Goal: Task Accomplishment & Management: Use online tool/utility

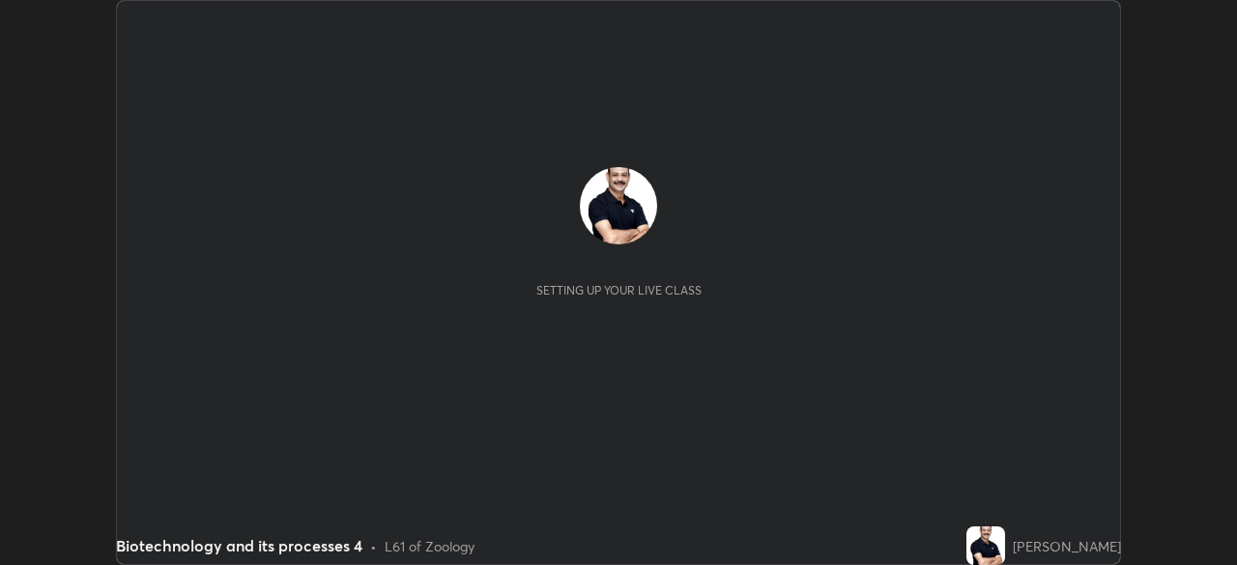
scroll to position [565, 1237]
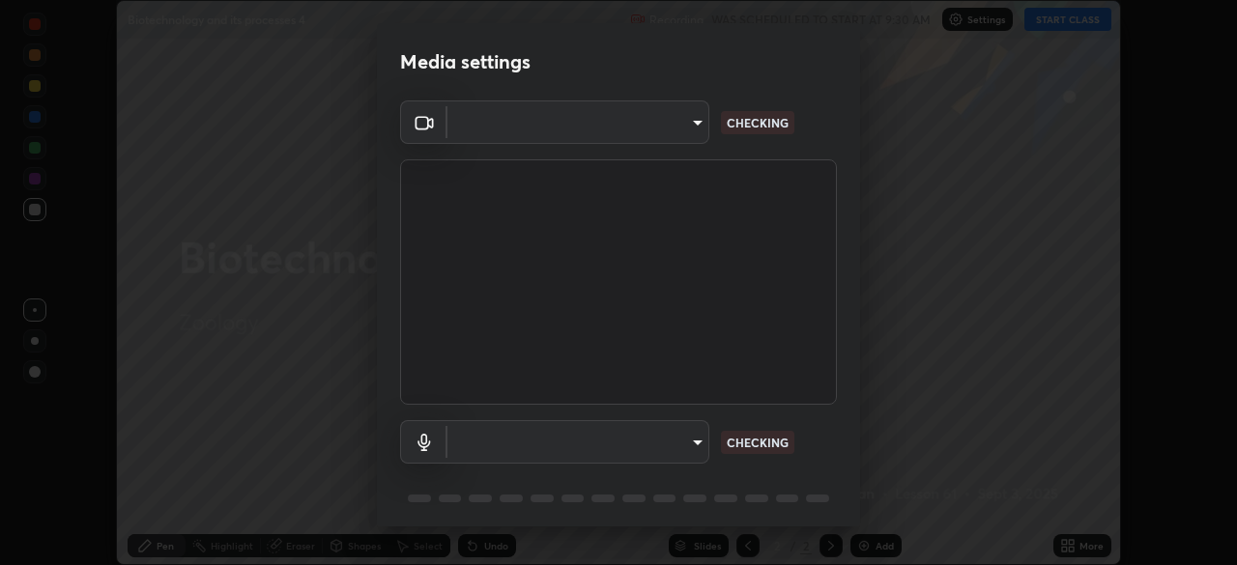
click at [698, 447] on body "Erase all Biotechnology and its processes 4 Recording WAS SCHEDULED TO START AT…" at bounding box center [618, 282] width 1237 height 565
type input "cf4cade584ede8fb560bca5df173c6e0c2fab346f0fe5c0e134d57ffae5dbcad"
type input "2c7ce03bf44361b7ba6d686ec062d0a68e8820996cf89e2862210030541b57e2"
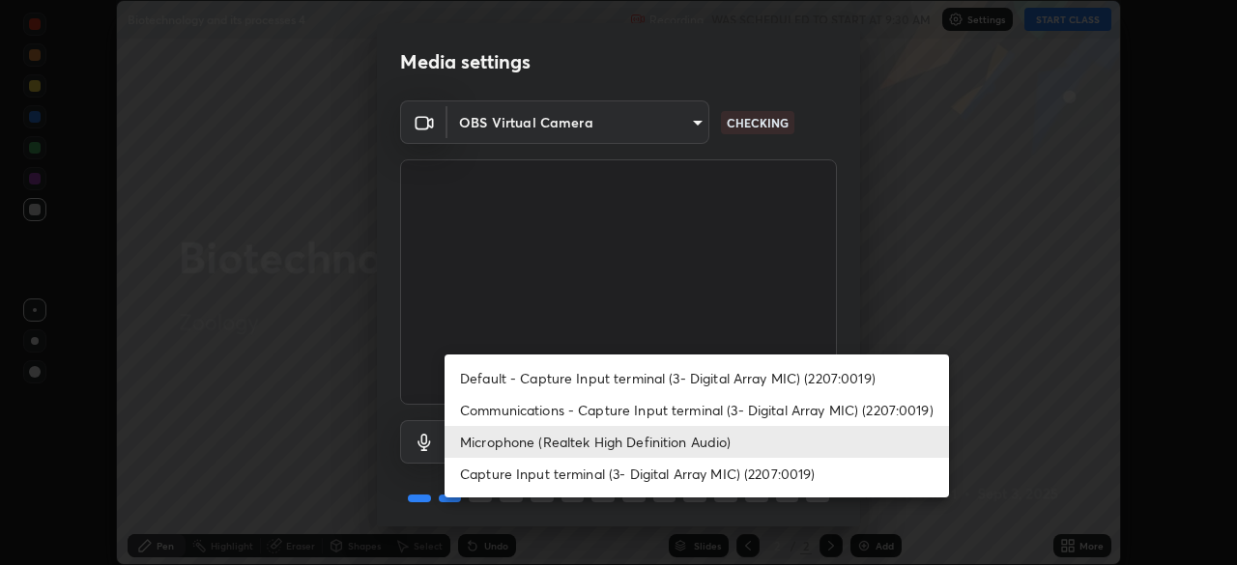
click at [609, 437] on li "Microphone (Realtek High Definition Audio)" at bounding box center [696, 442] width 504 height 32
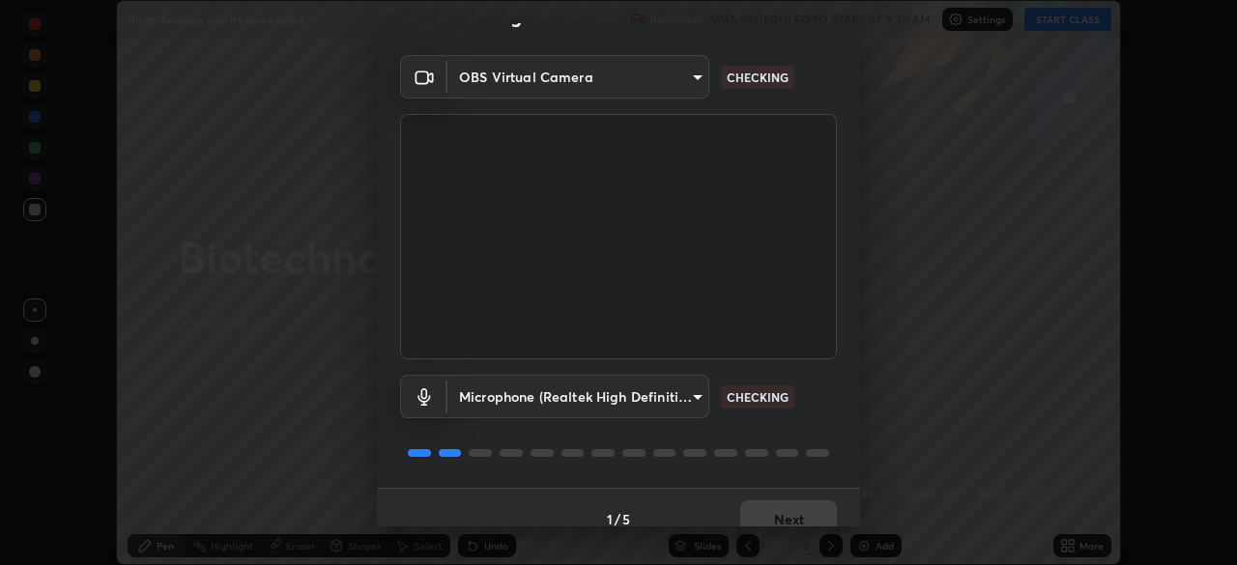
scroll to position [69, 0]
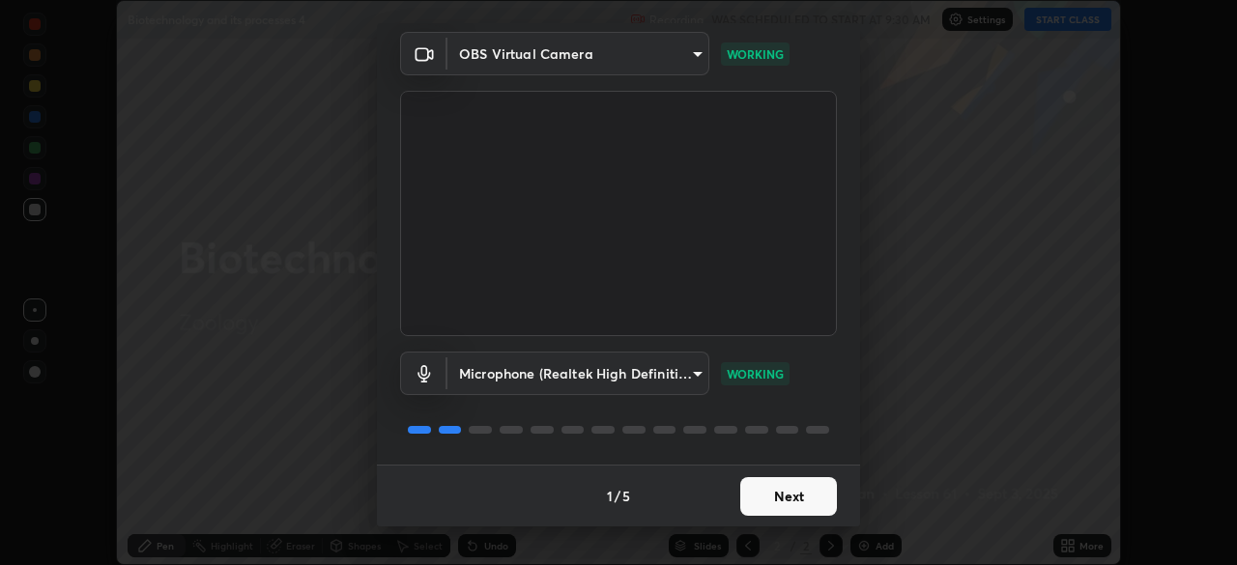
click at [813, 497] on button "Next" at bounding box center [788, 496] width 97 height 39
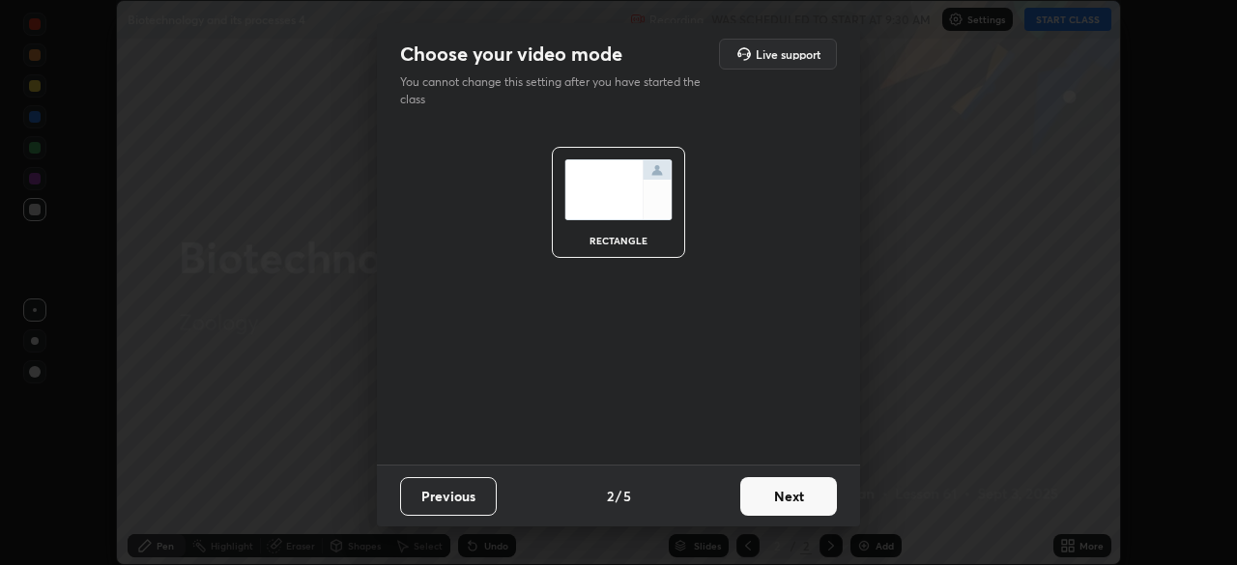
click at [813, 493] on button "Next" at bounding box center [788, 496] width 97 height 39
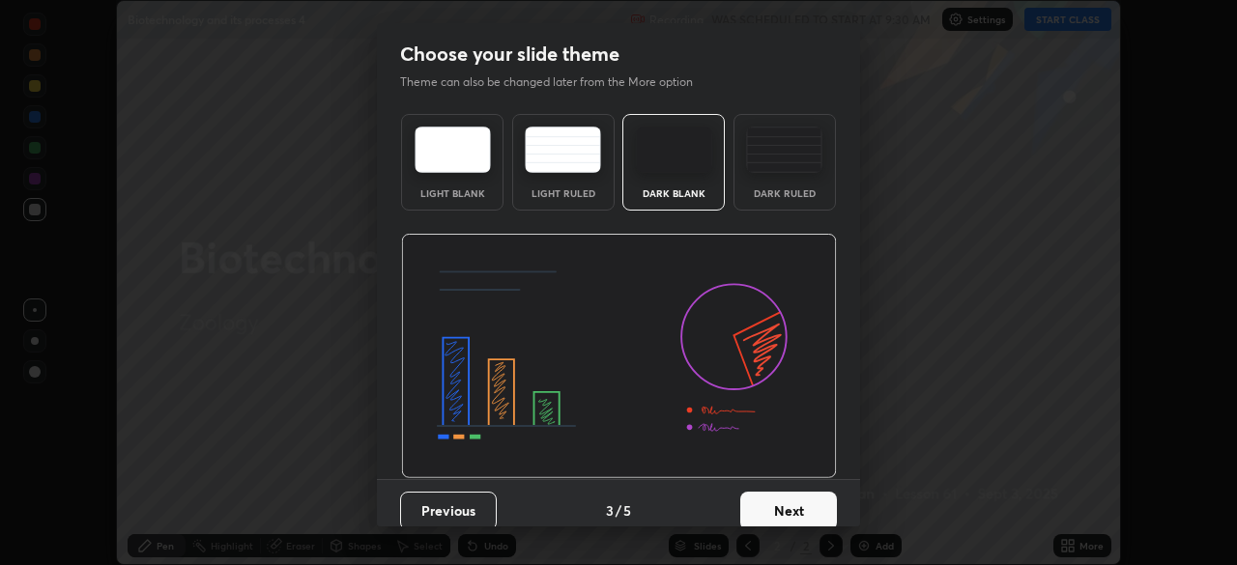
click at [814, 510] on button "Next" at bounding box center [788, 511] width 97 height 39
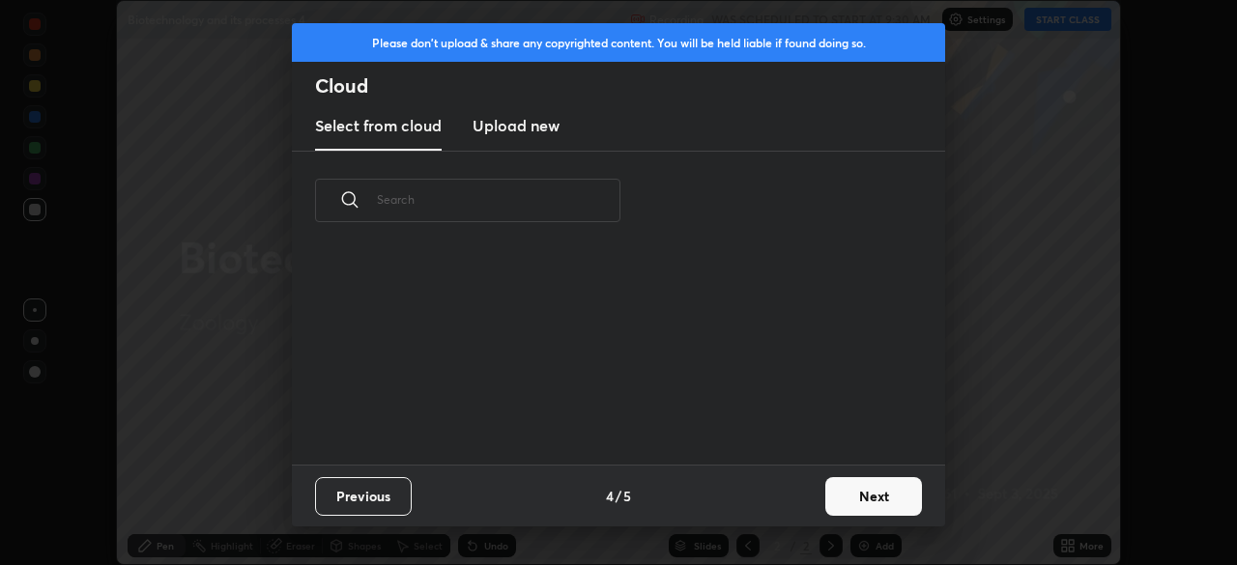
click at [814, 500] on div "Previous 4 / 5 Next" at bounding box center [618, 496] width 653 height 62
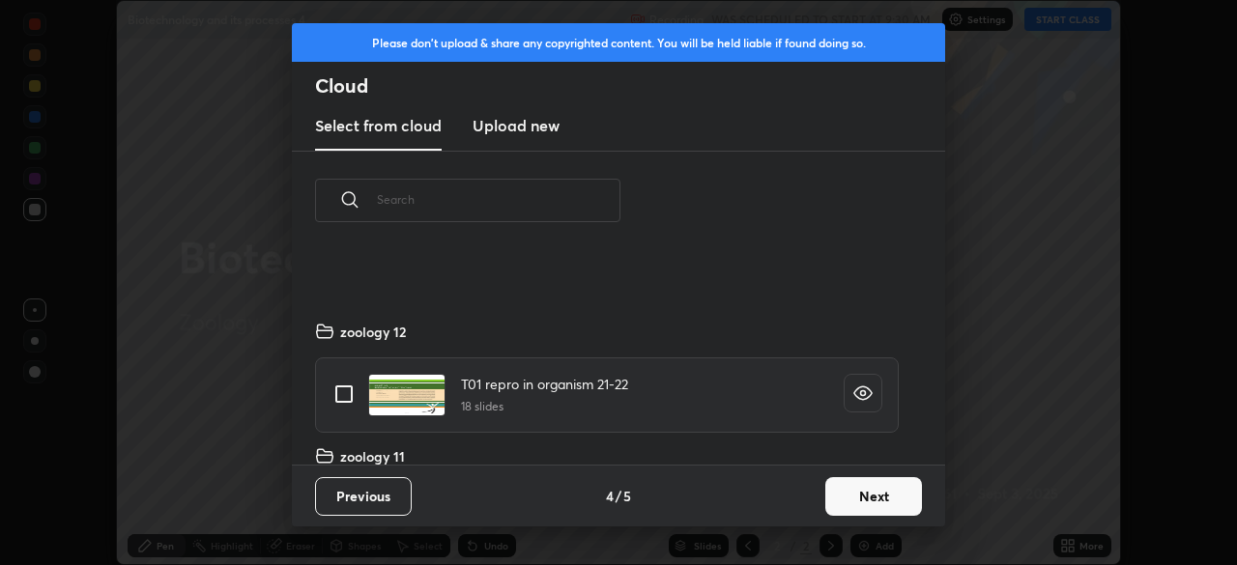
scroll to position [1235, 0]
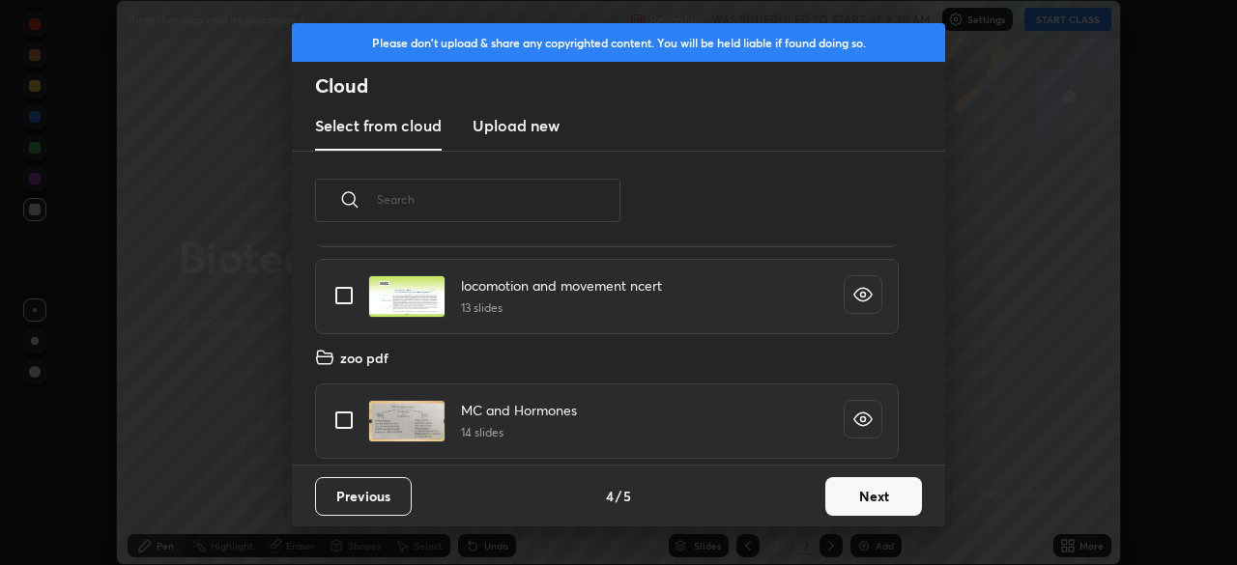
click at [876, 504] on button "Next" at bounding box center [873, 496] width 97 height 39
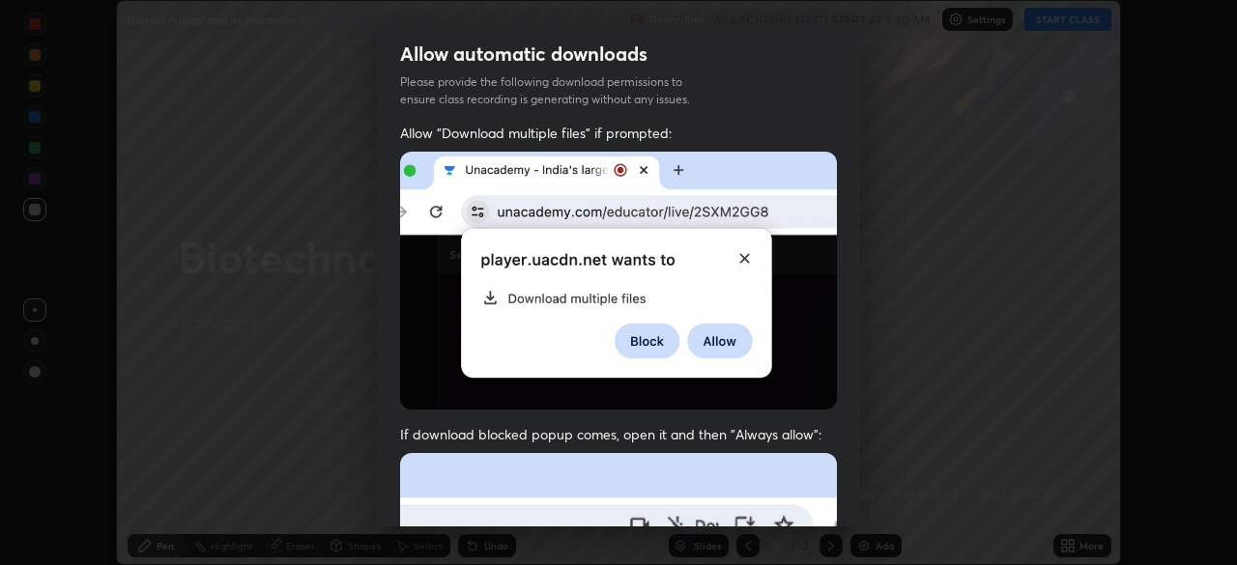
scroll to position [463, 0]
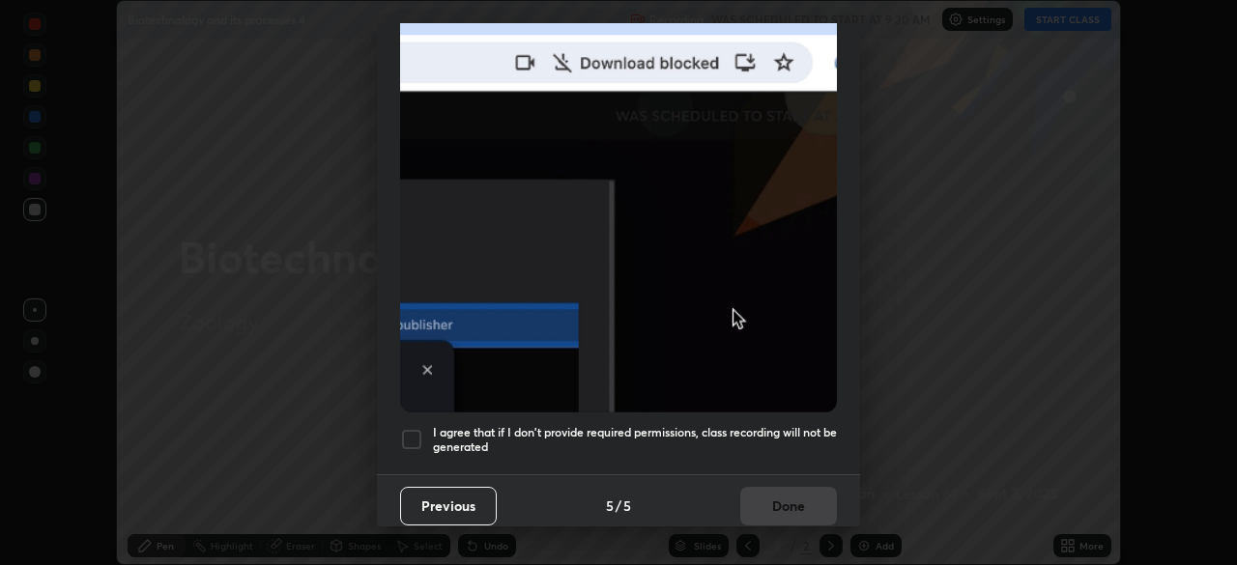
click at [418, 431] on div at bounding box center [411, 439] width 23 height 23
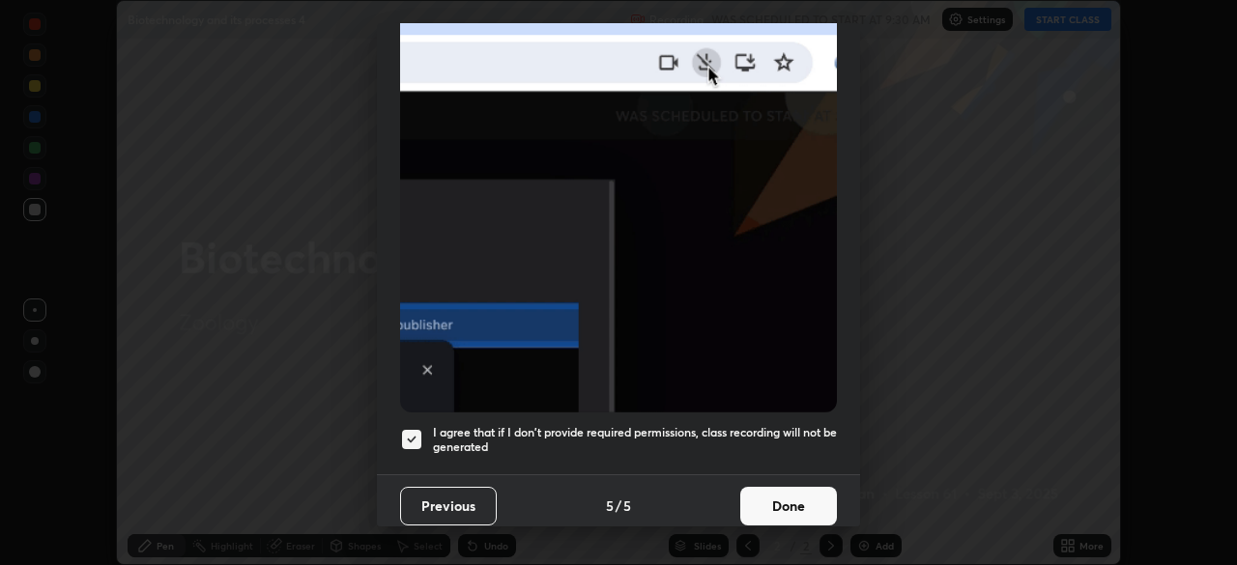
click at [761, 487] on button "Done" at bounding box center [788, 506] width 97 height 39
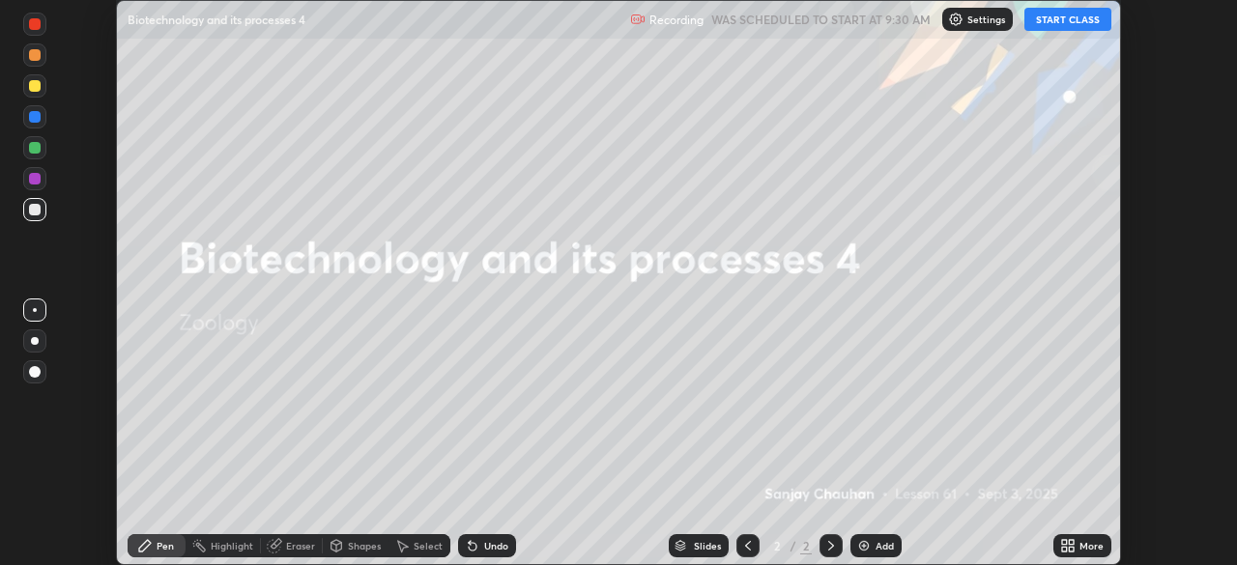
click at [1064, 29] on button "START CLASS" at bounding box center [1067, 19] width 87 height 23
click at [1072, 546] on icon at bounding box center [1067, 545] width 15 height 15
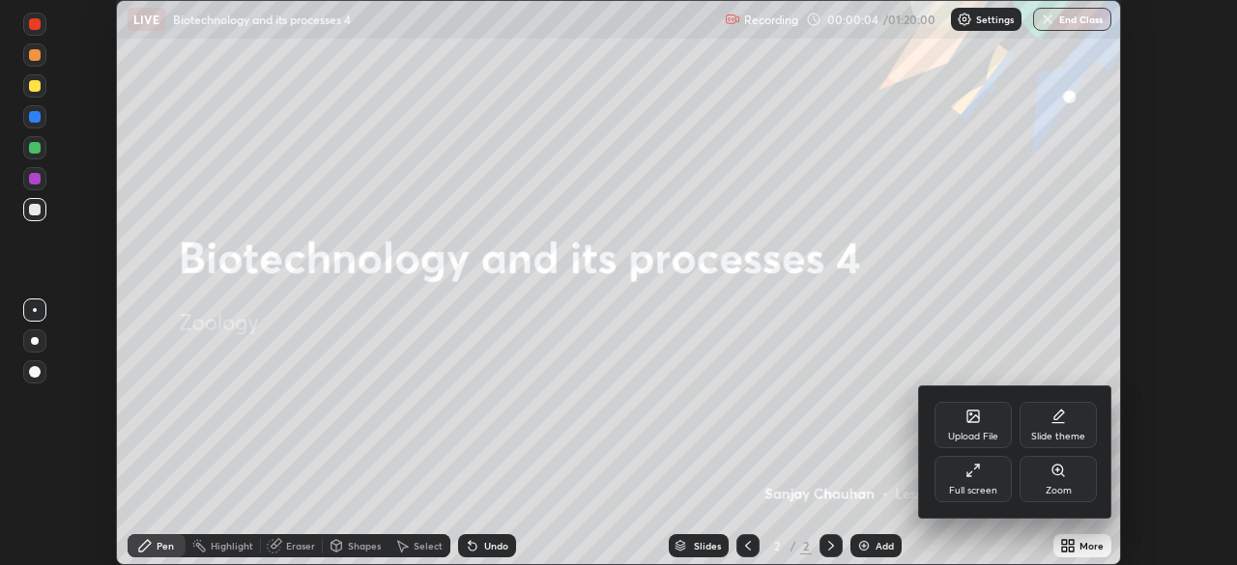
click at [976, 432] on div "Upload File" at bounding box center [973, 437] width 50 height 10
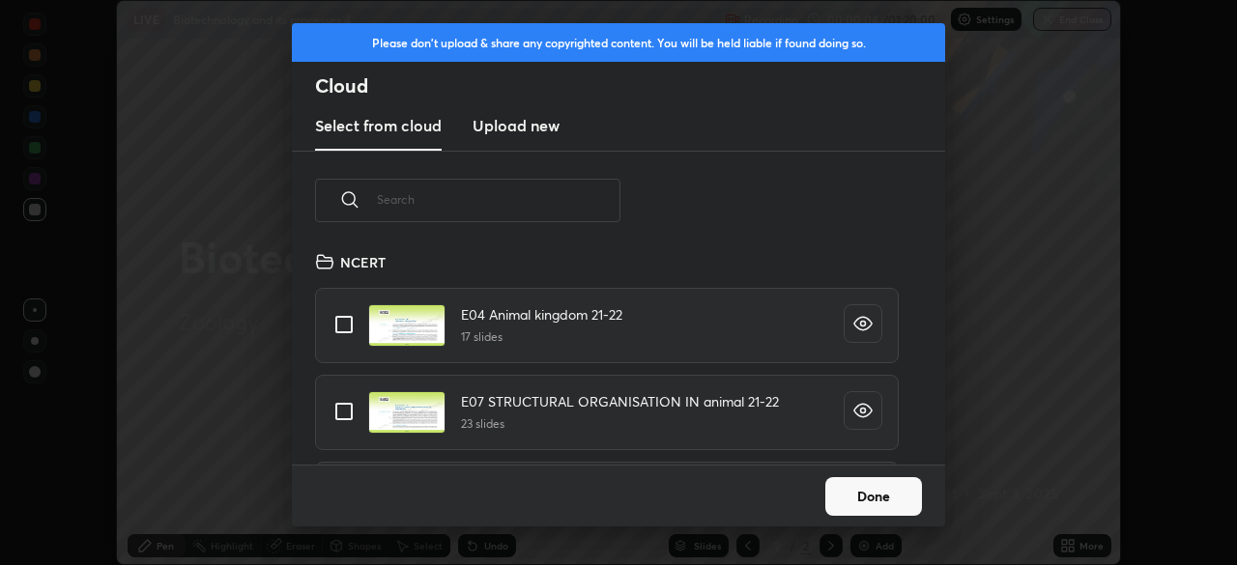
scroll to position [214, 620]
click at [522, 205] on input "text" at bounding box center [498, 199] width 243 height 82
click at [518, 205] on input "text" at bounding box center [498, 199] width 243 height 82
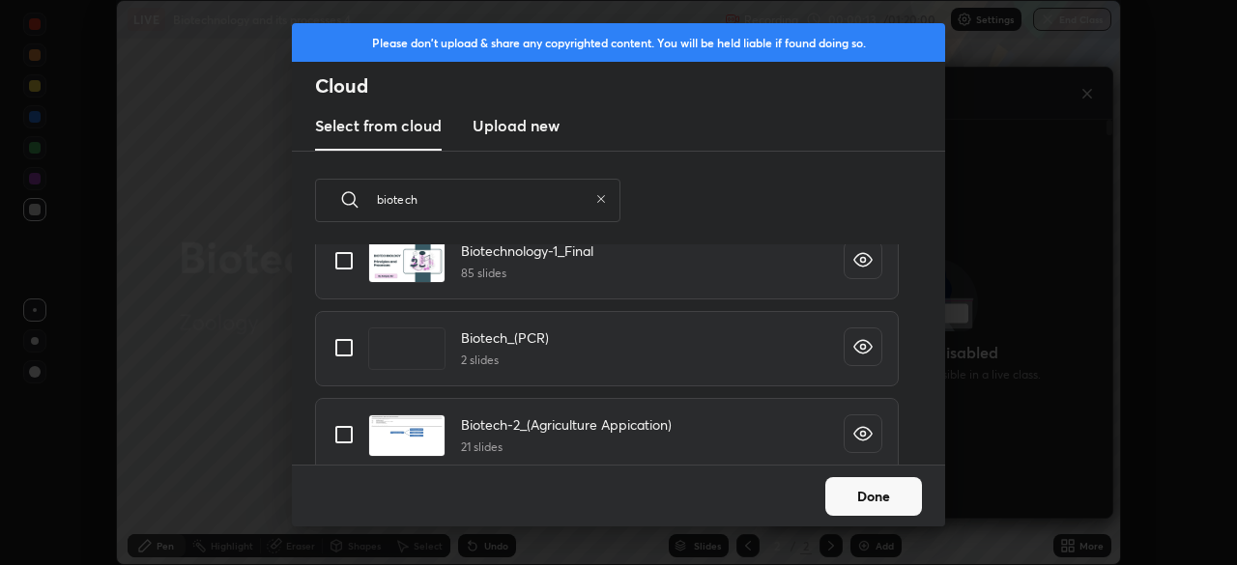
scroll to position [352, 0]
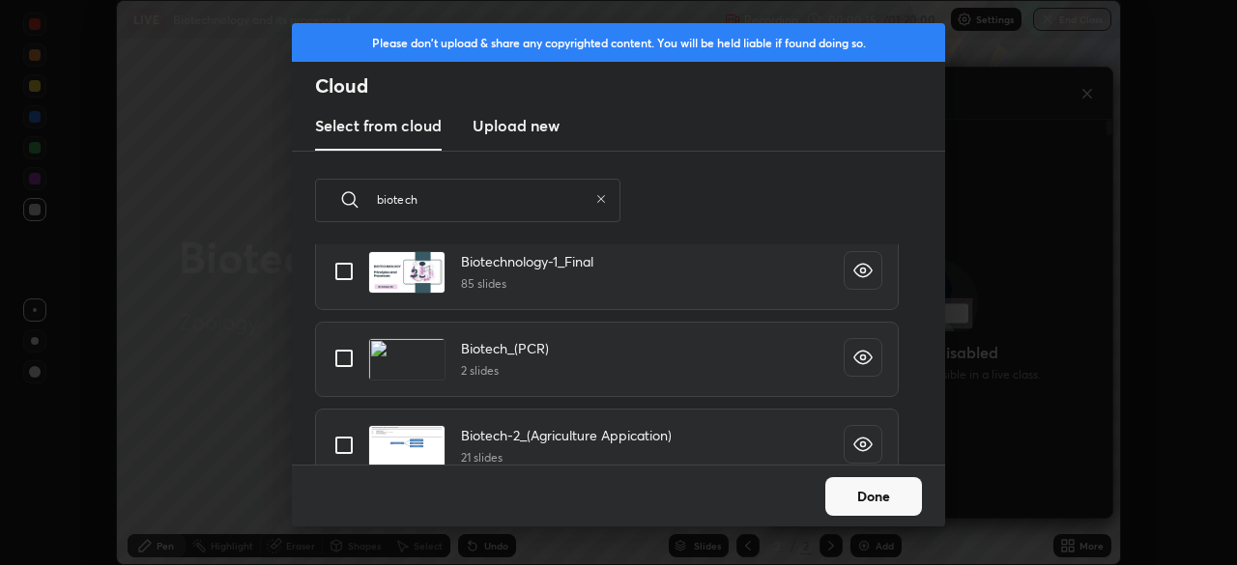
type input "biotech"
click at [347, 273] on input "grid" at bounding box center [344, 271] width 41 height 41
checkbox input "true"
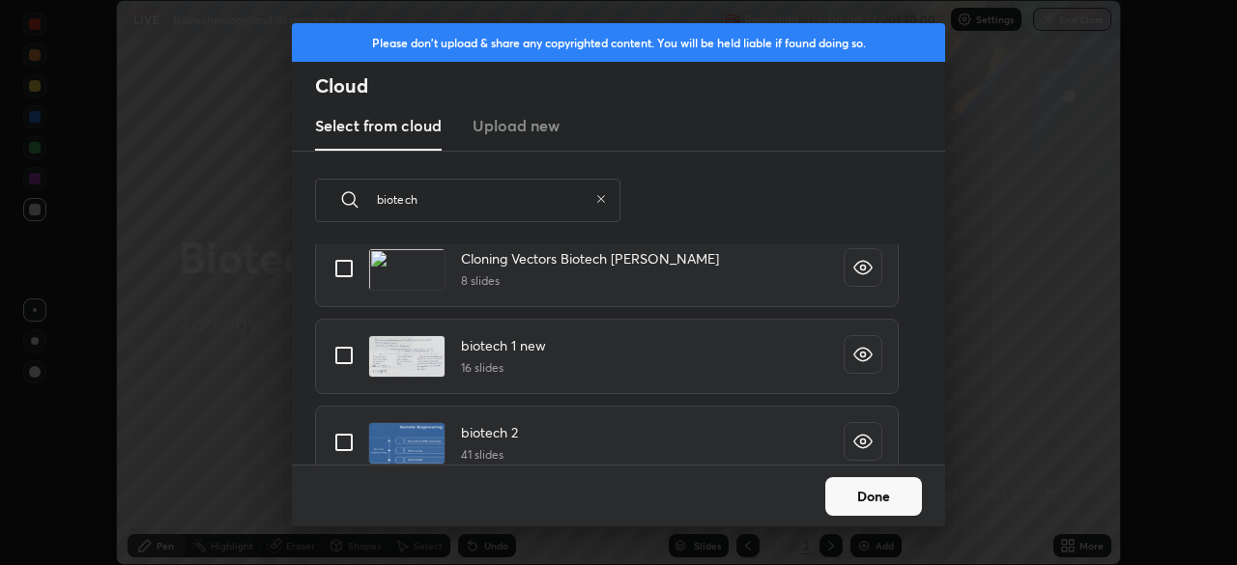
scroll to position [812, 0]
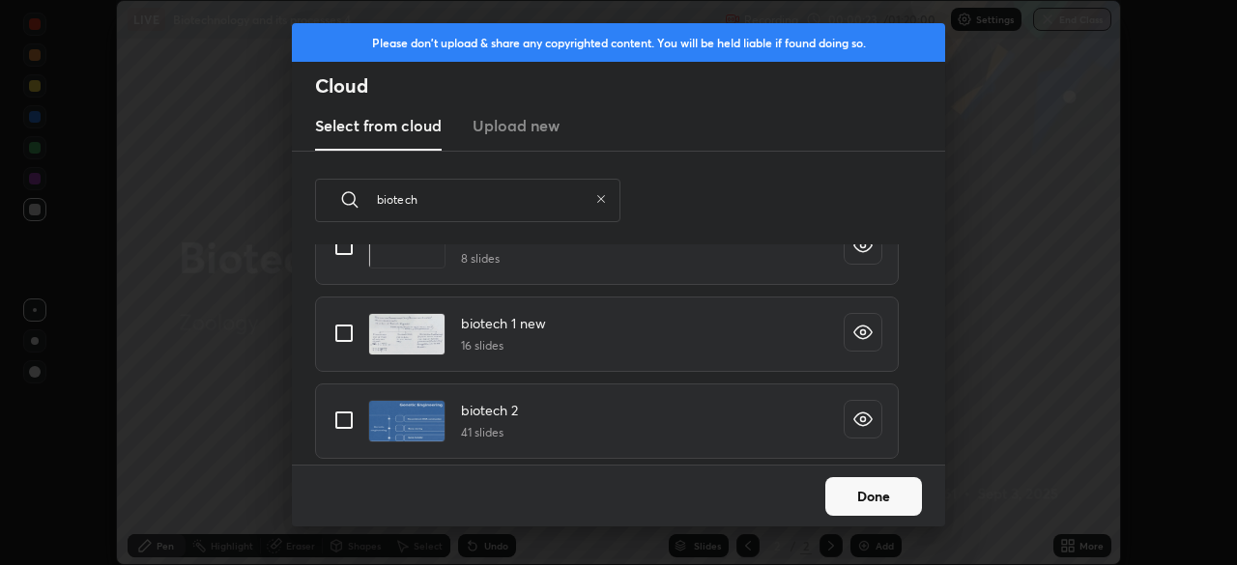
click at [343, 340] on input "grid" at bounding box center [344, 333] width 41 height 41
checkbox input "true"
click at [337, 420] on input "grid" at bounding box center [344, 420] width 41 height 41
checkbox input "true"
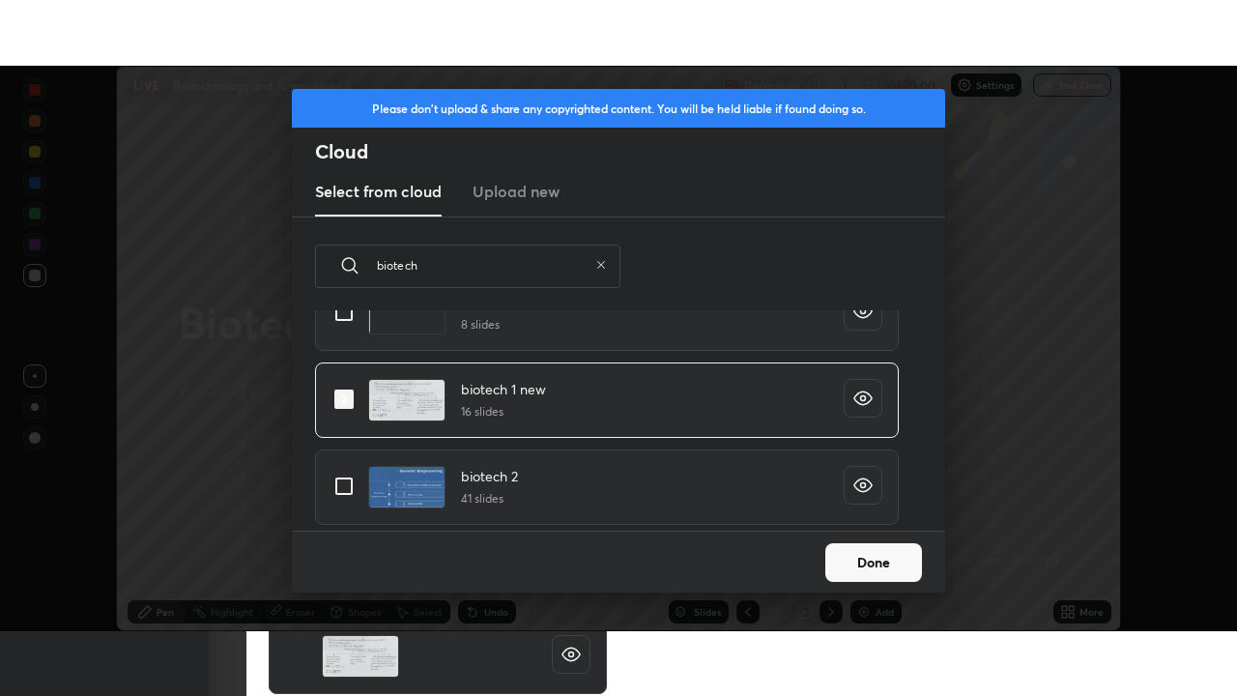
scroll to position [804, 0]
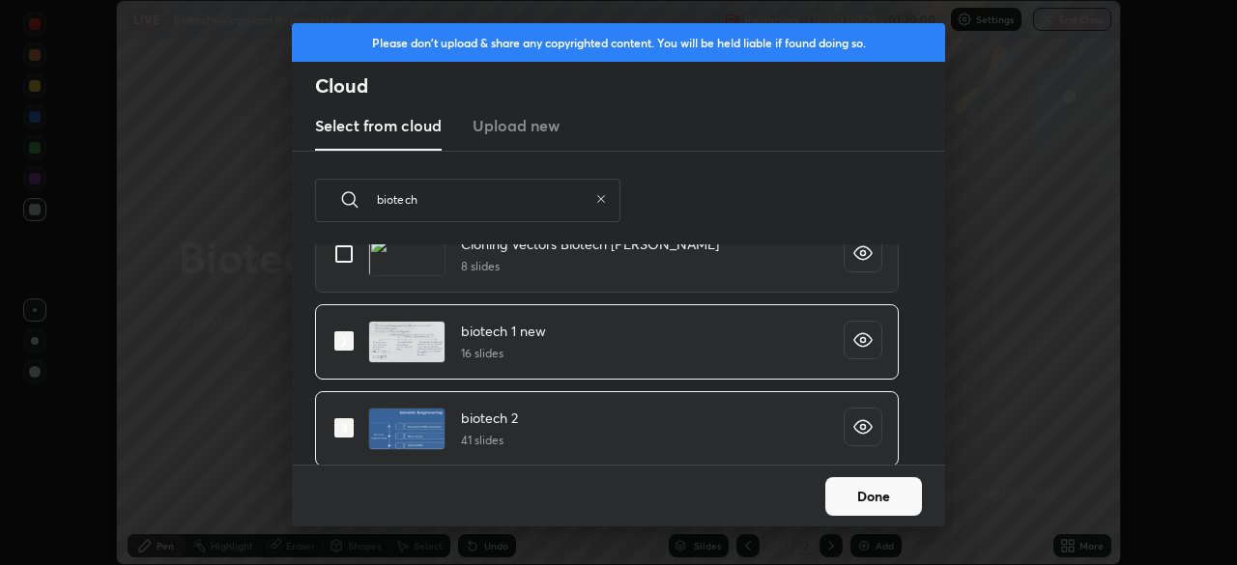
click at [885, 505] on button "Done" at bounding box center [873, 496] width 97 height 39
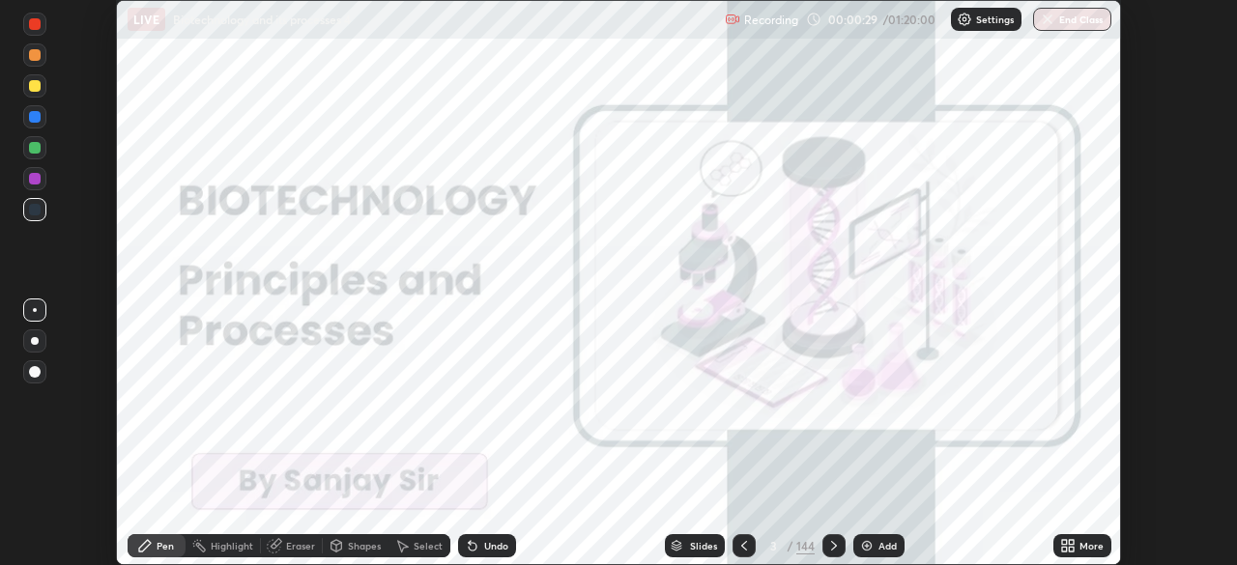
click at [1094, 547] on div "More" at bounding box center [1091, 546] width 24 height 10
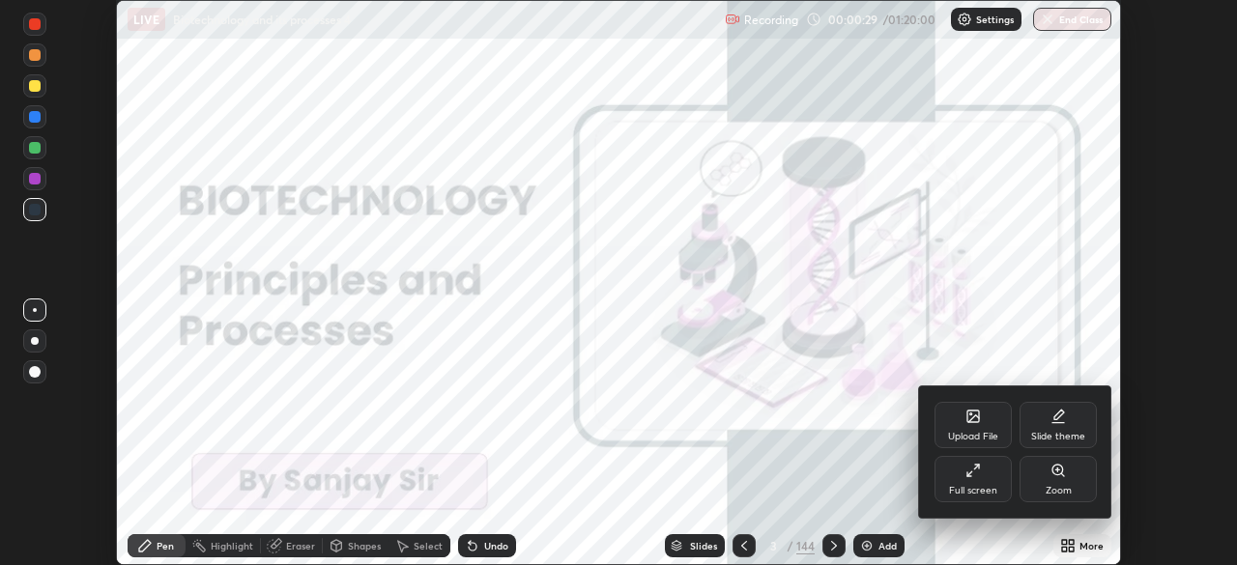
click at [979, 486] on div "Full screen" at bounding box center [973, 491] width 48 height 10
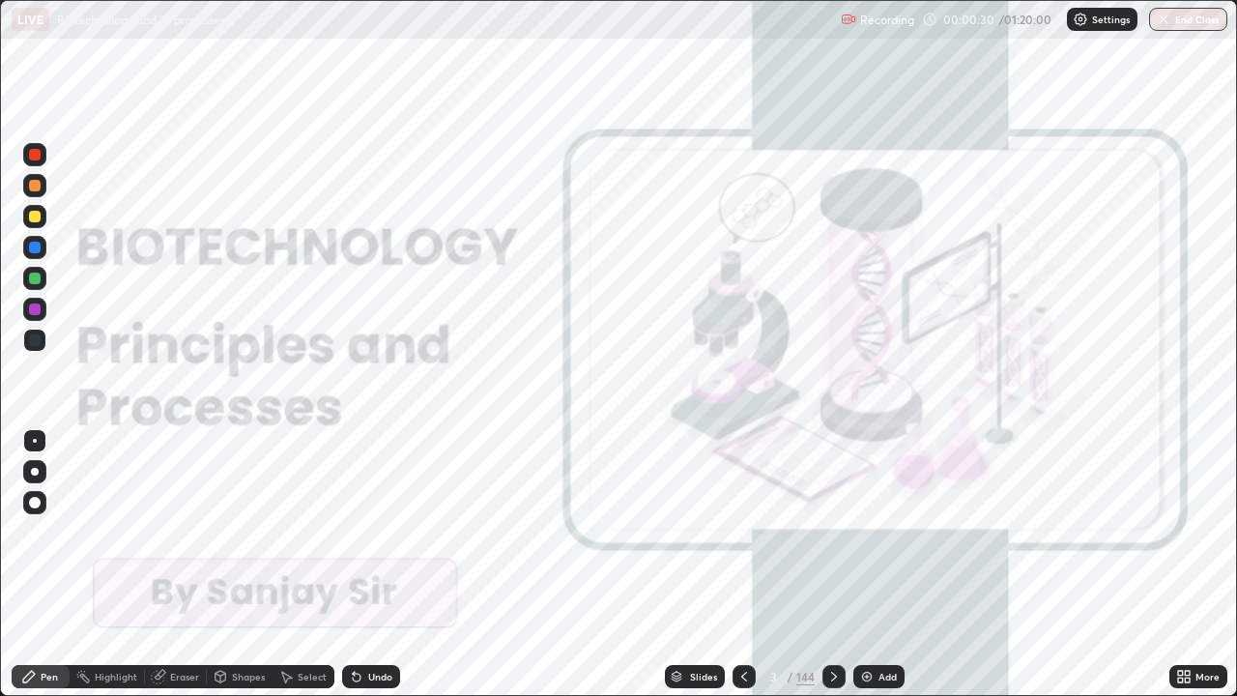
scroll to position [696, 1237]
click at [690, 564] on div "Slides" at bounding box center [703, 676] width 27 height 10
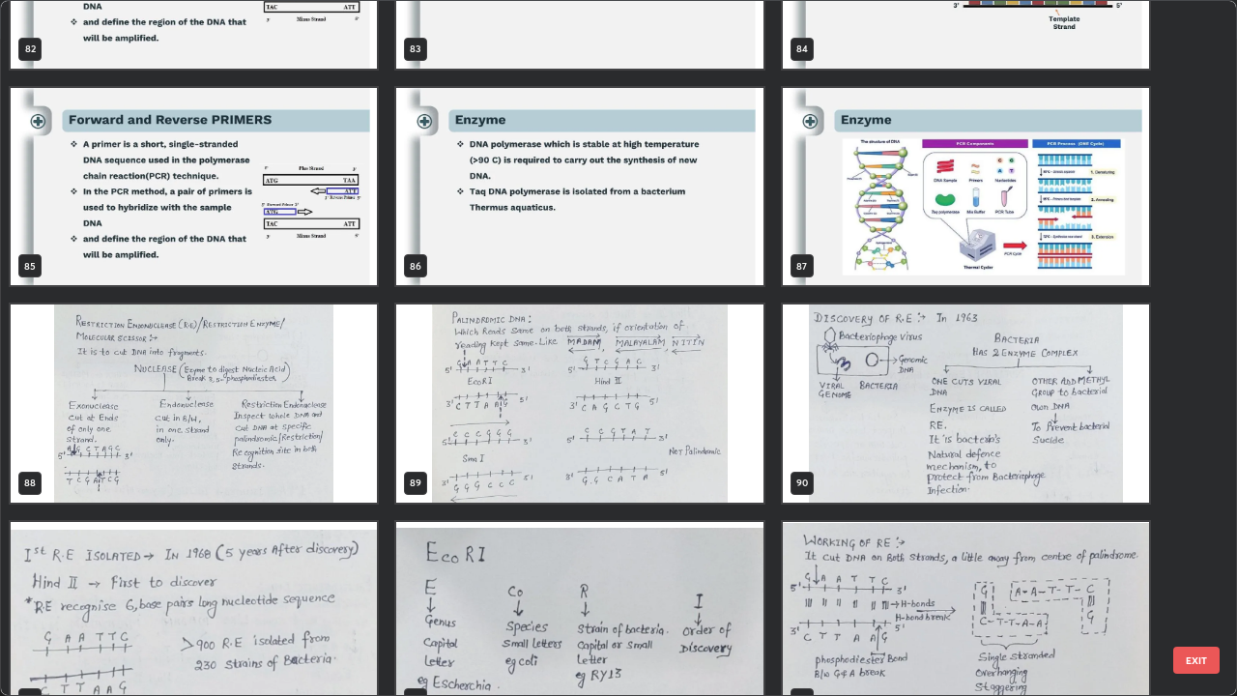
scroll to position [5997, 0]
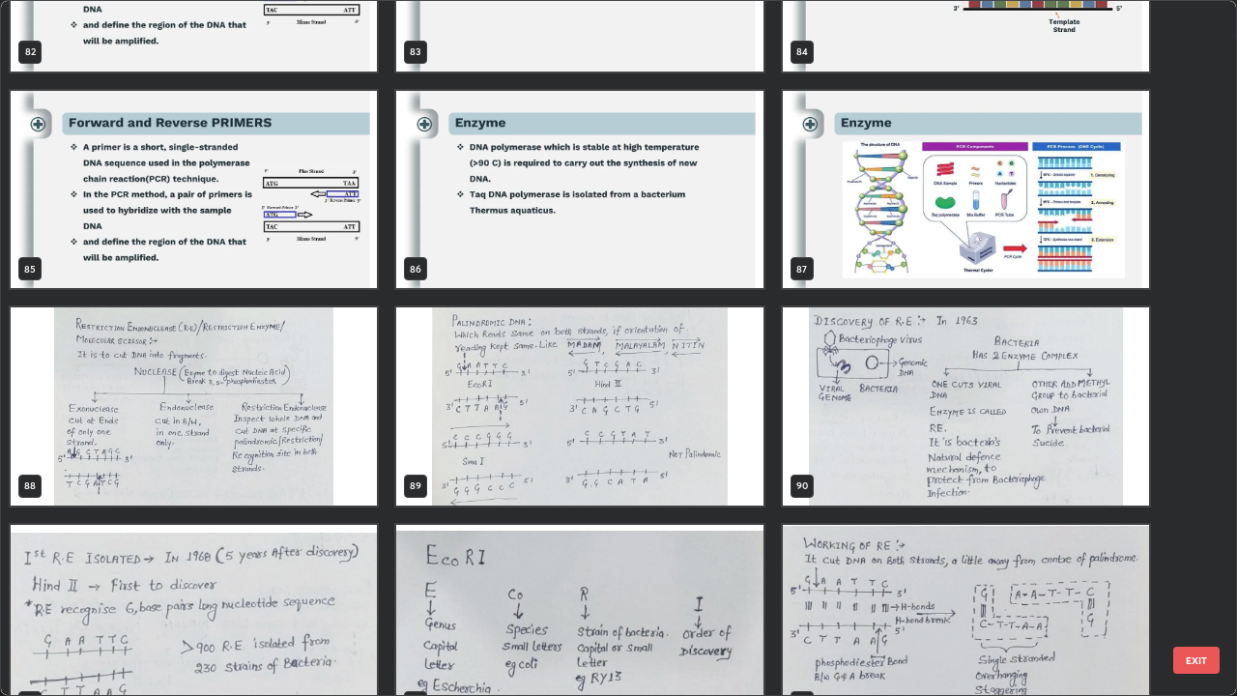
click at [302, 425] on img "grid" at bounding box center [194, 406] width 366 height 198
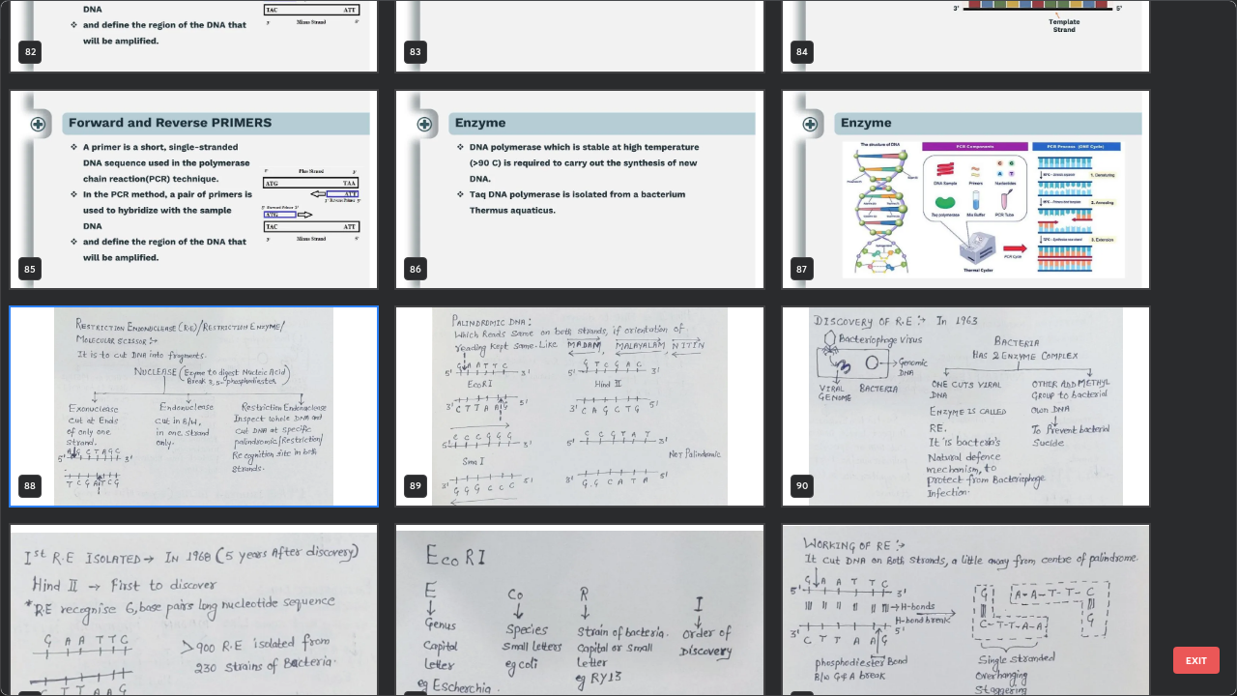
click at [308, 430] on img "grid" at bounding box center [194, 406] width 366 height 198
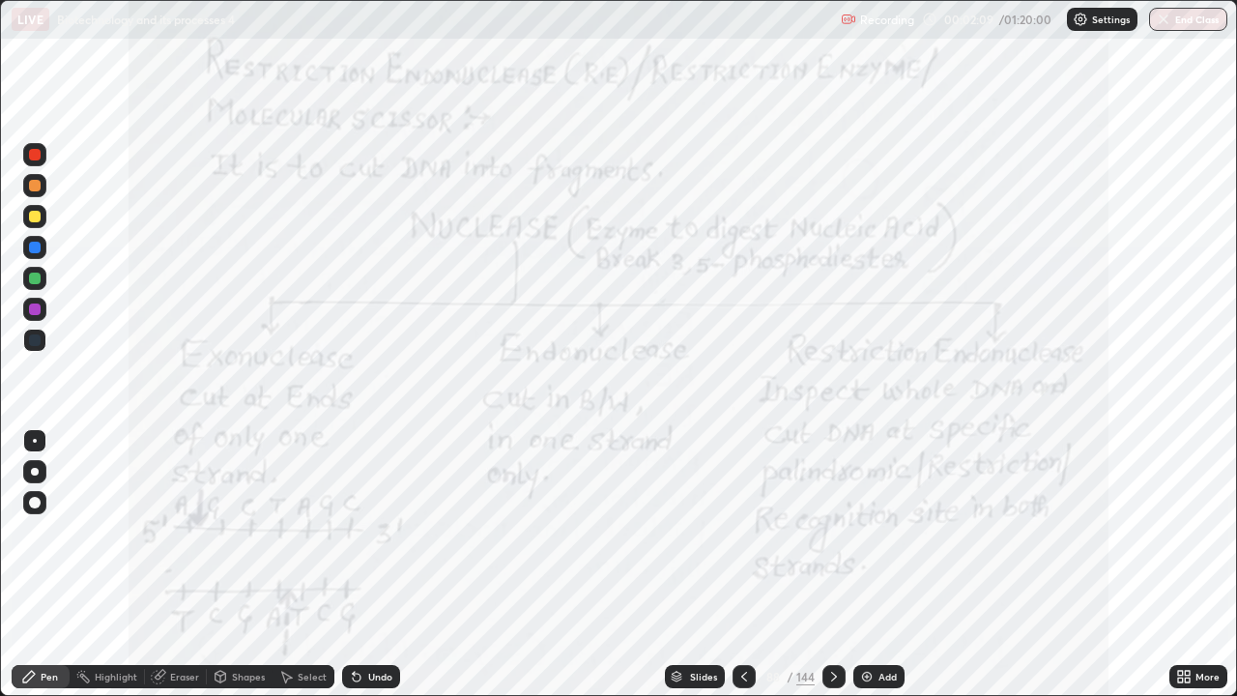
click at [739, 564] on icon at bounding box center [743, 676] width 15 height 15
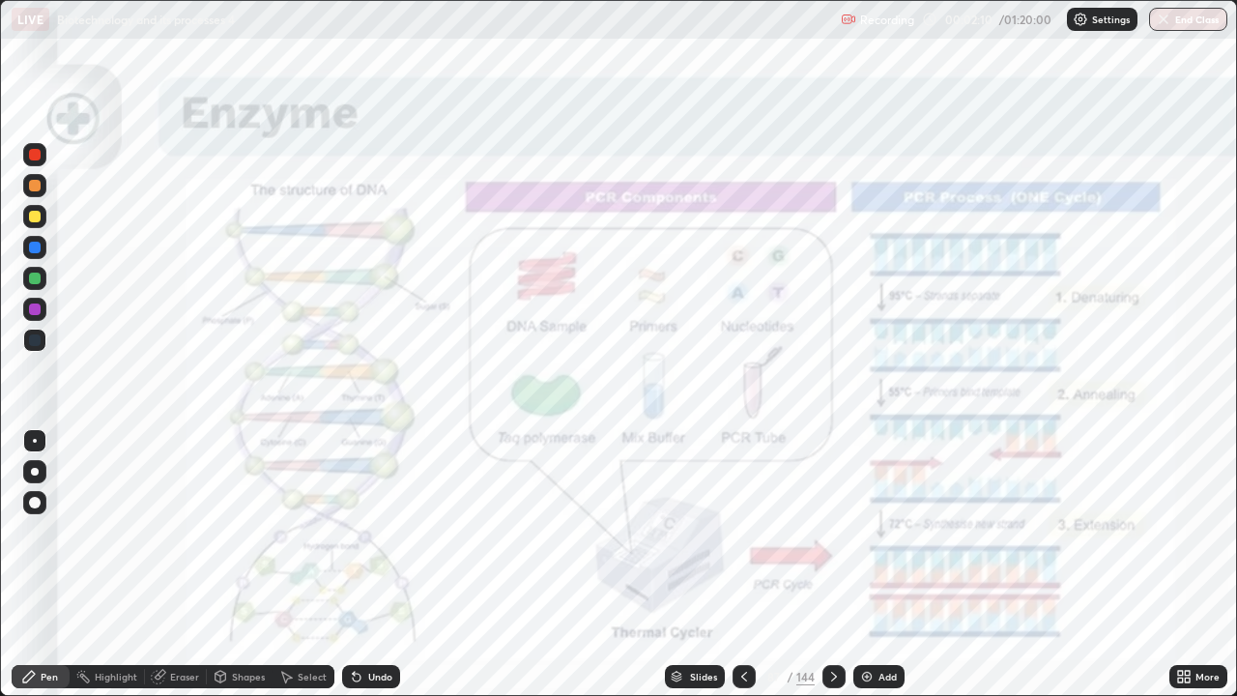
click at [830, 564] on icon at bounding box center [833, 676] width 15 height 15
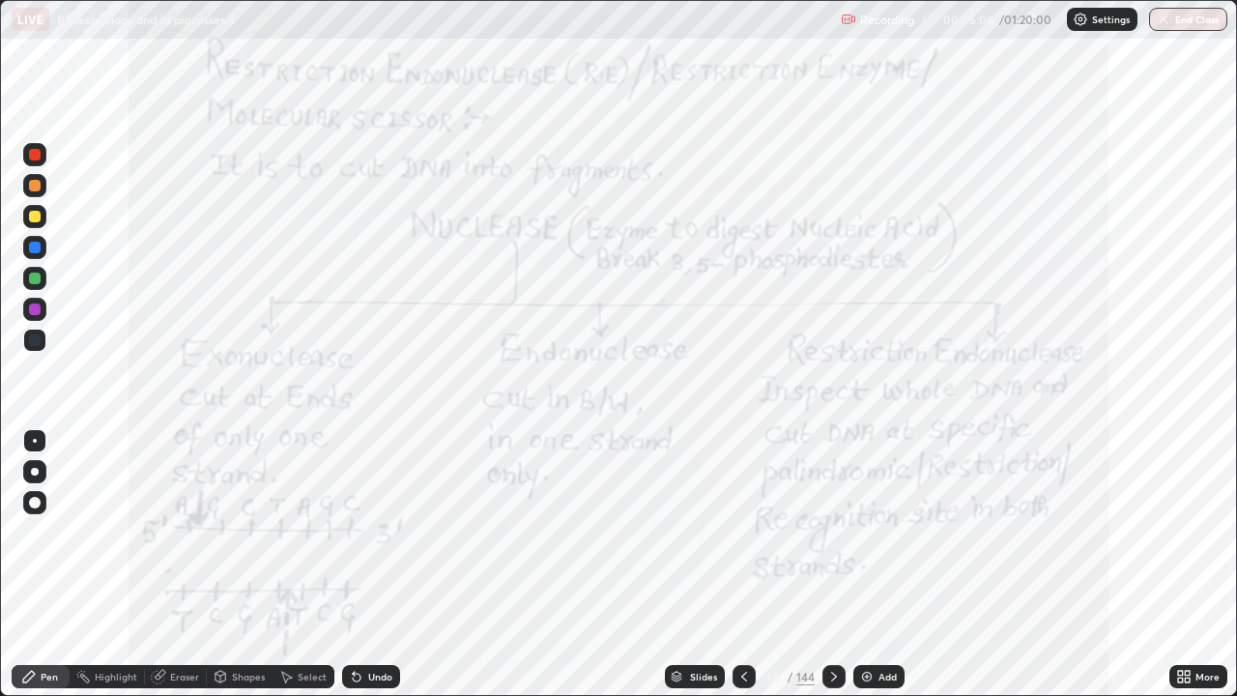
click at [822, 564] on div at bounding box center [833, 676] width 23 height 23
click at [184, 564] on div "Eraser" at bounding box center [184, 676] width 29 height 10
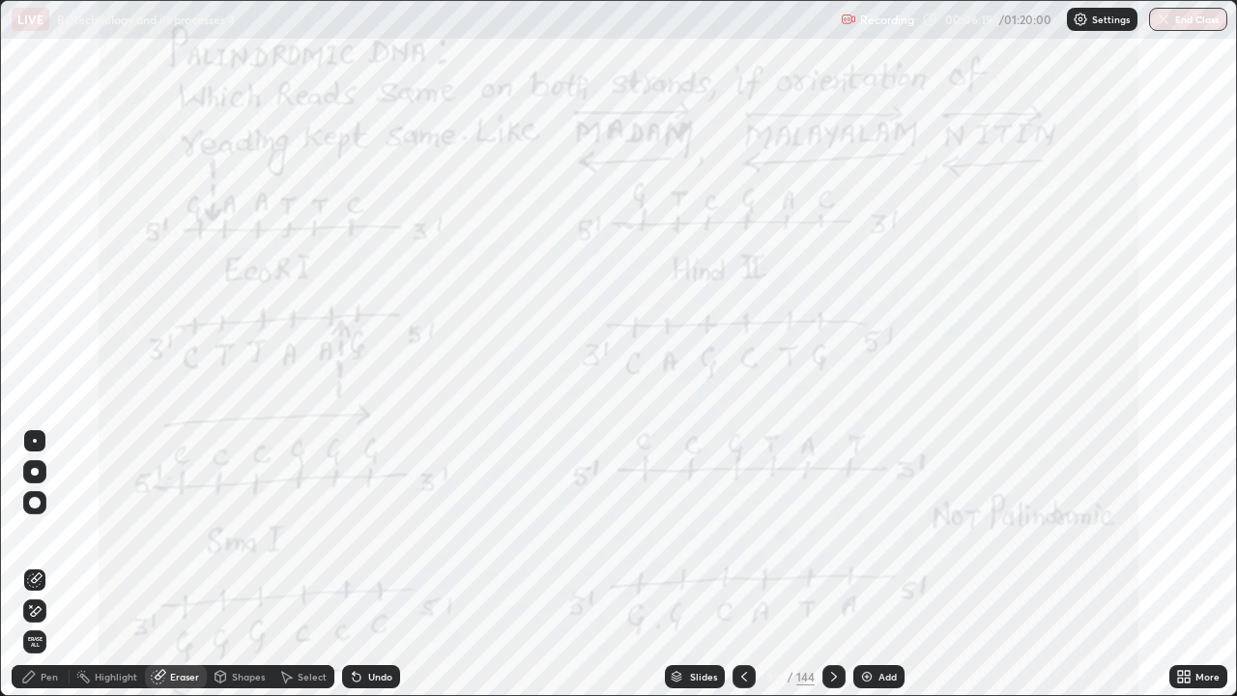
click at [38, 564] on span "Erase all" at bounding box center [34, 642] width 21 height 12
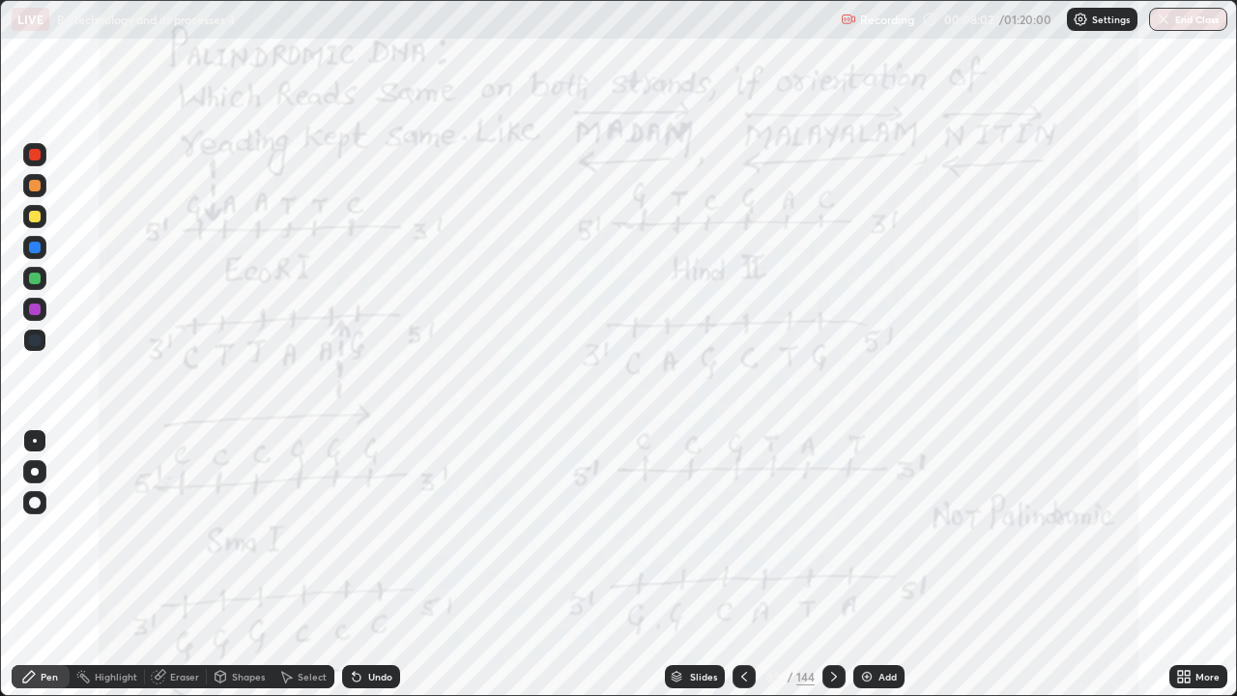
click at [189, 564] on div "Eraser" at bounding box center [184, 676] width 29 height 10
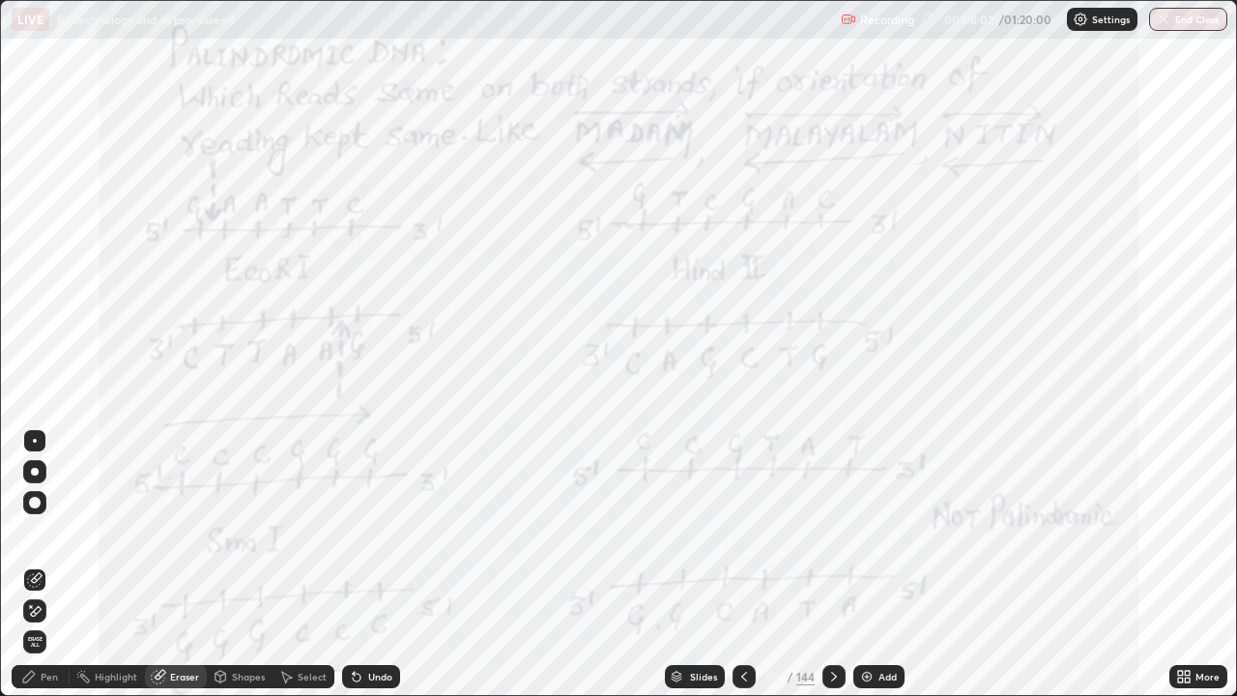
click at [29, 564] on span "Erase all" at bounding box center [34, 642] width 21 height 12
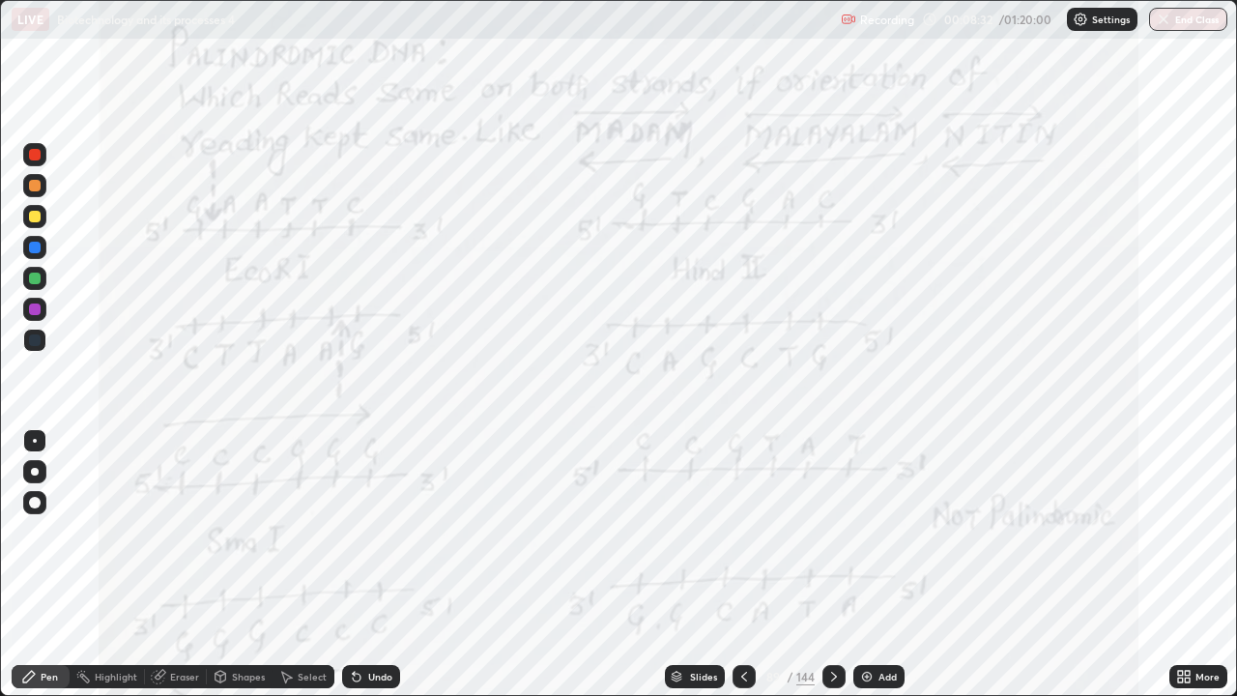
click at [831, 564] on icon at bounding box center [834, 676] width 6 height 10
click at [834, 564] on icon at bounding box center [833, 676] width 15 height 15
click at [741, 564] on icon at bounding box center [744, 676] width 6 height 10
click at [832, 564] on icon at bounding box center [833, 676] width 15 height 15
click at [742, 564] on icon at bounding box center [743, 676] width 15 height 15
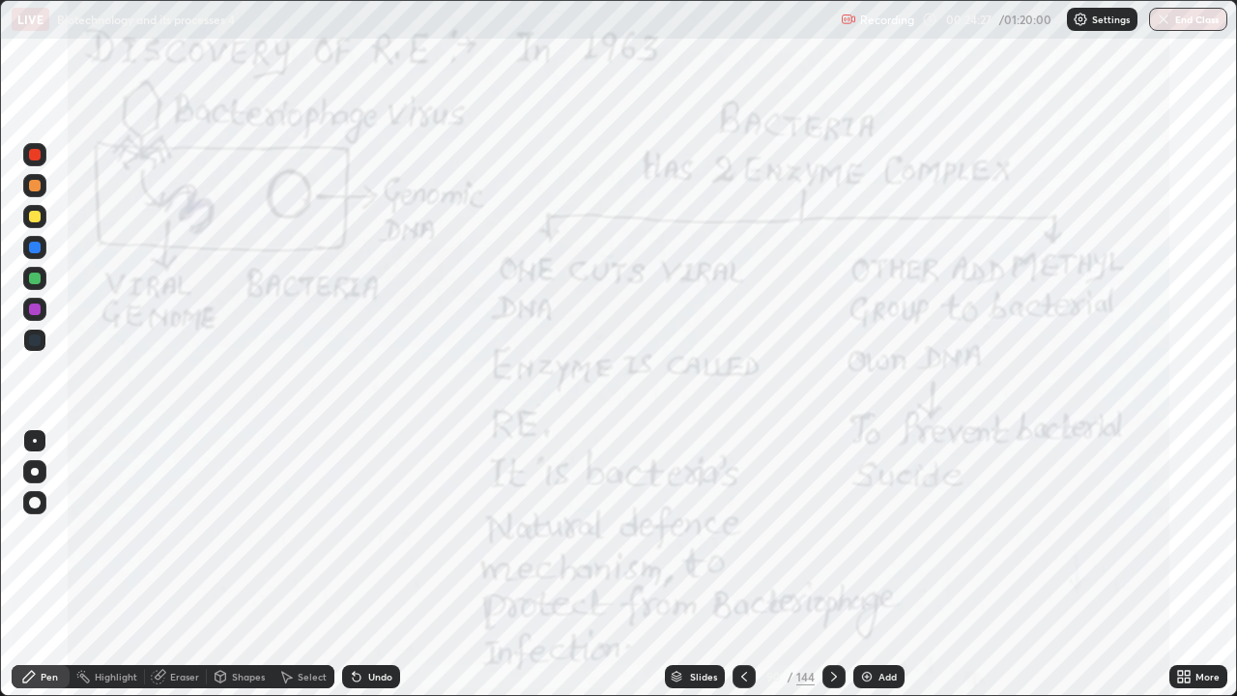
click at [832, 564] on icon at bounding box center [833, 676] width 15 height 15
click at [830, 564] on div at bounding box center [833, 676] width 23 height 39
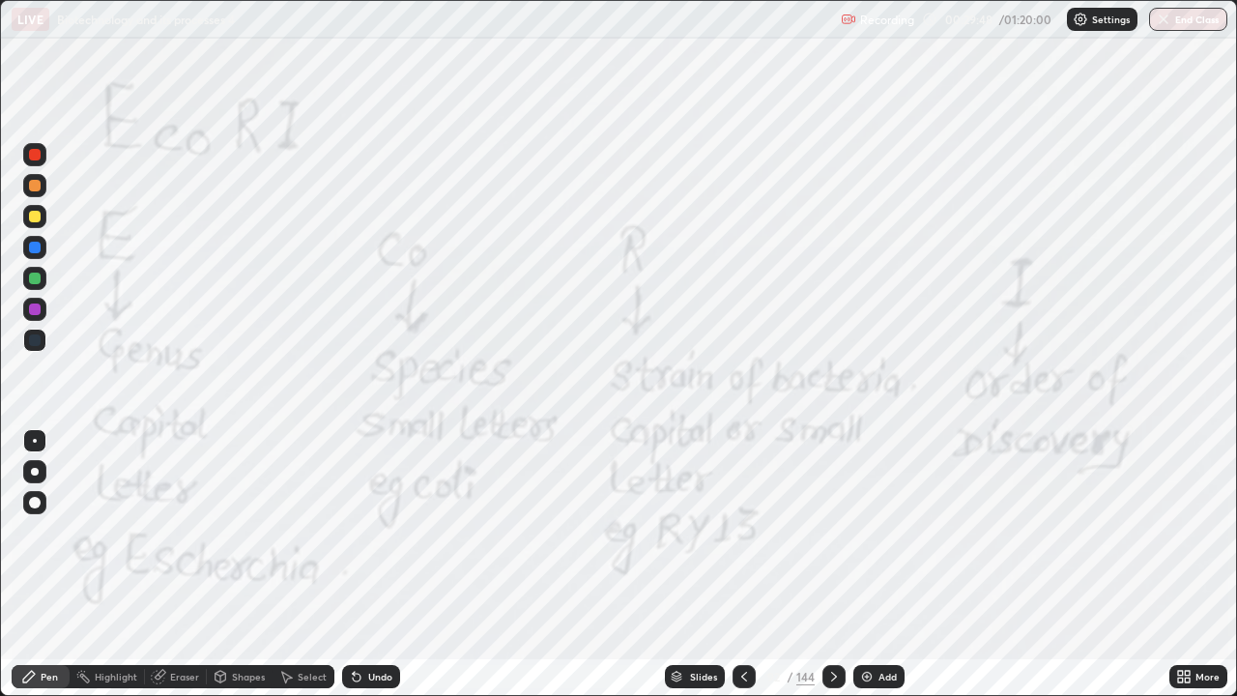
click at [35, 306] on div at bounding box center [35, 309] width 12 height 12
click at [832, 564] on icon at bounding box center [833, 676] width 15 height 15
click at [742, 564] on icon at bounding box center [743, 676] width 15 height 15
click at [703, 564] on div "Slides" at bounding box center [703, 676] width 27 height 10
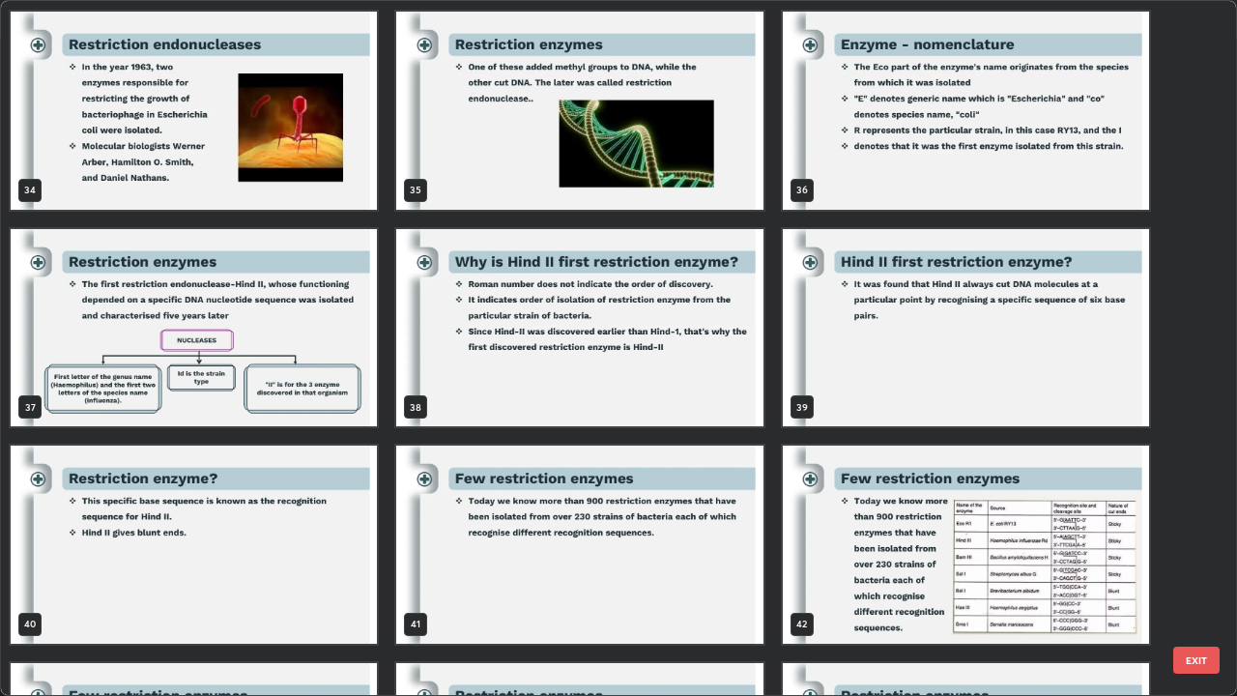
scroll to position [2356, 0]
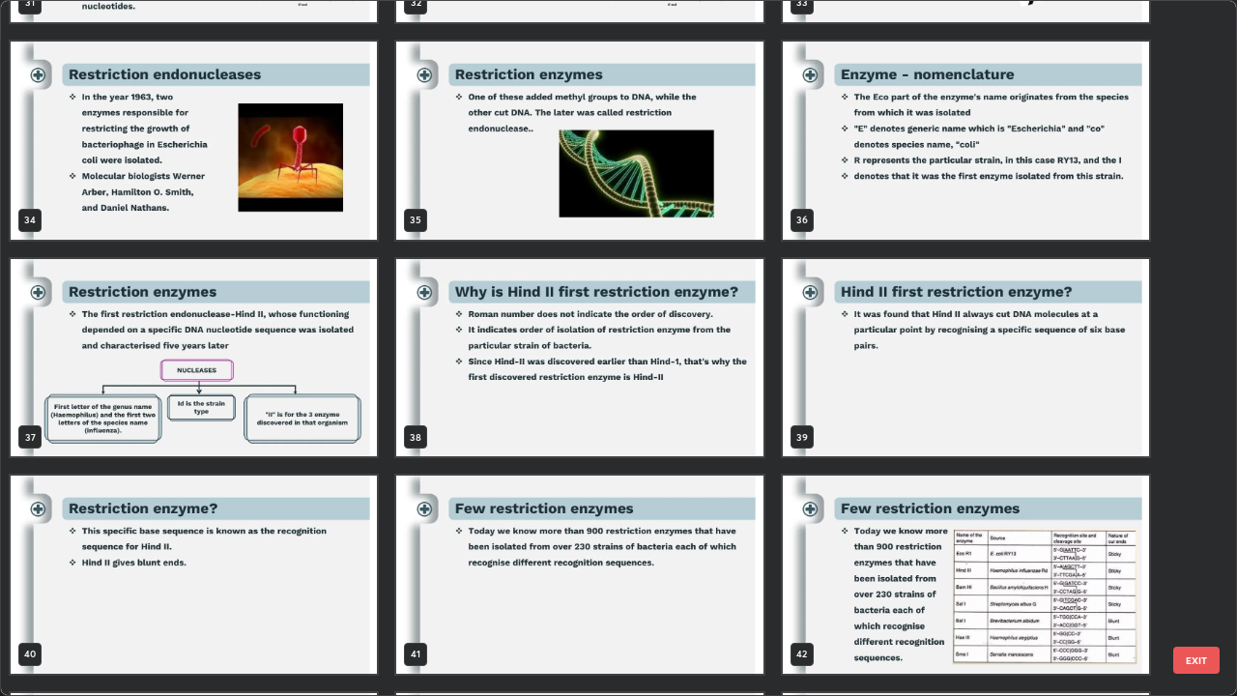
click at [279, 331] on img "grid" at bounding box center [194, 358] width 366 height 198
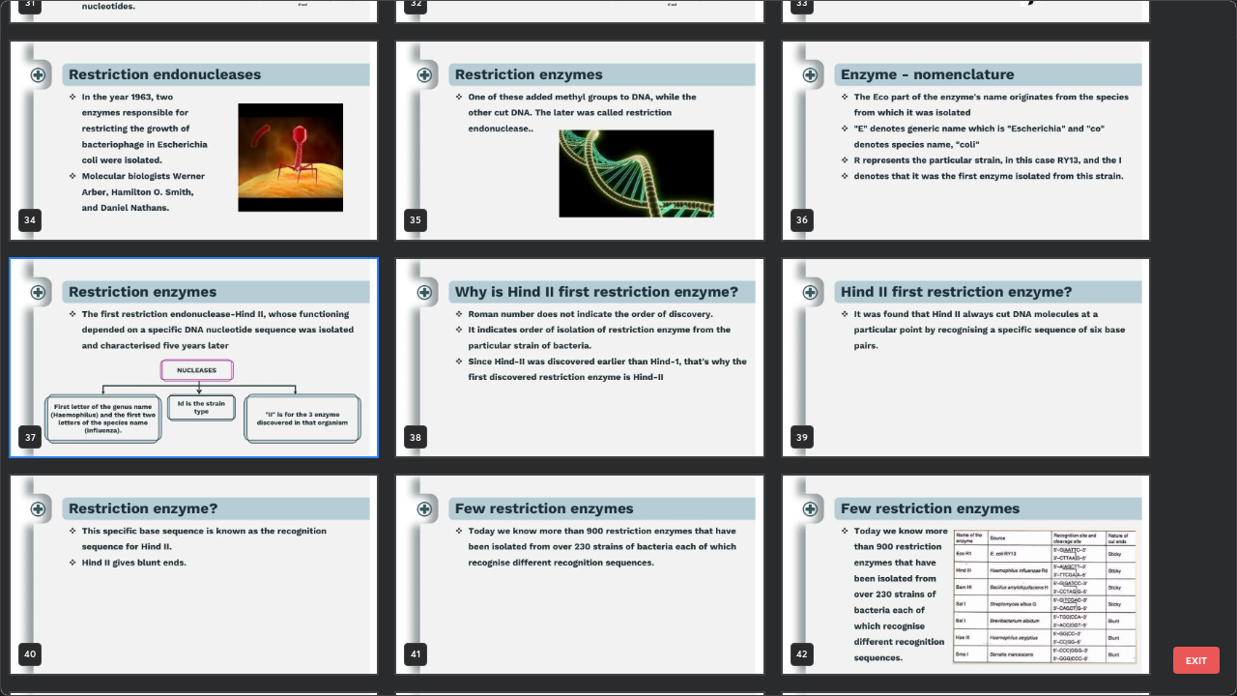
click at [283, 328] on img "grid" at bounding box center [194, 358] width 366 height 198
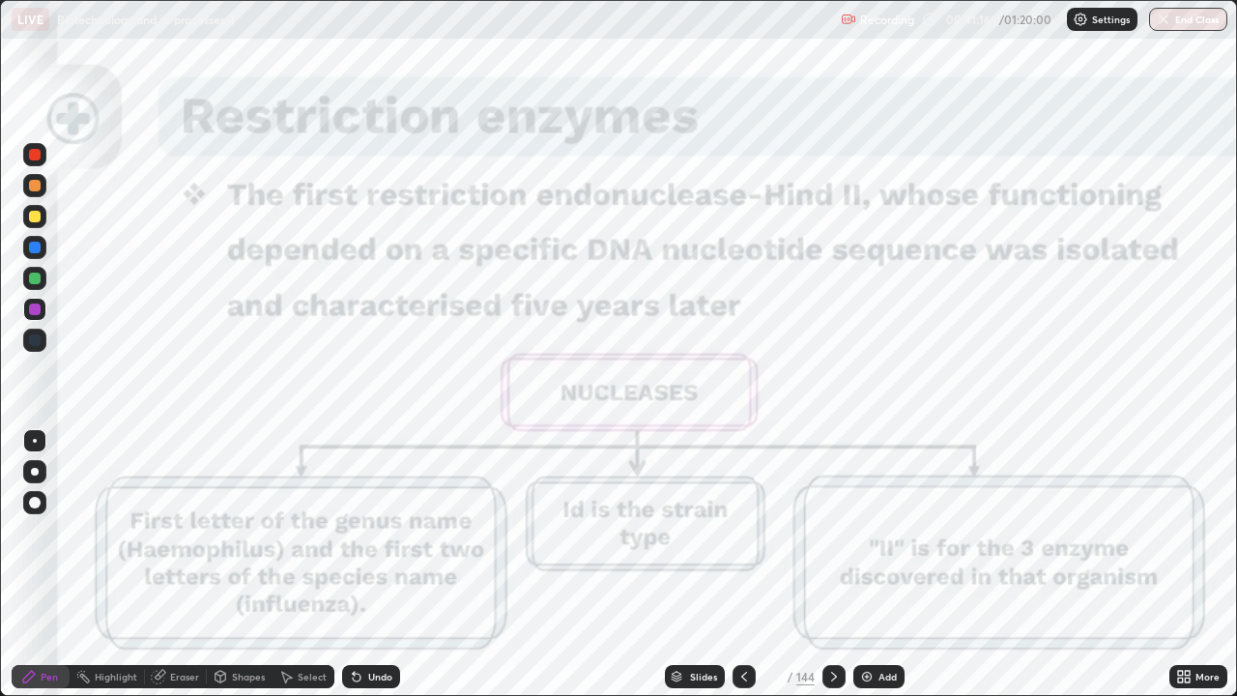
click at [831, 564] on icon at bounding box center [833, 676] width 15 height 15
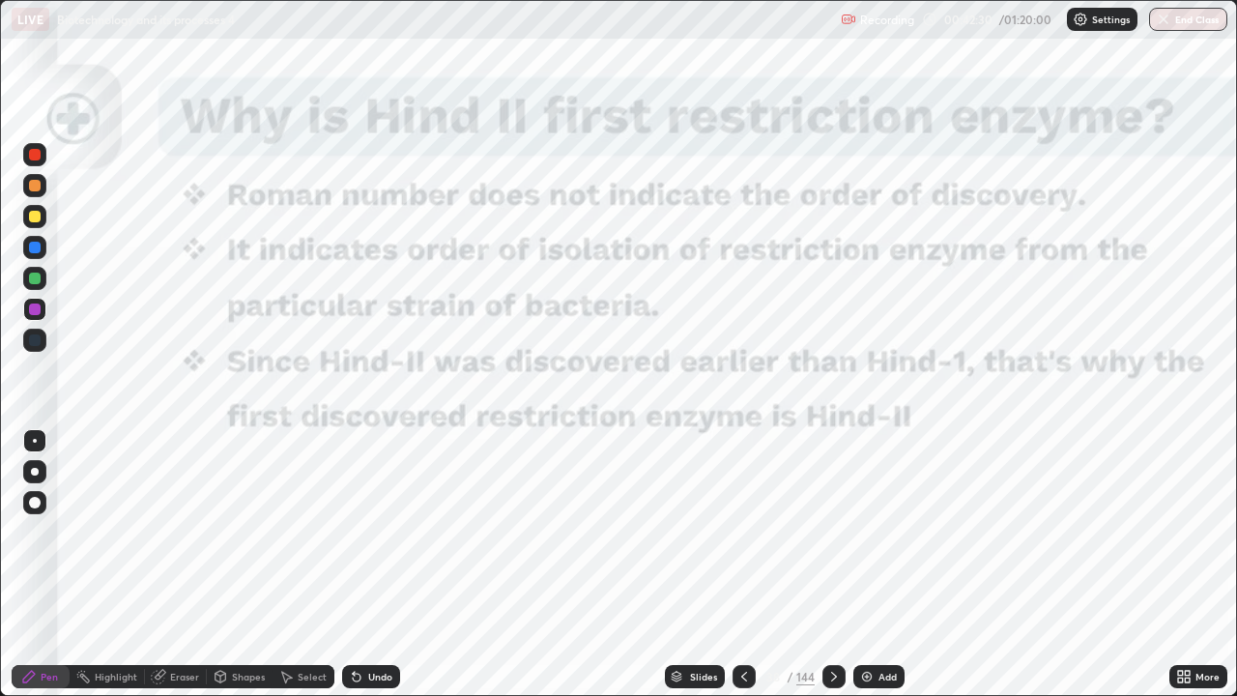
click at [832, 564] on icon at bounding box center [834, 676] width 6 height 10
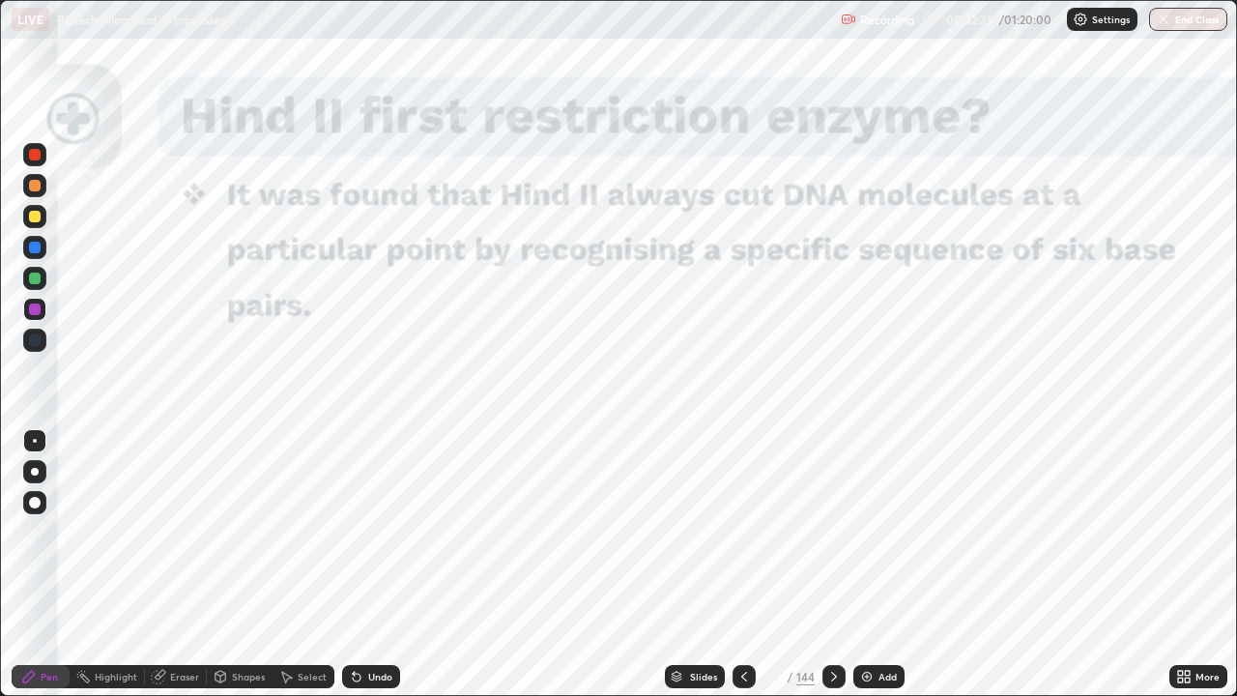
click at [744, 564] on icon at bounding box center [743, 676] width 15 height 15
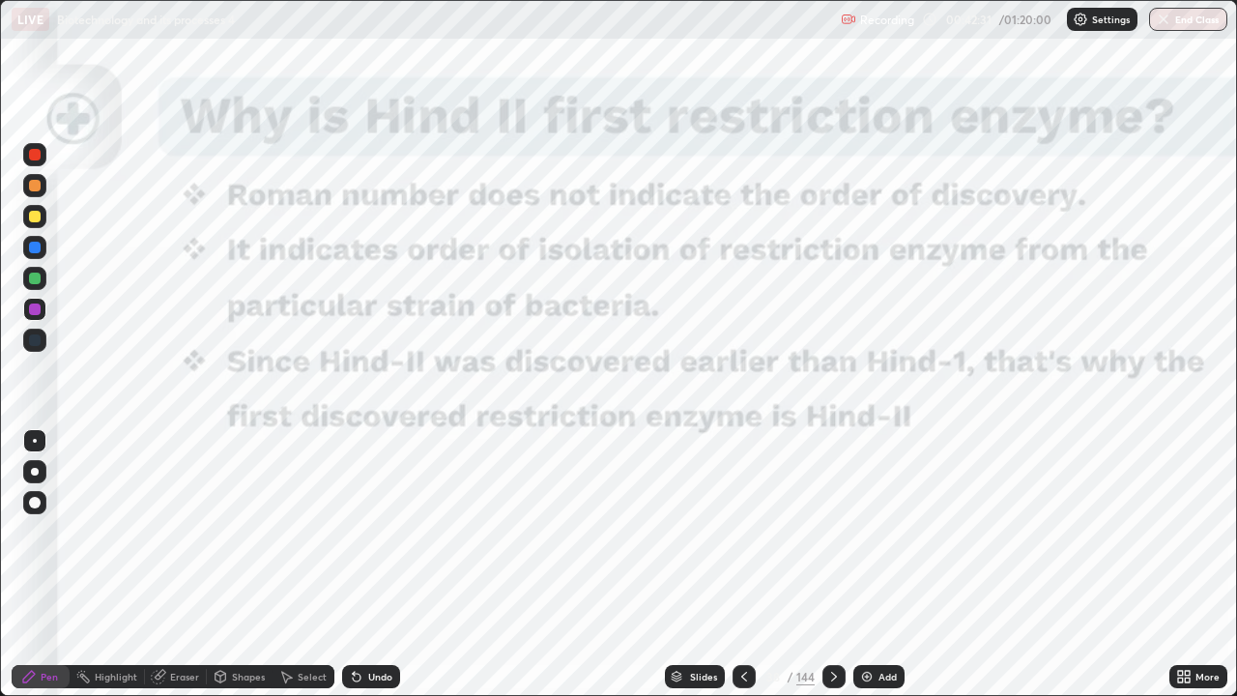
click at [744, 564] on icon at bounding box center [744, 676] width 6 height 10
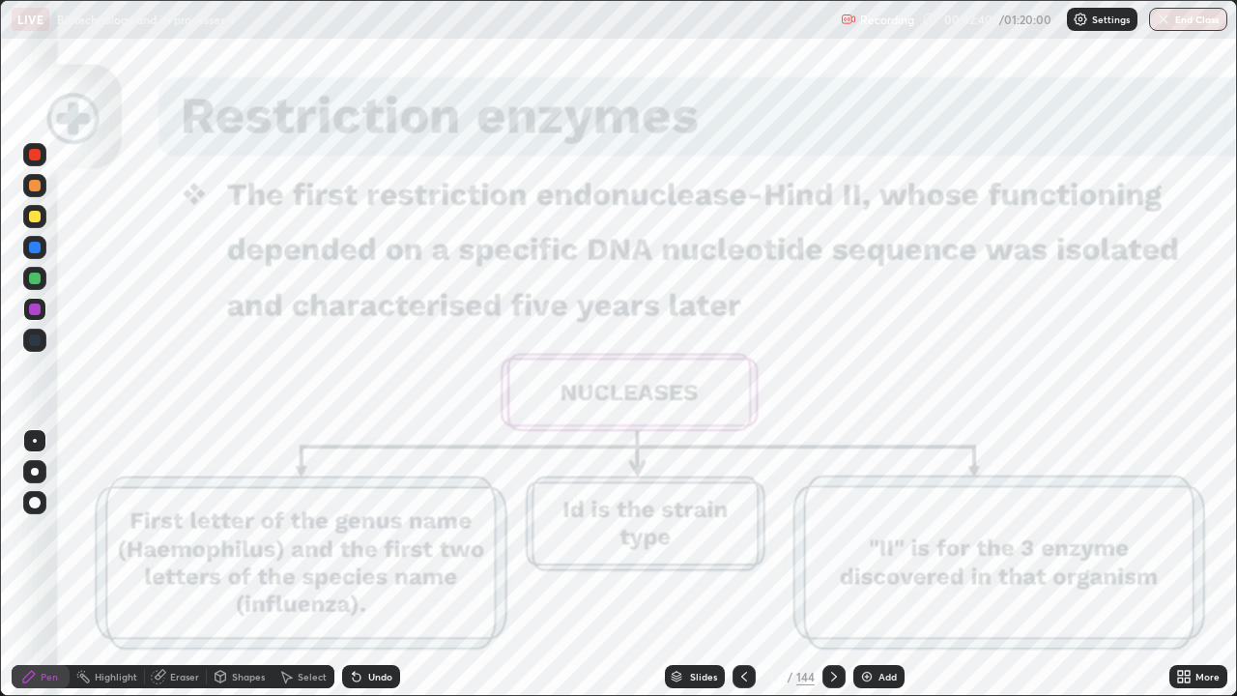
click at [835, 564] on icon at bounding box center [833, 676] width 15 height 15
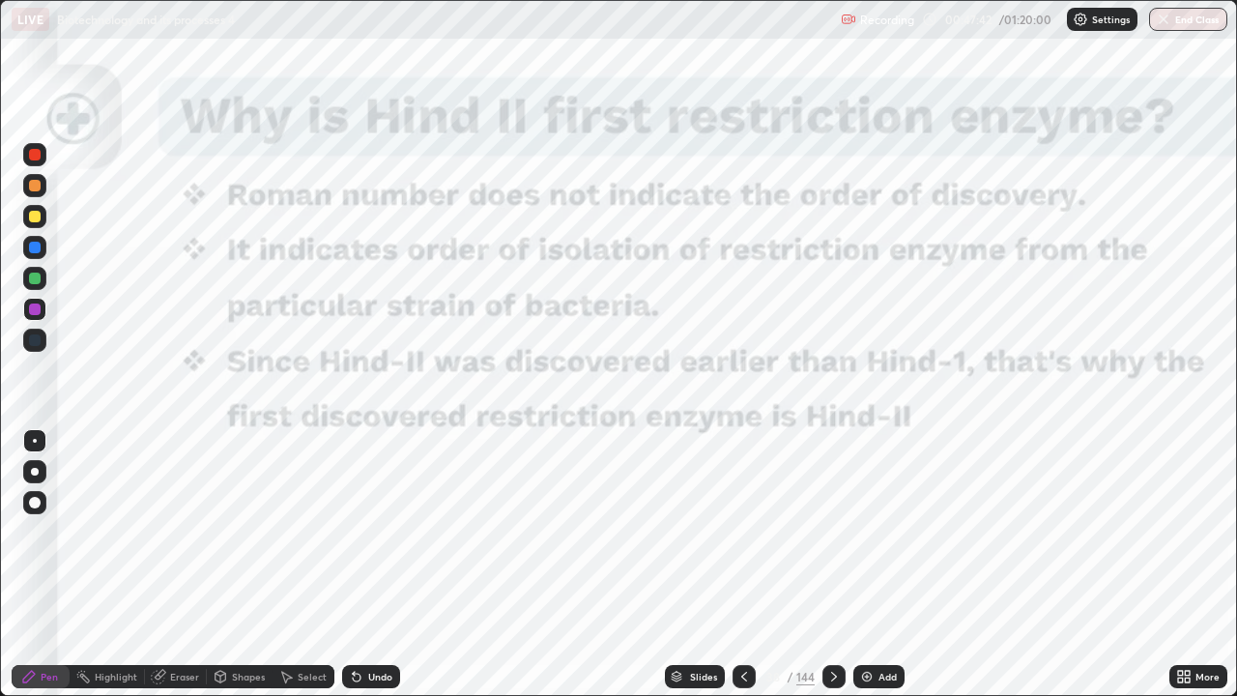
click at [699, 564] on div "Slides" at bounding box center [703, 676] width 27 height 10
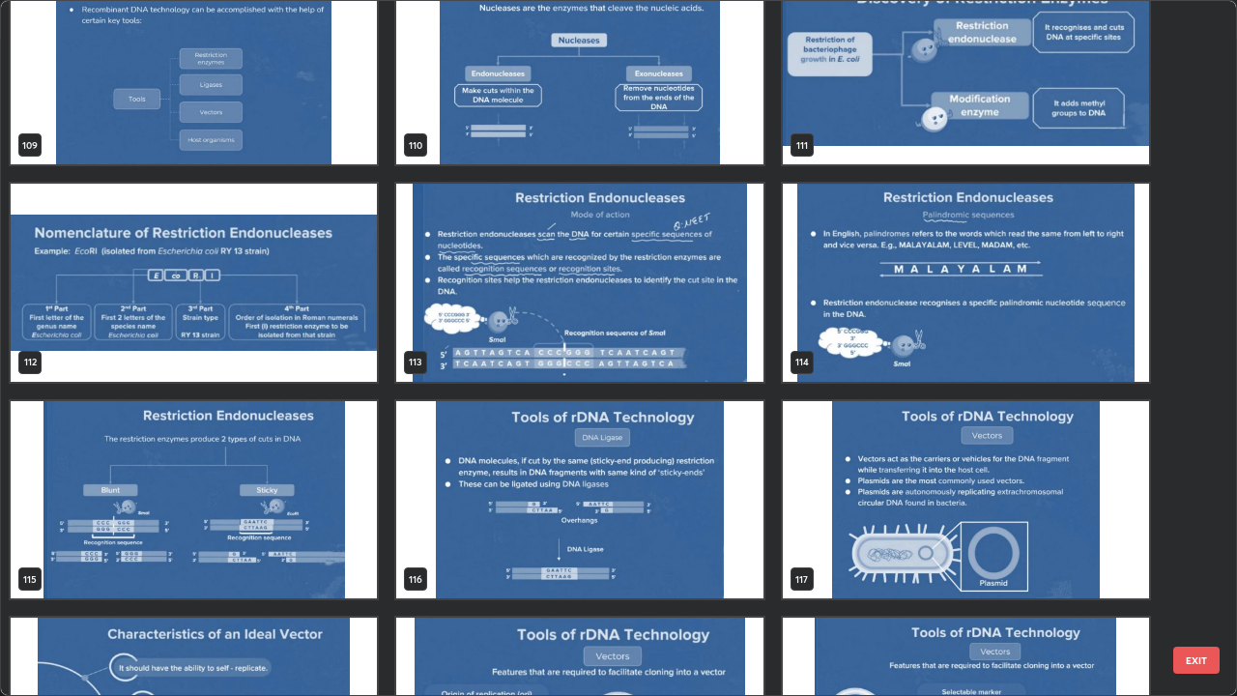
scroll to position [7858, 0]
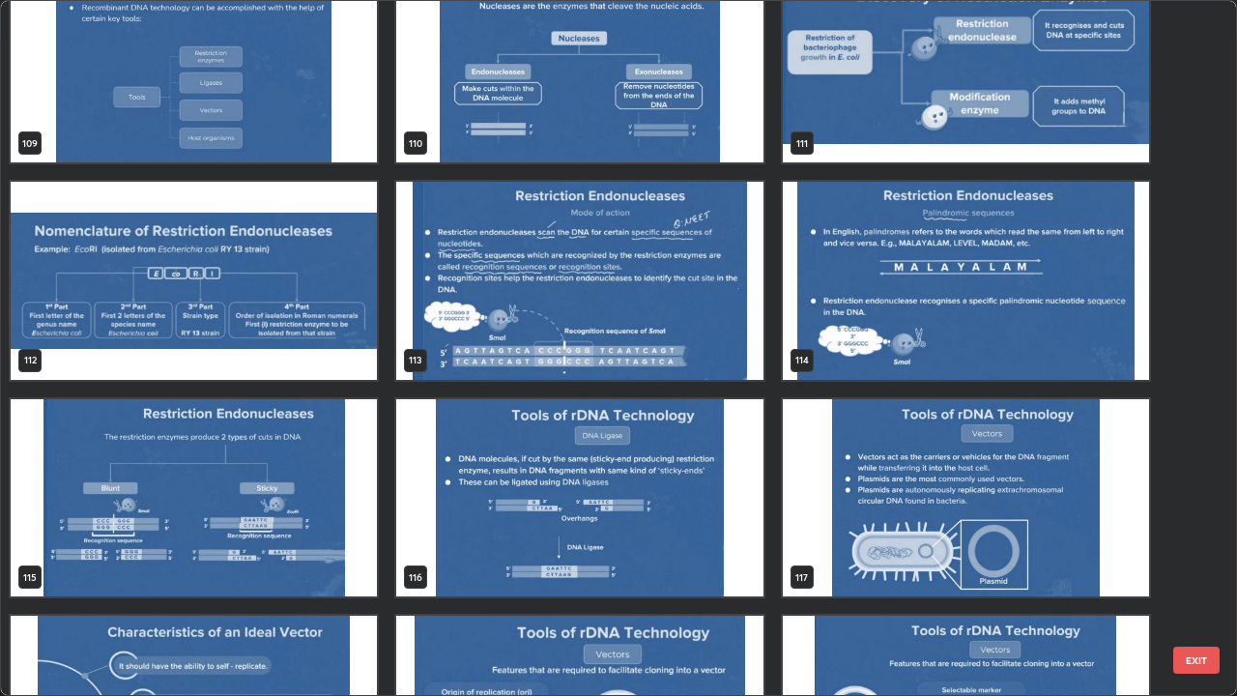
click at [330, 287] on img "grid" at bounding box center [194, 281] width 366 height 198
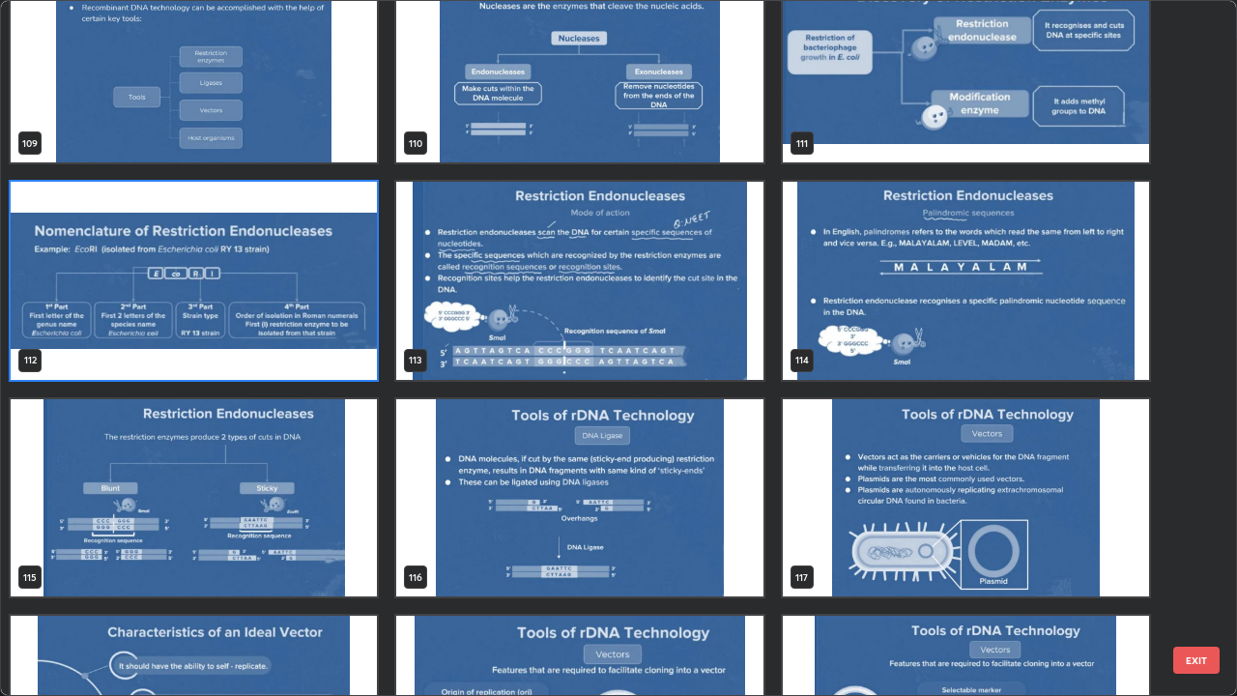
click at [325, 289] on img "grid" at bounding box center [194, 281] width 366 height 198
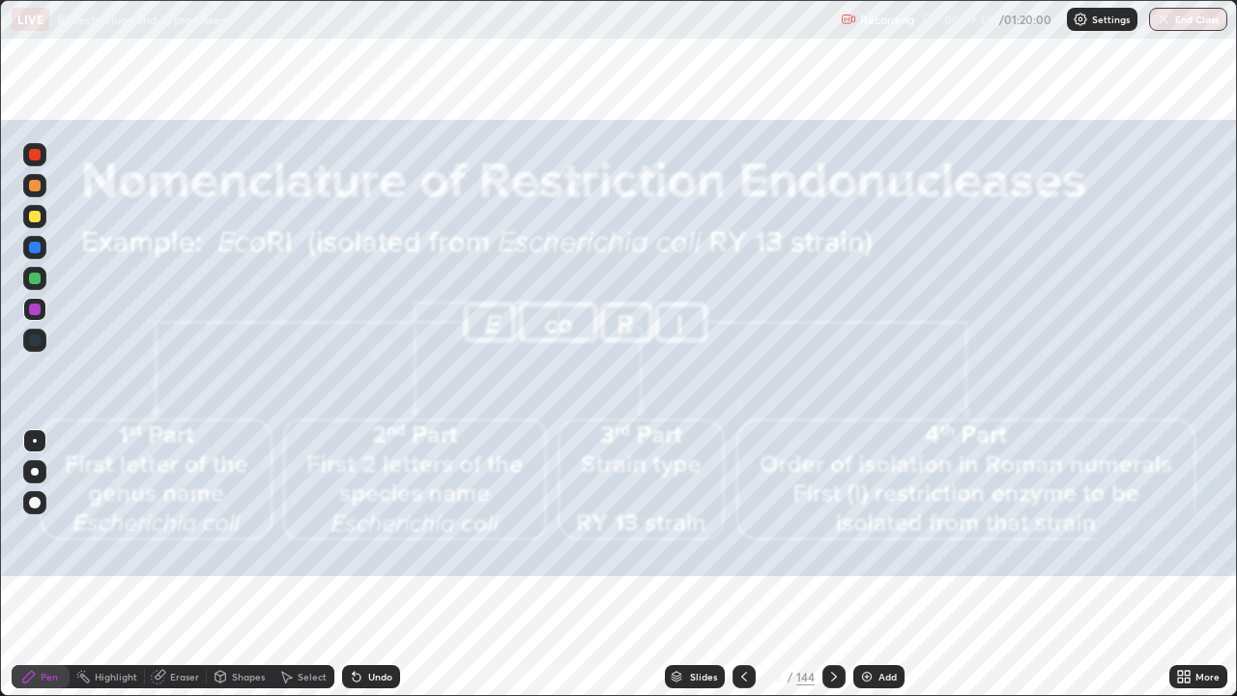
click at [692, 564] on div "Slides" at bounding box center [703, 676] width 27 height 10
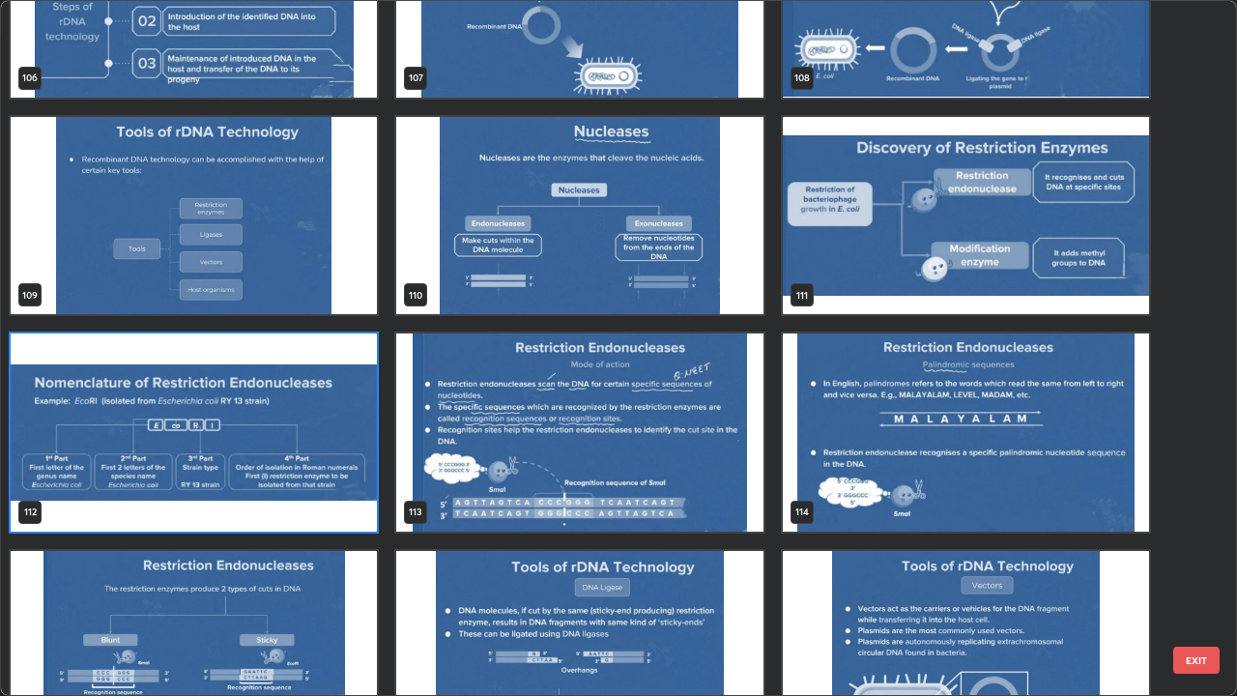
scroll to position [7710, 0]
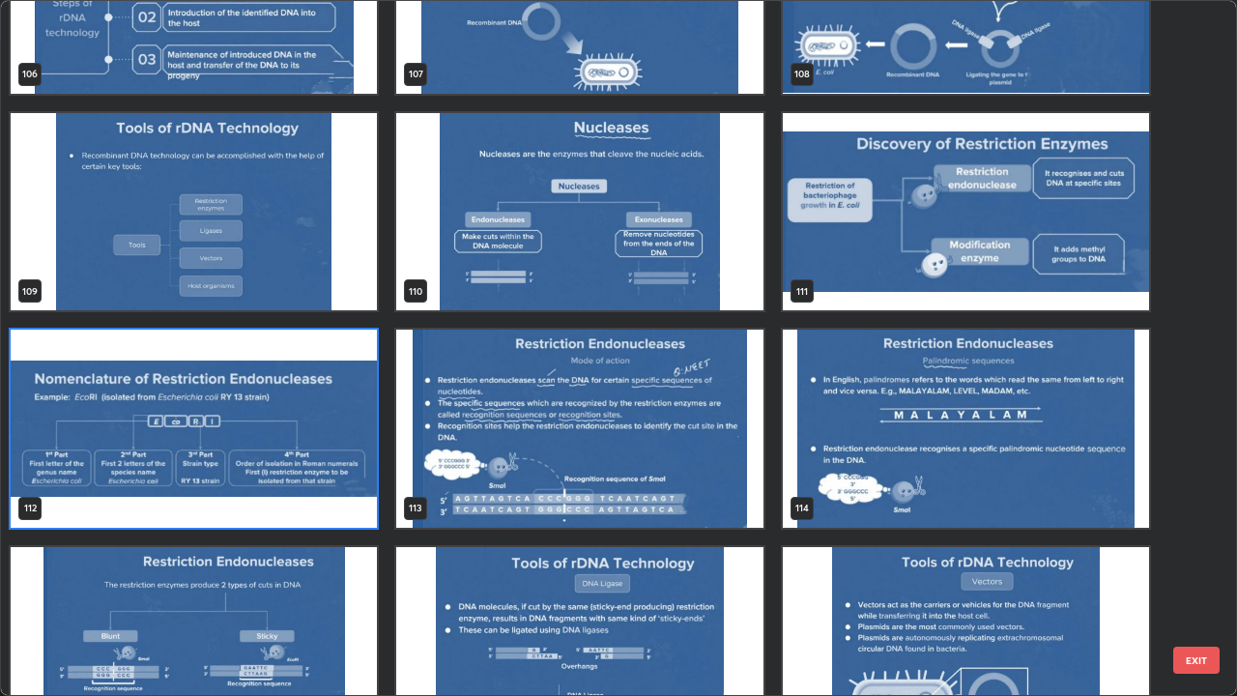
click at [544, 470] on img "grid" at bounding box center [579, 428] width 366 height 198
click at [546, 470] on img "grid" at bounding box center [579, 428] width 366 height 198
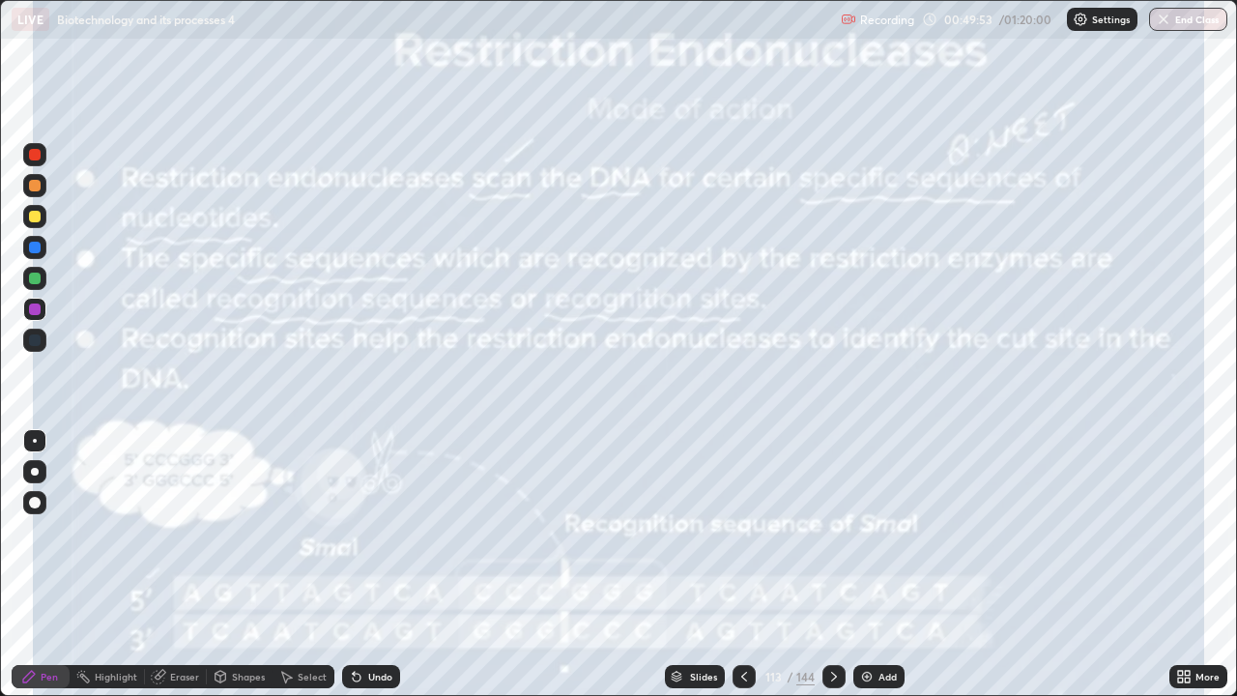
click at [832, 564] on icon at bounding box center [833, 676] width 15 height 15
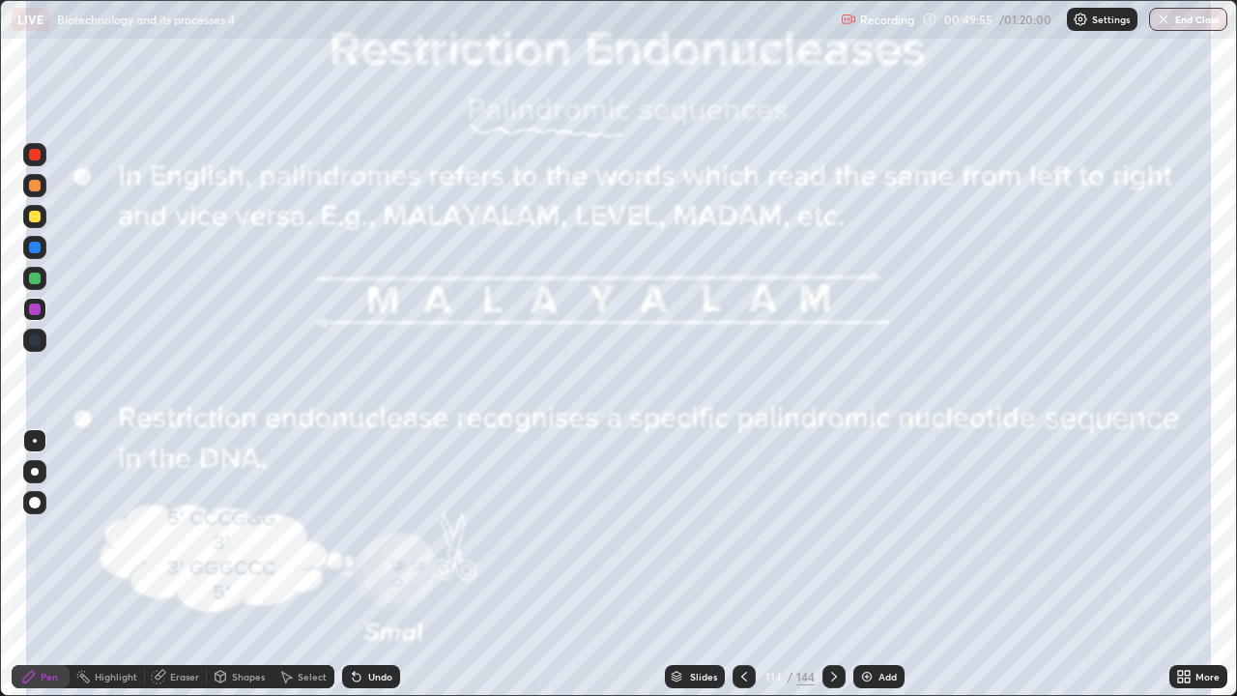
click at [832, 564] on icon at bounding box center [833, 676] width 15 height 15
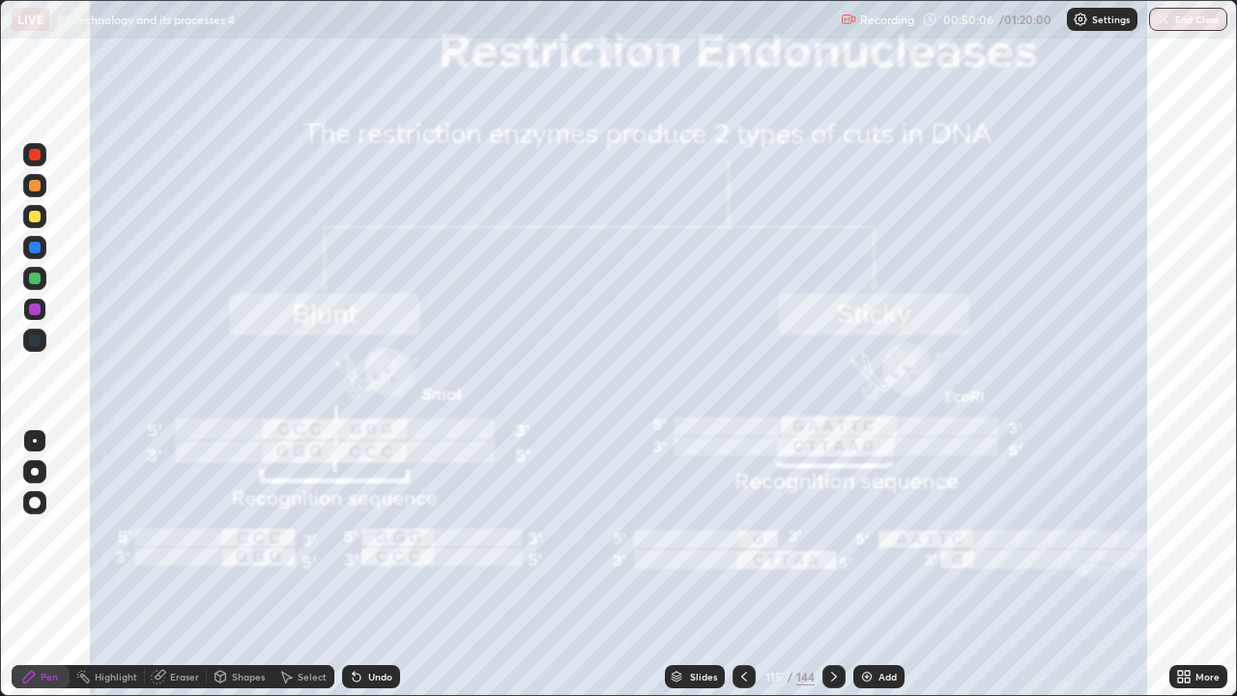
click at [696, 564] on div "Slides" at bounding box center [703, 676] width 27 height 10
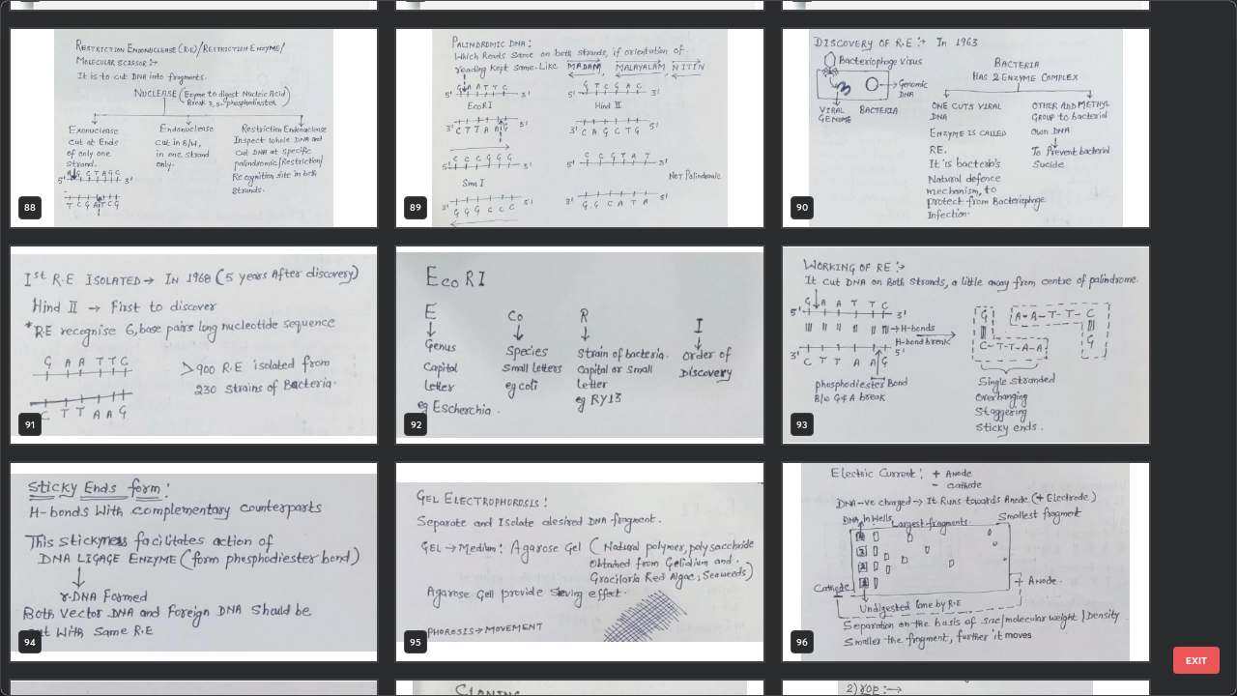
scroll to position [6275, 0]
click at [879, 385] on img "grid" at bounding box center [966, 345] width 366 height 198
click at [881, 385] on img "grid" at bounding box center [966, 345] width 366 height 198
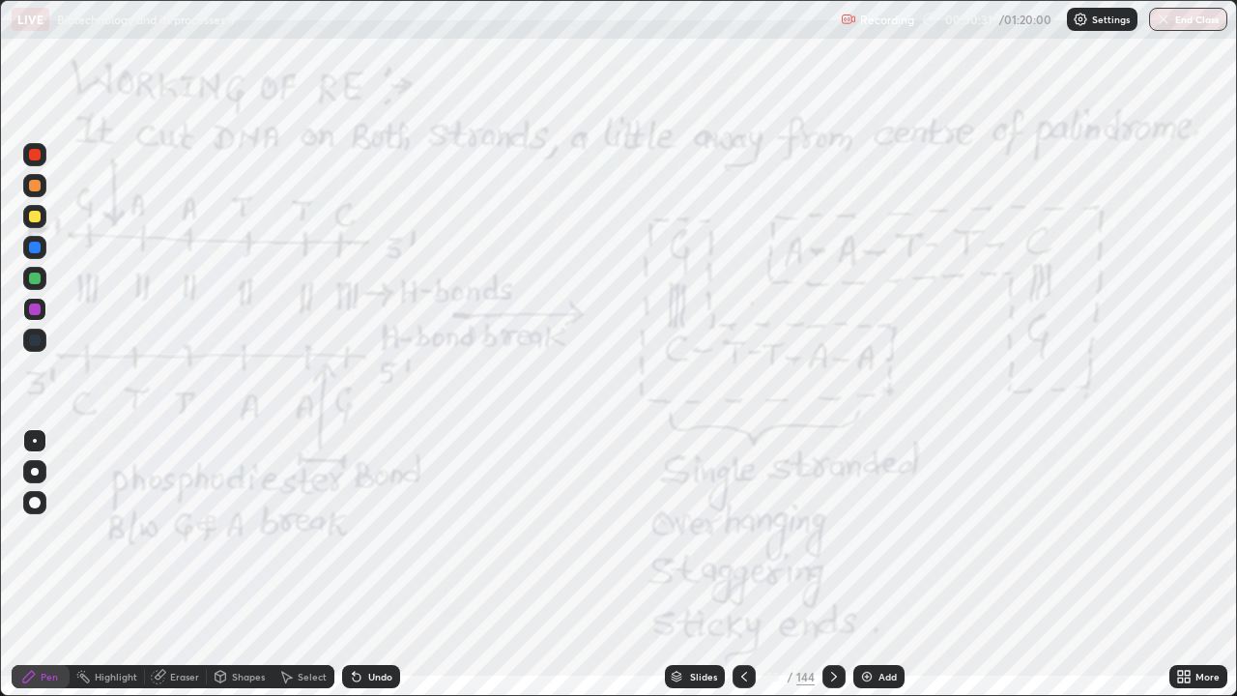
click at [48, 241] on div at bounding box center [34, 247] width 31 height 31
click at [45, 247] on div at bounding box center [34, 247] width 23 height 23
click at [39, 305] on div at bounding box center [35, 309] width 12 height 12
click at [43, 252] on div at bounding box center [34, 247] width 23 height 23
click at [43, 308] on div at bounding box center [34, 309] width 23 height 23
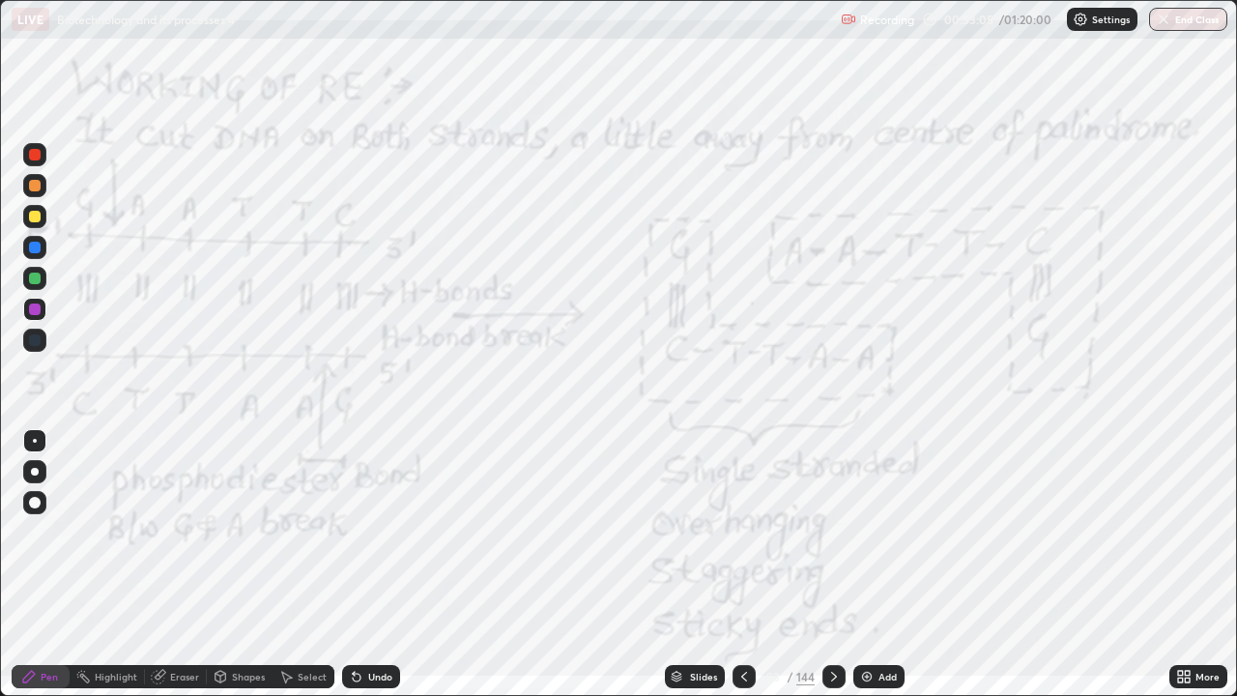
click at [36, 340] on div at bounding box center [35, 340] width 12 height 12
click at [179, 564] on div "Eraser" at bounding box center [184, 676] width 29 height 10
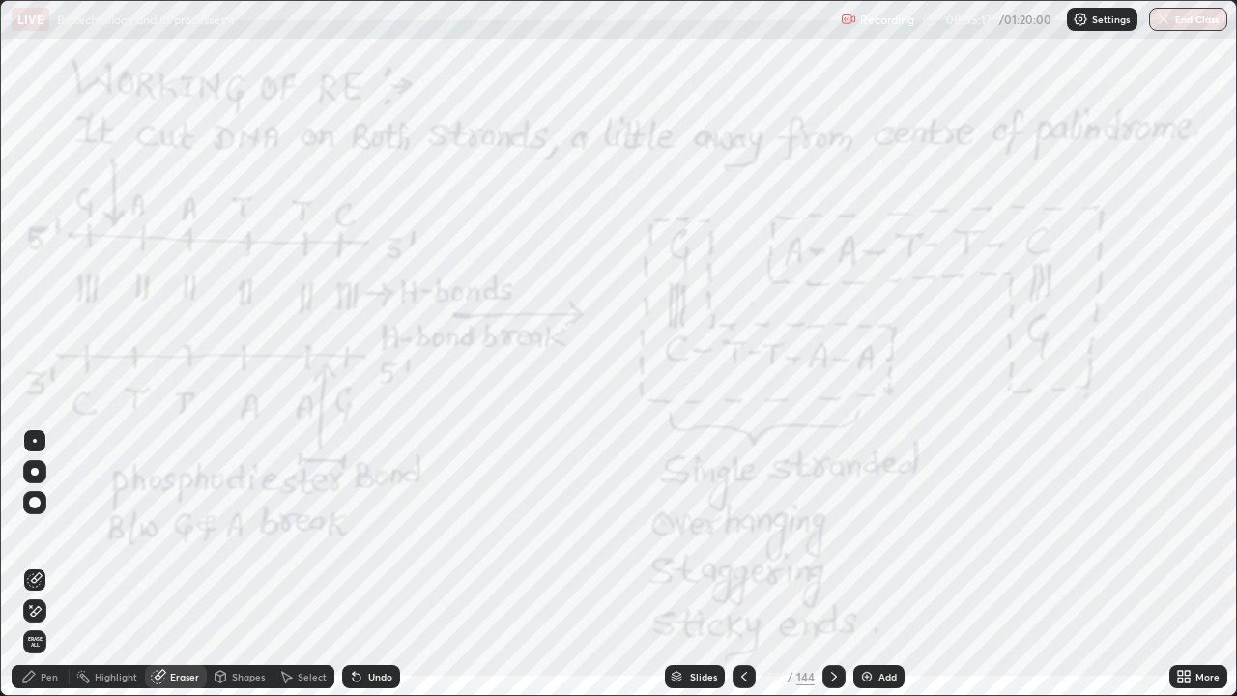
click at [43, 564] on span "Erase all" at bounding box center [34, 642] width 21 height 12
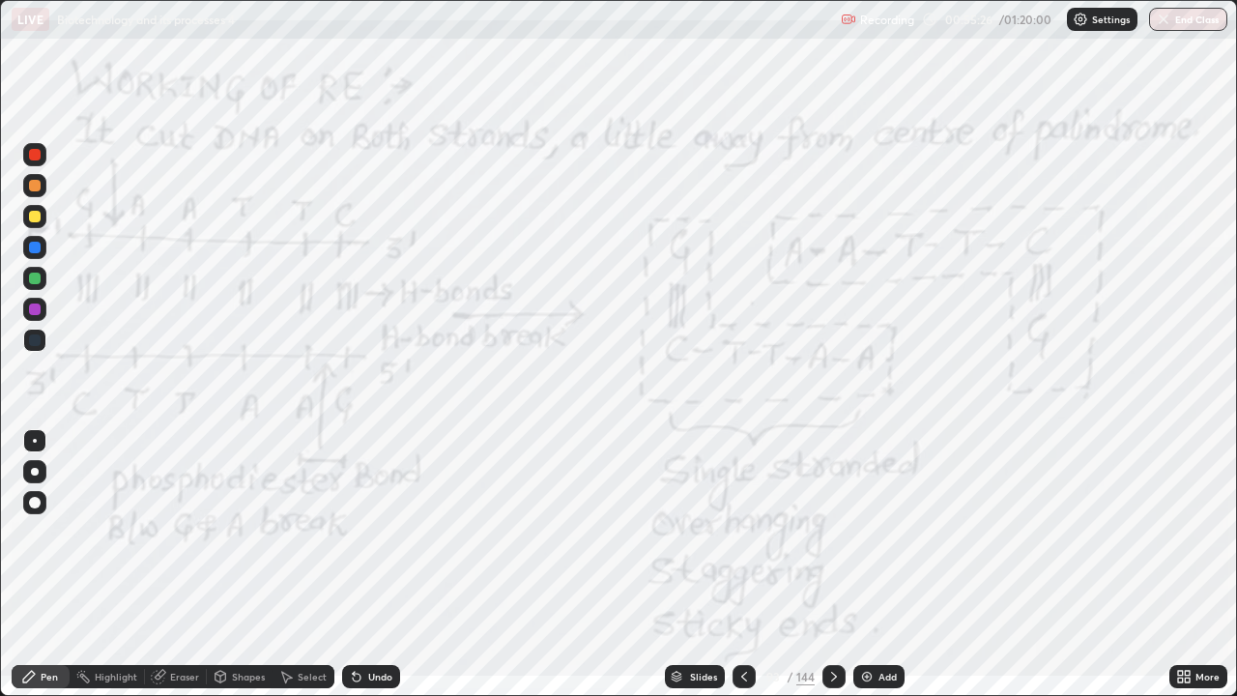
click at [832, 564] on icon at bounding box center [833, 676] width 15 height 15
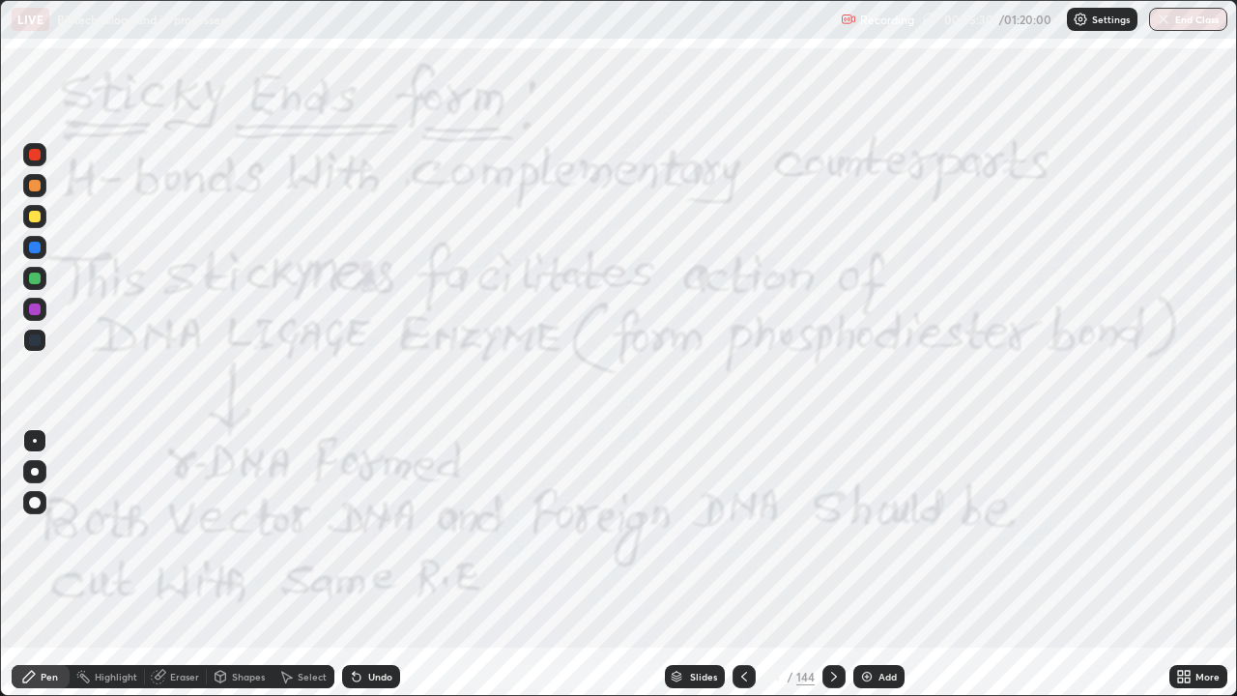
click at [700, 564] on div "Slides" at bounding box center [703, 676] width 27 height 10
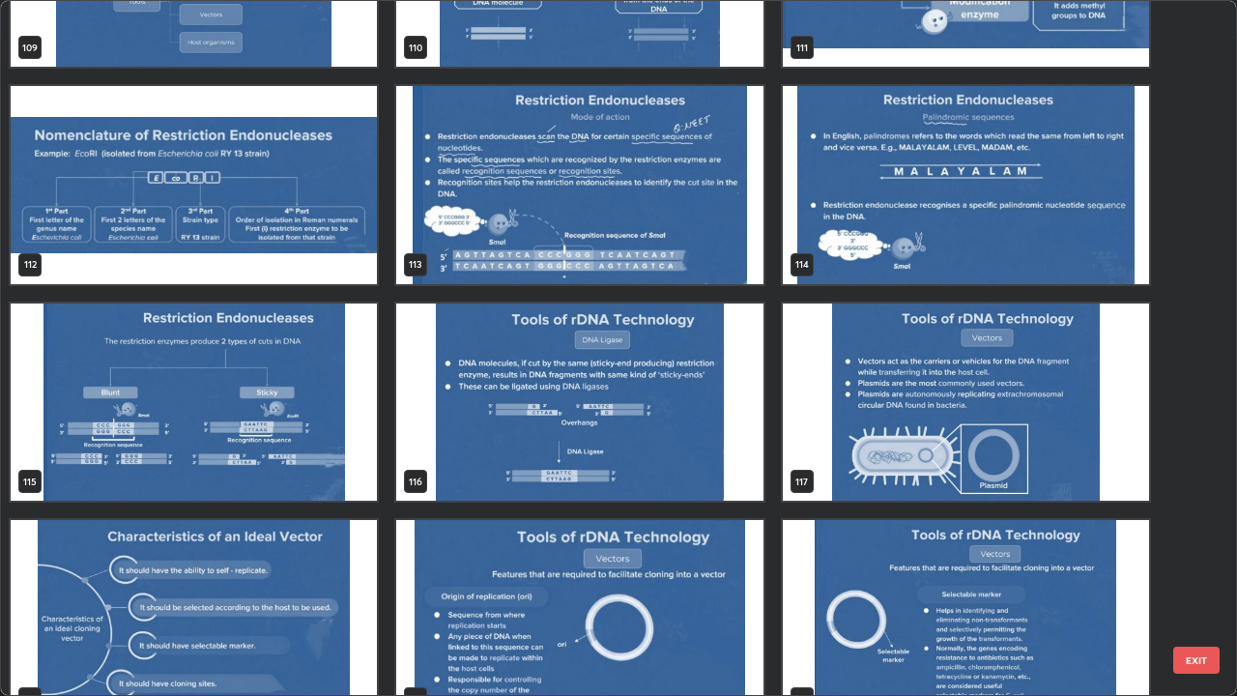
scroll to position [7996, 0]
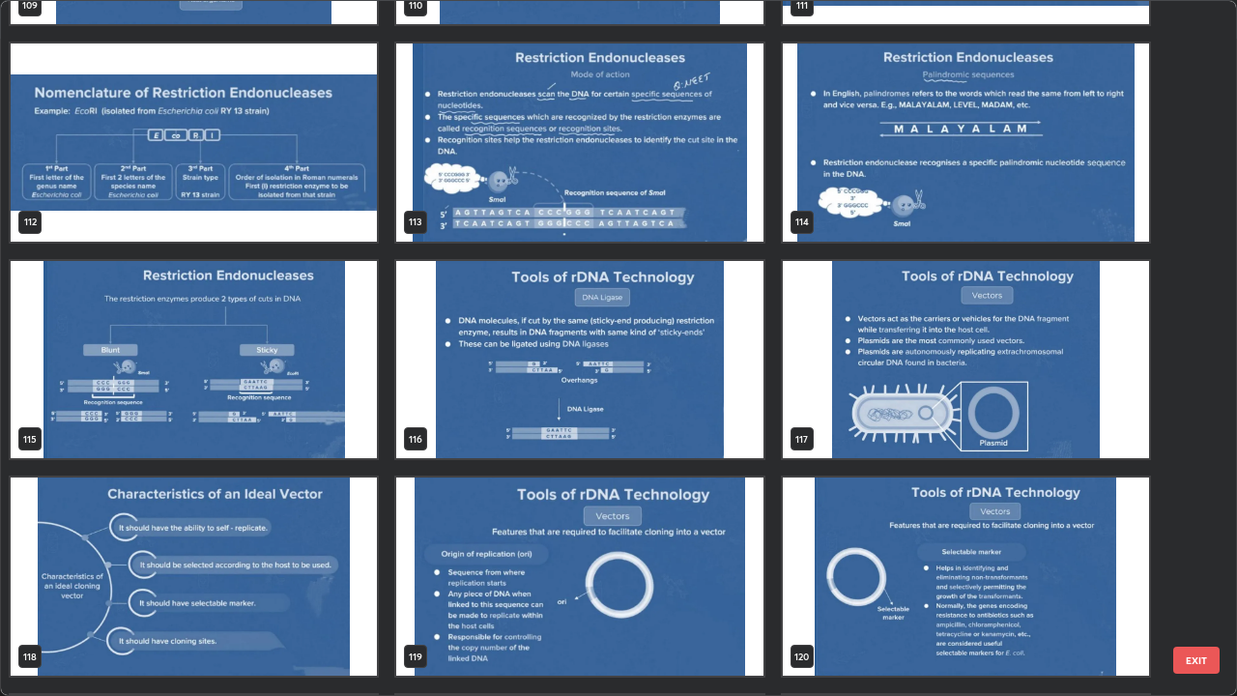
click at [254, 419] on img "grid" at bounding box center [194, 360] width 366 height 198
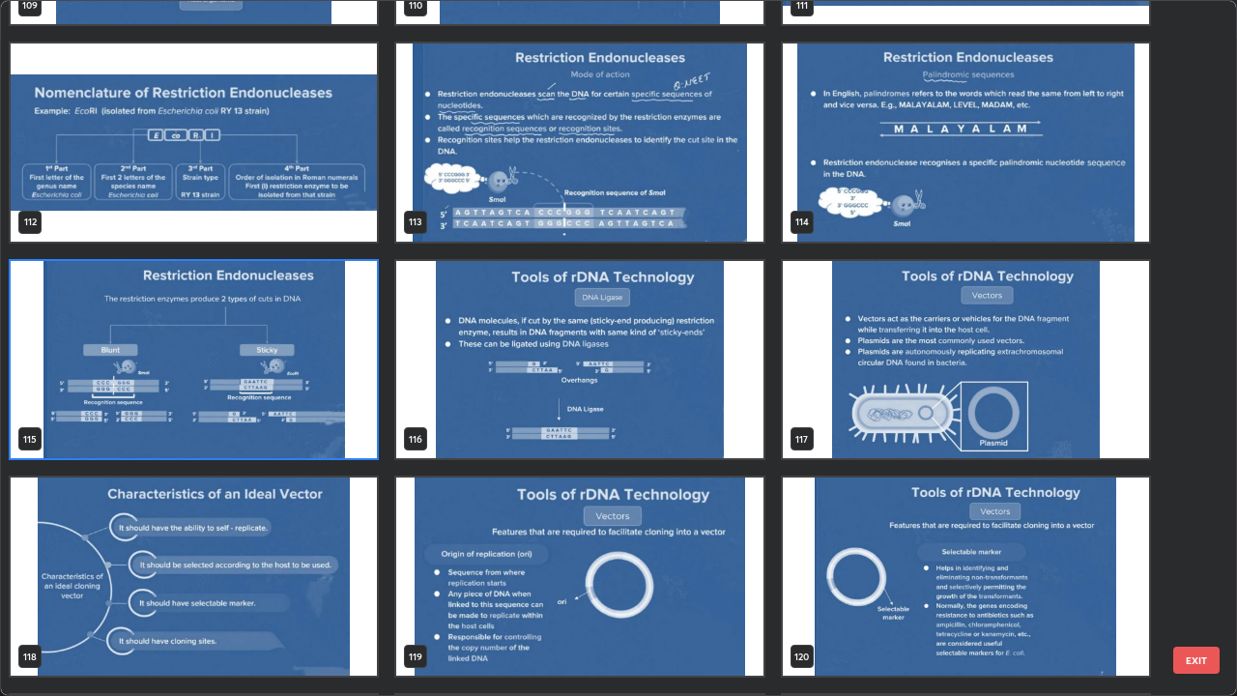
click at [255, 422] on img "grid" at bounding box center [194, 360] width 366 height 198
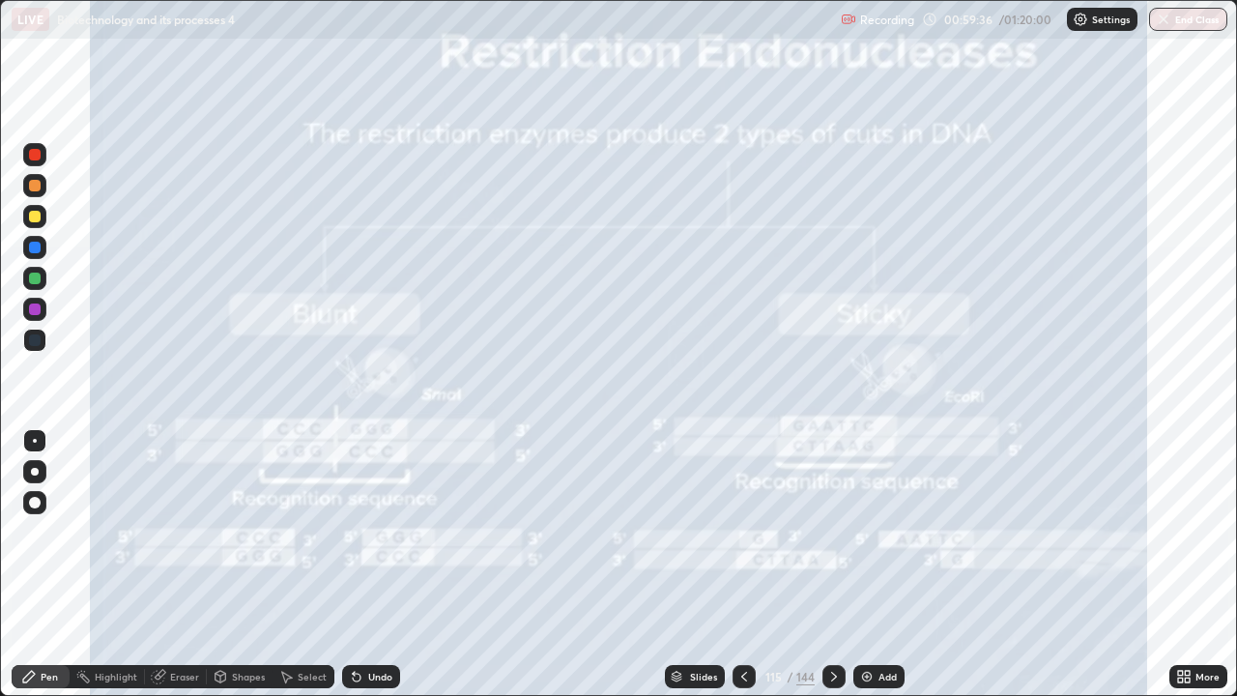
click at [698, 564] on div "Slides" at bounding box center [703, 676] width 27 height 10
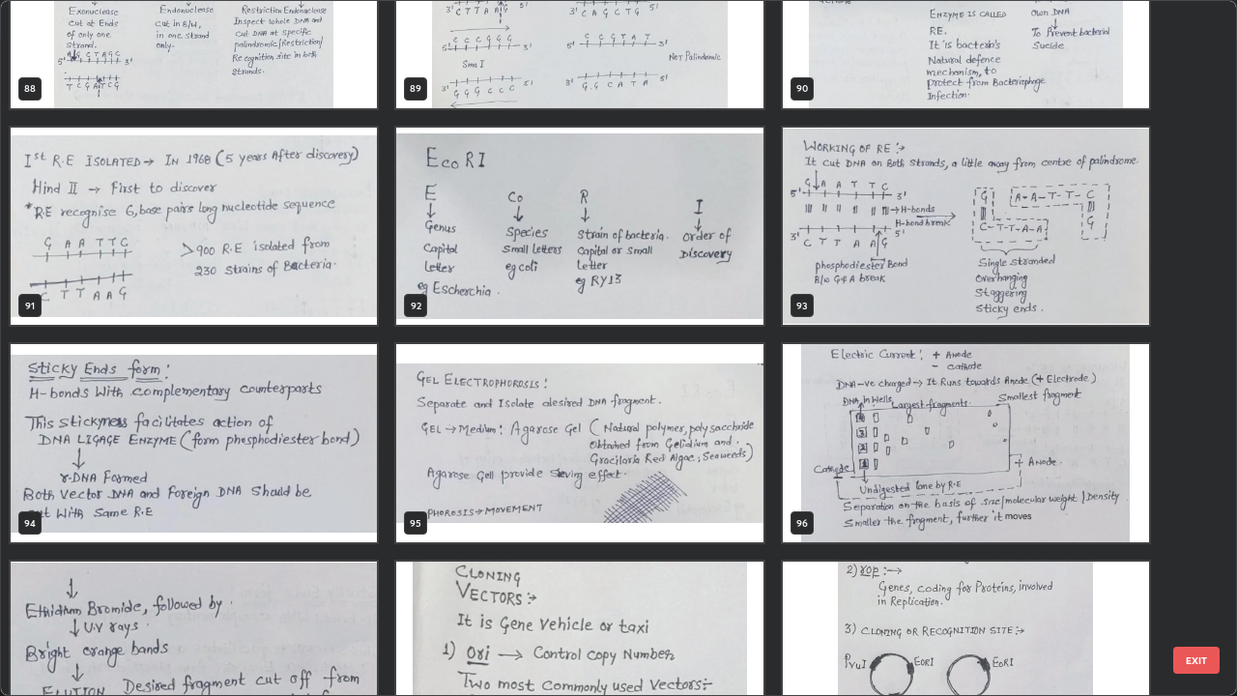
scroll to position [6393, 0]
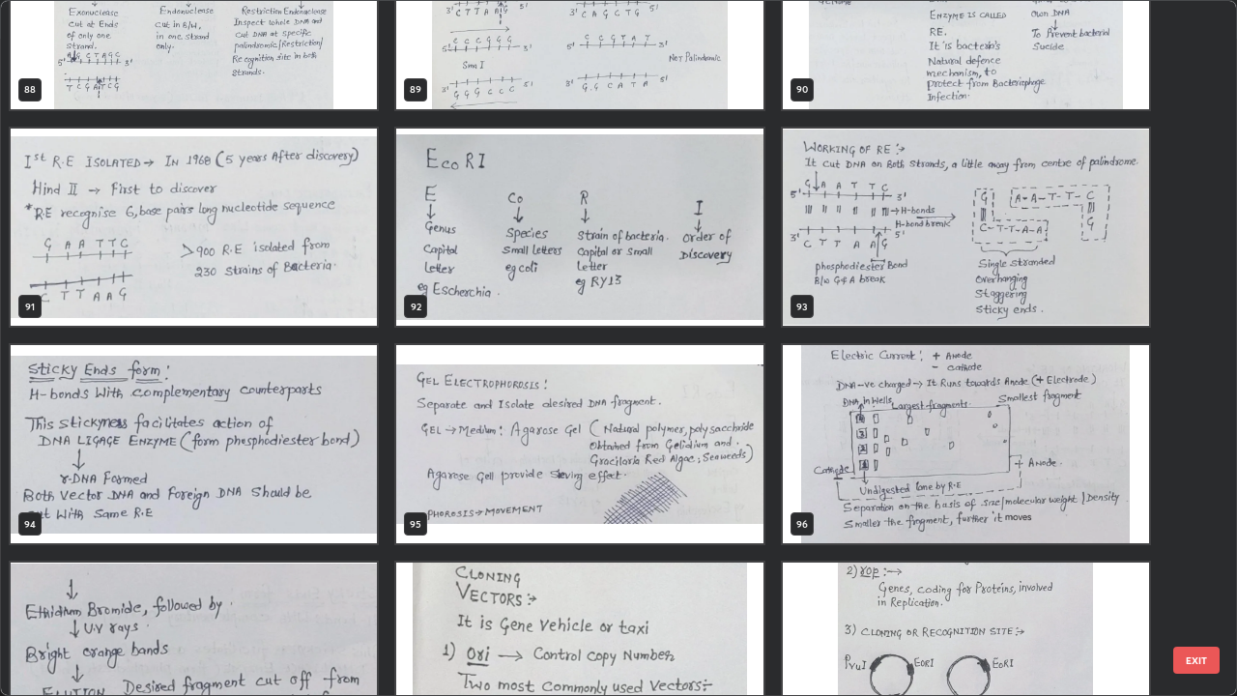
click at [879, 261] on img "grid" at bounding box center [966, 227] width 366 height 198
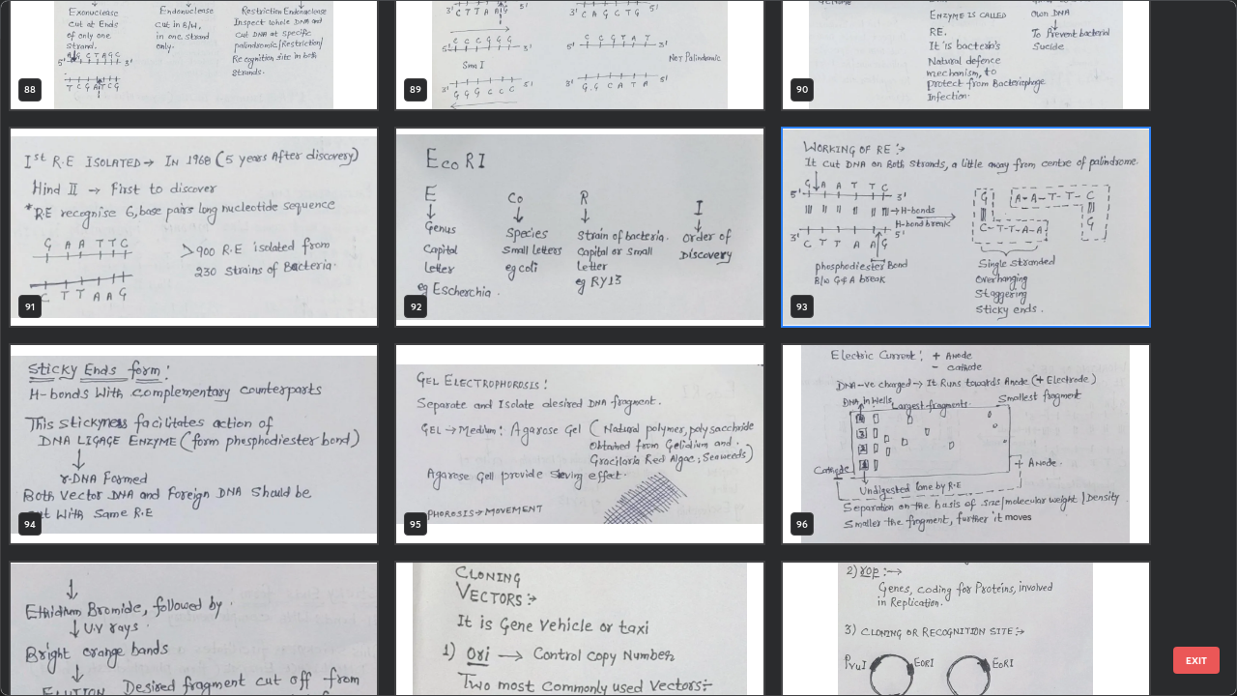
click at [885, 257] on img "grid" at bounding box center [966, 227] width 366 height 198
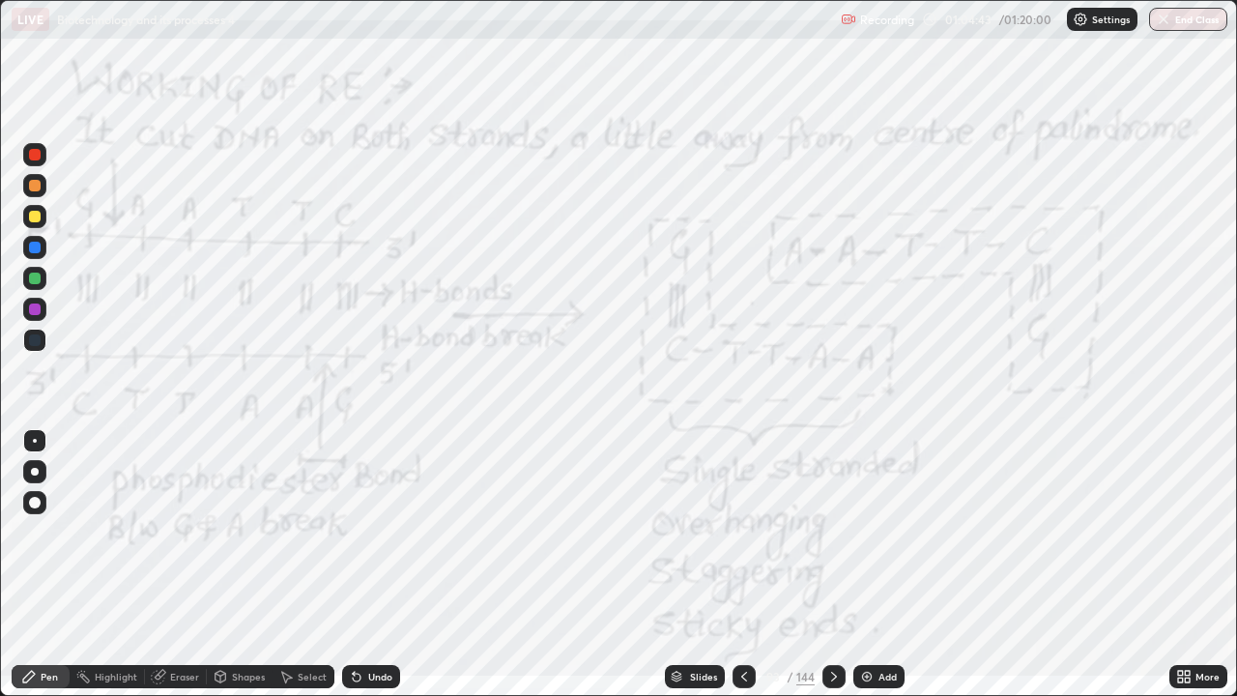
click at [699, 564] on div "Slides" at bounding box center [703, 676] width 27 height 10
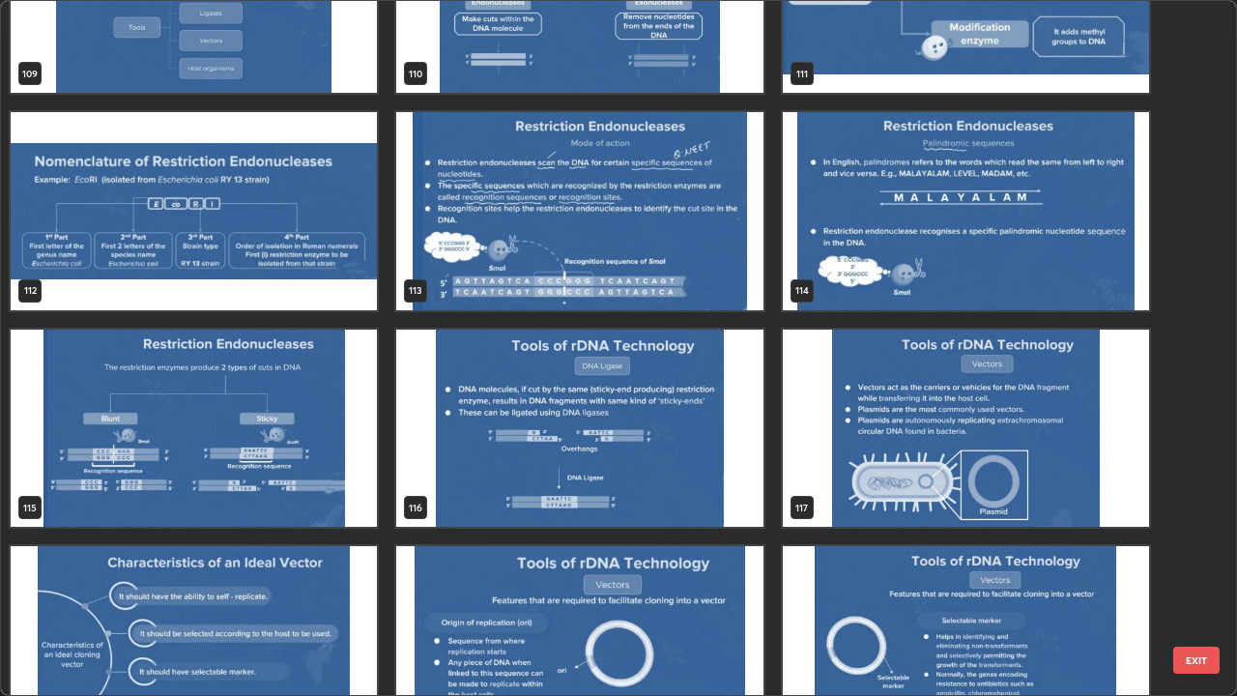
scroll to position [7942, 0]
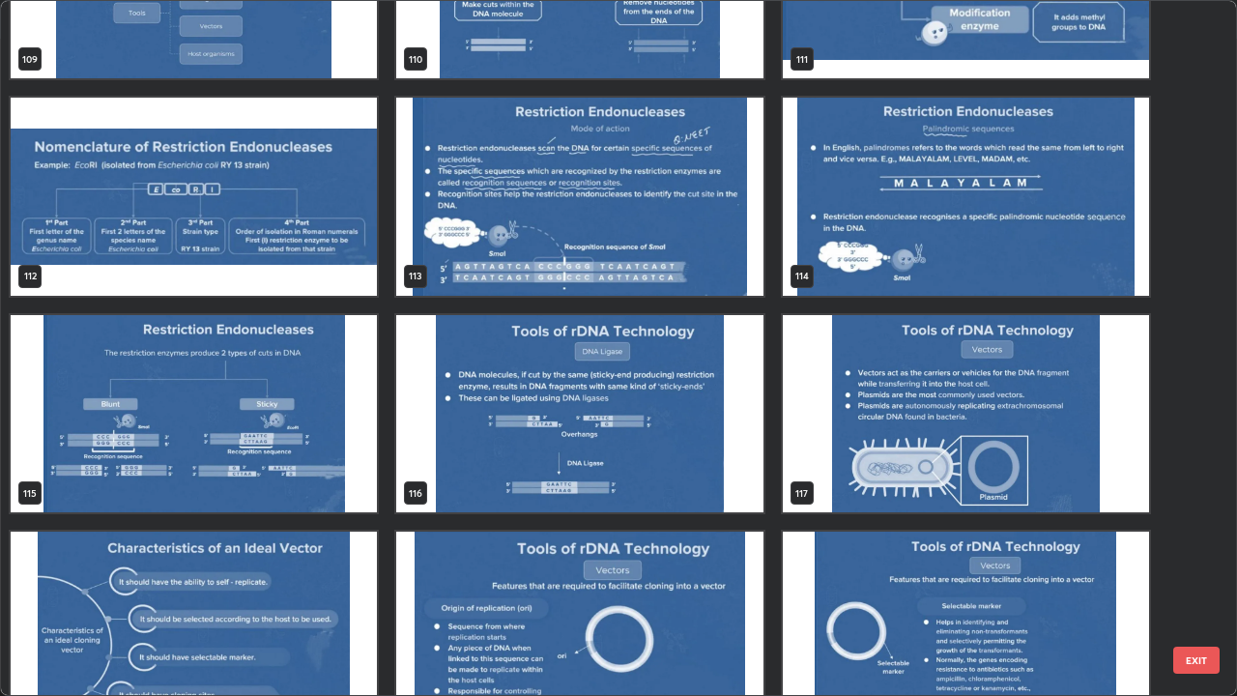
click at [294, 386] on img "grid" at bounding box center [194, 414] width 366 height 198
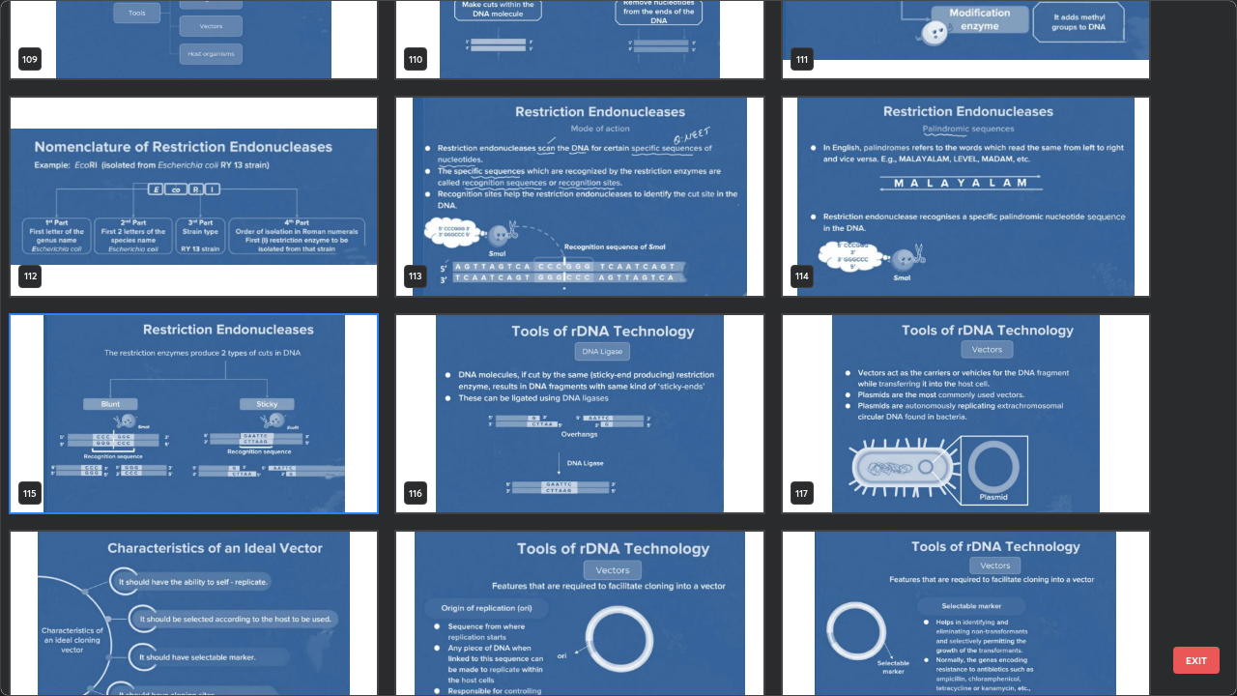
click at [298, 385] on img "grid" at bounding box center [194, 414] width 366 height 198
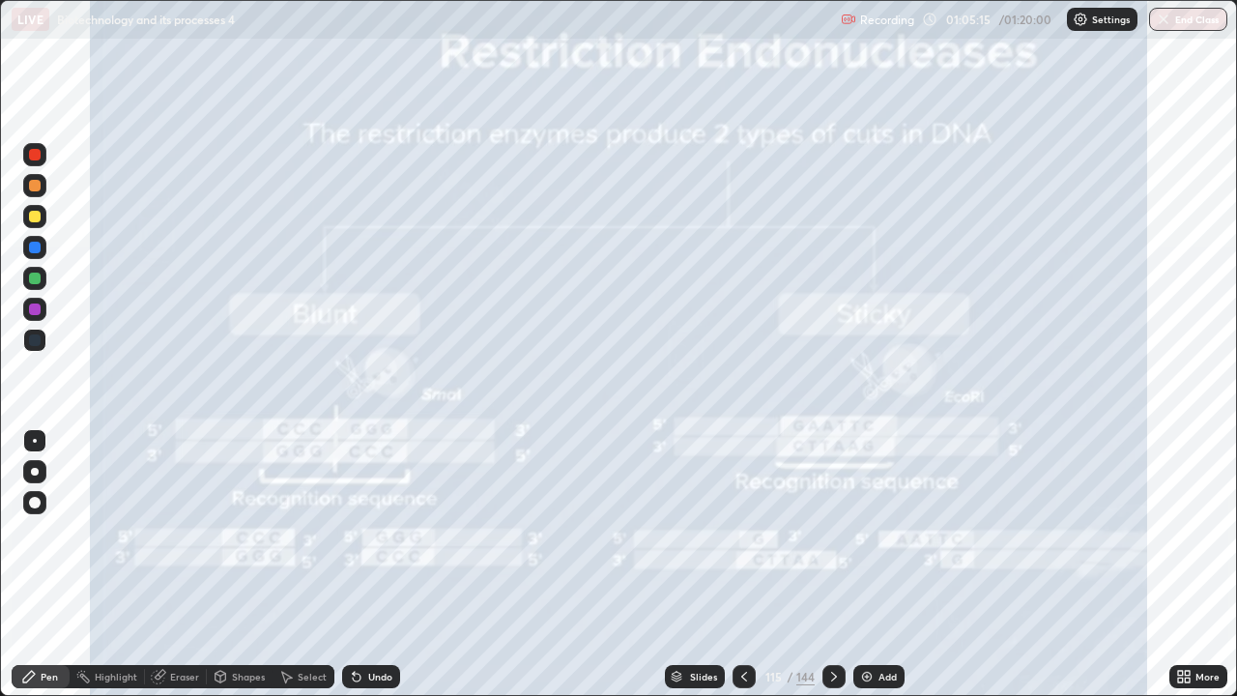
click at [189, 564] on div "Eraser" at bounding box center [184, 676] width 29 height 10
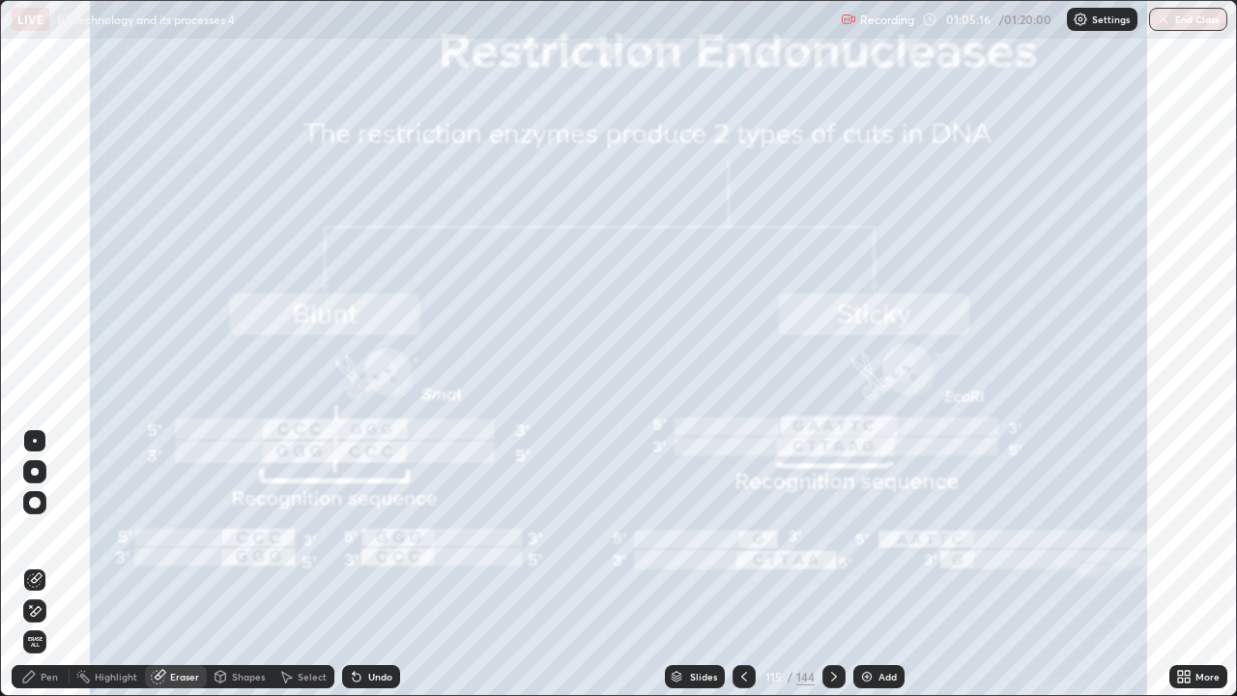
click at [43, 564] on div "Erase all" at bounding box center [34, 641] width 23 height 23
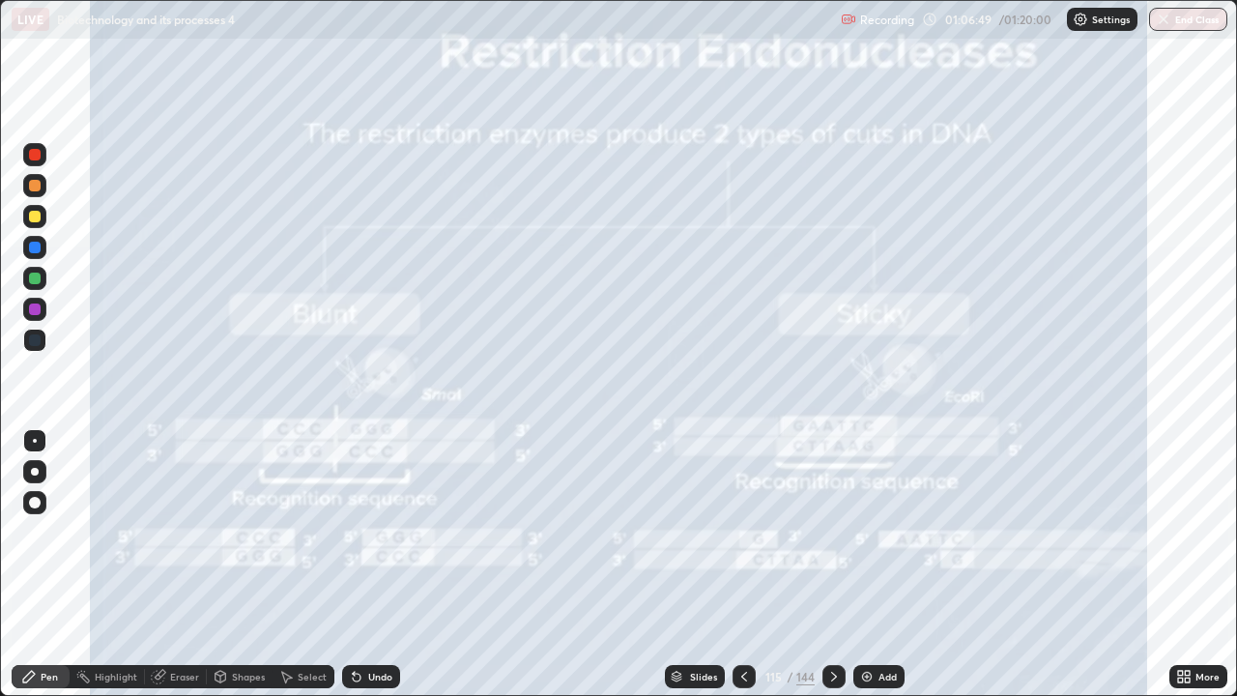
click at [832, 564] on icon at bounding box center [833, 676] width 15 height 15
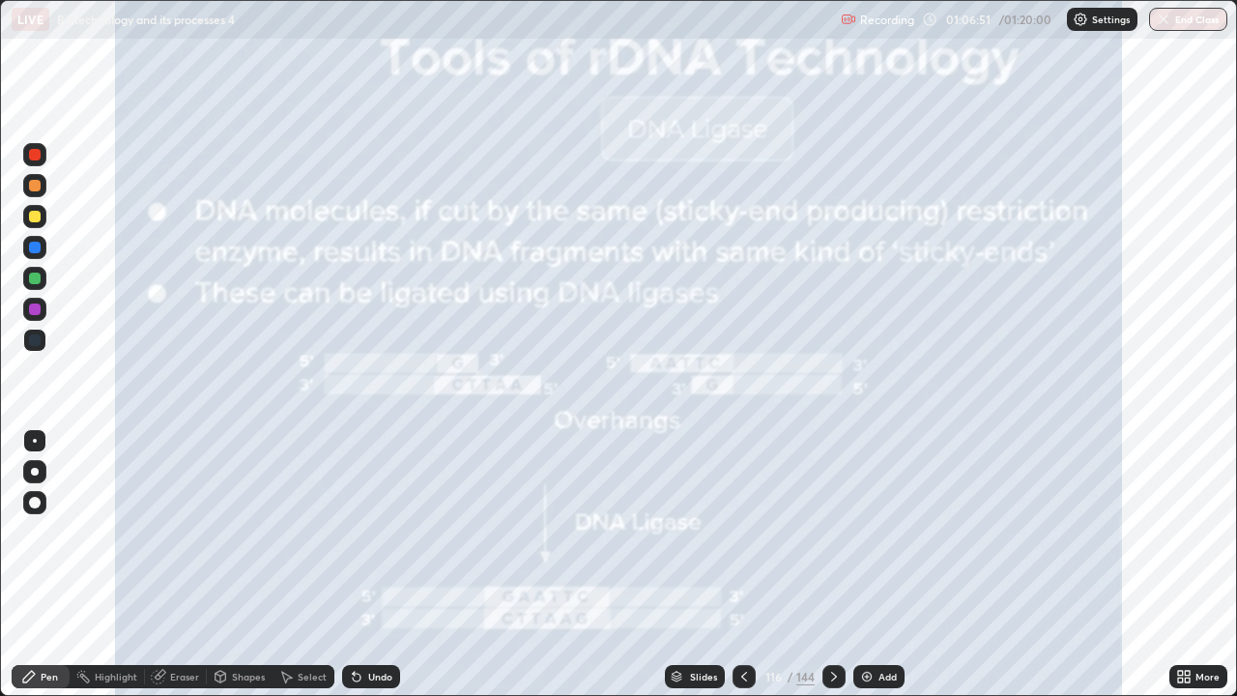
click at [734, 564] on div at bounding box center [743, 676] width 23 height 23
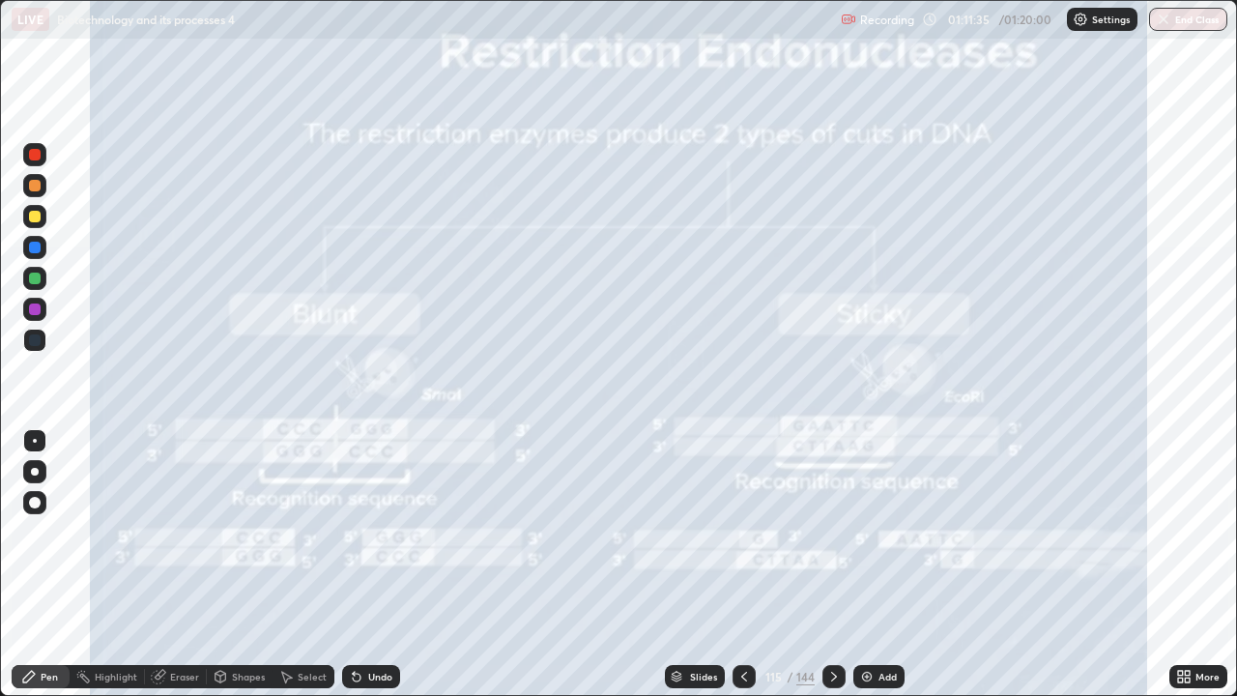
click at [832, 564] on icon at bounding box center [833, 676] width 15 height 15
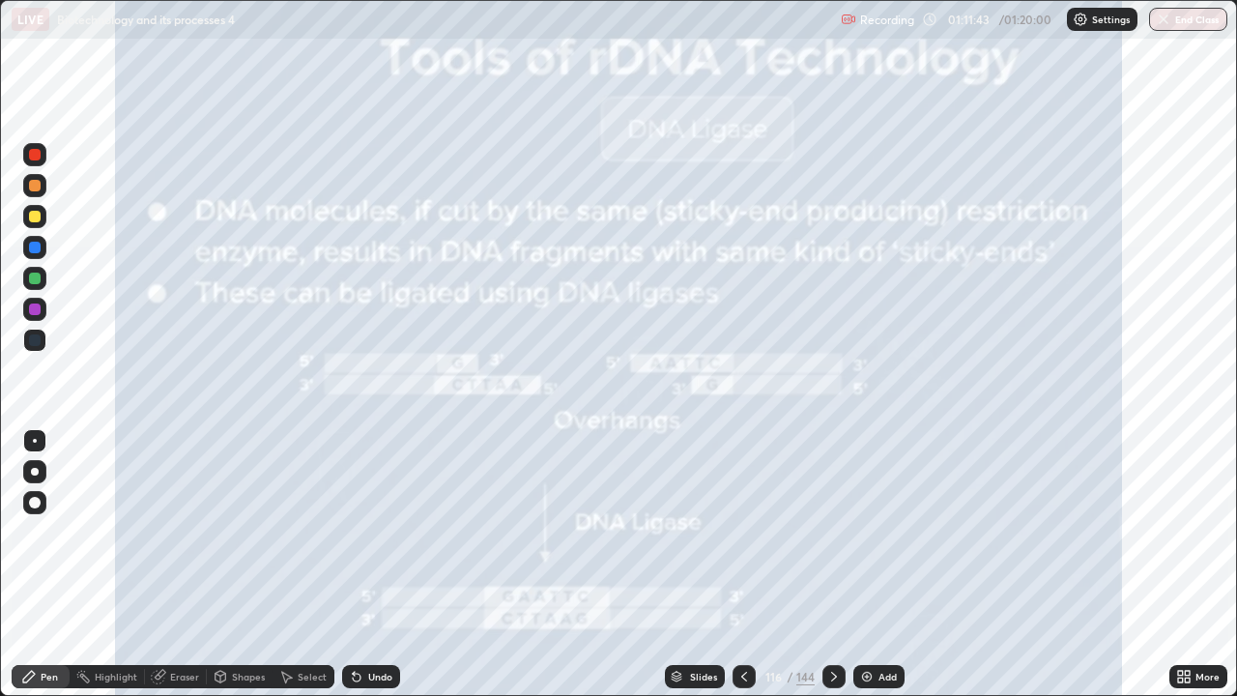
click at [733, 564] on div at bounding box center [743, 676] width 23 height 23
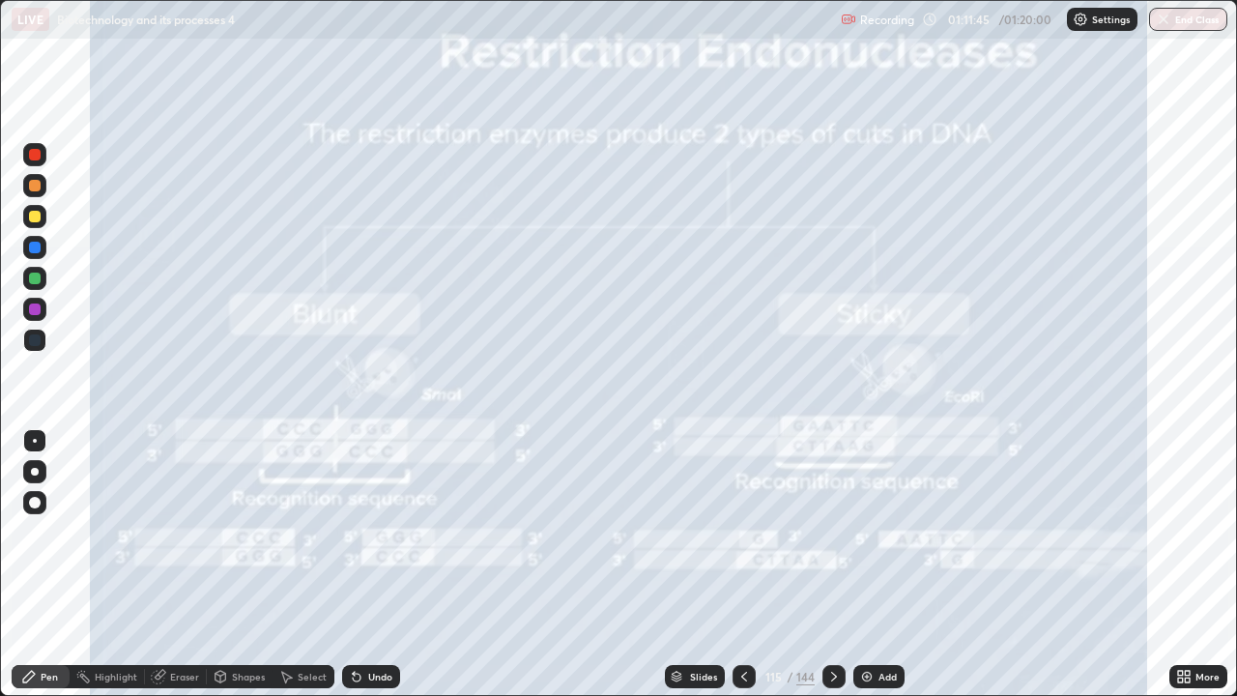
click at [742, 564] on div at bounding box center [743, 676] width 23 height 23
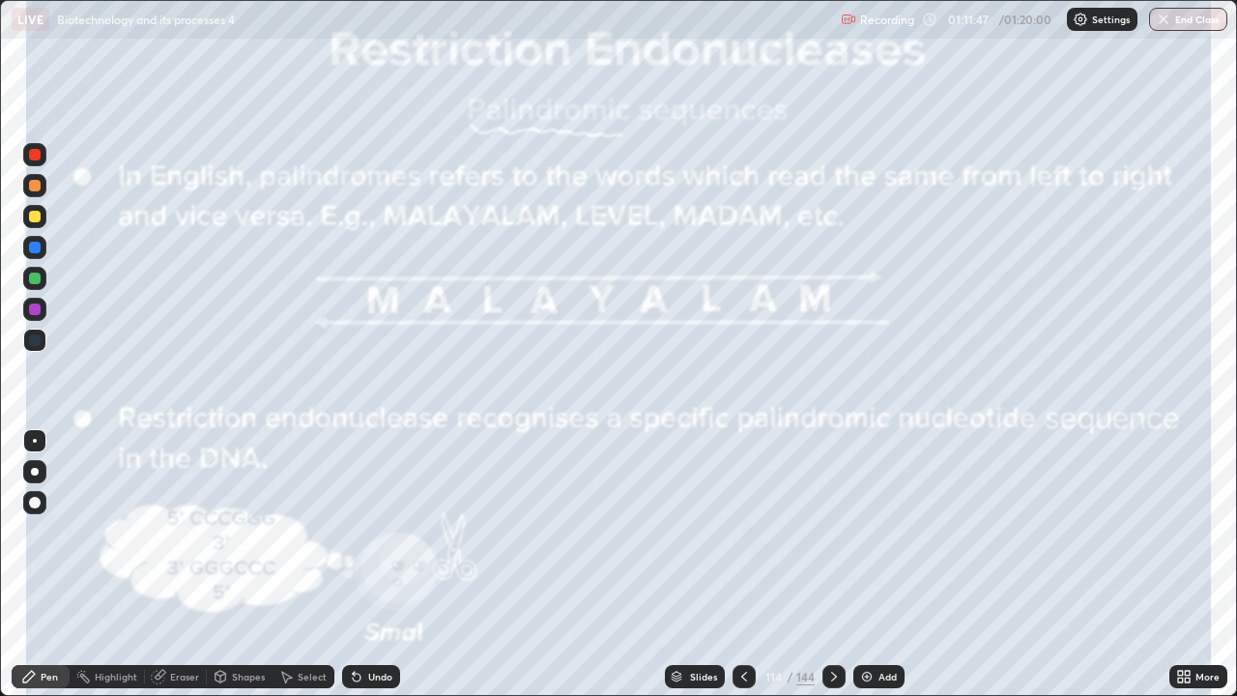
click at [830, 564] on icon at bounding box center [833, 676] width 15 height 15
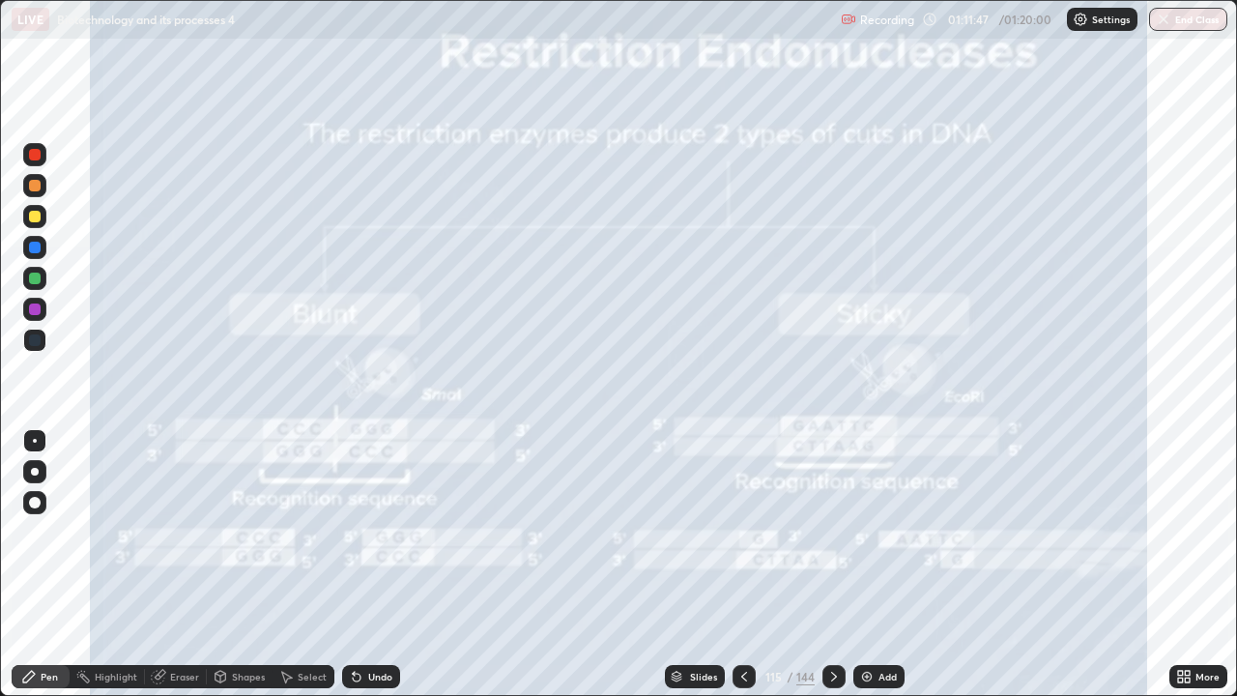
click at [696, 564] on div "Slides" at bounding box center [703, 676] width 27 height 10
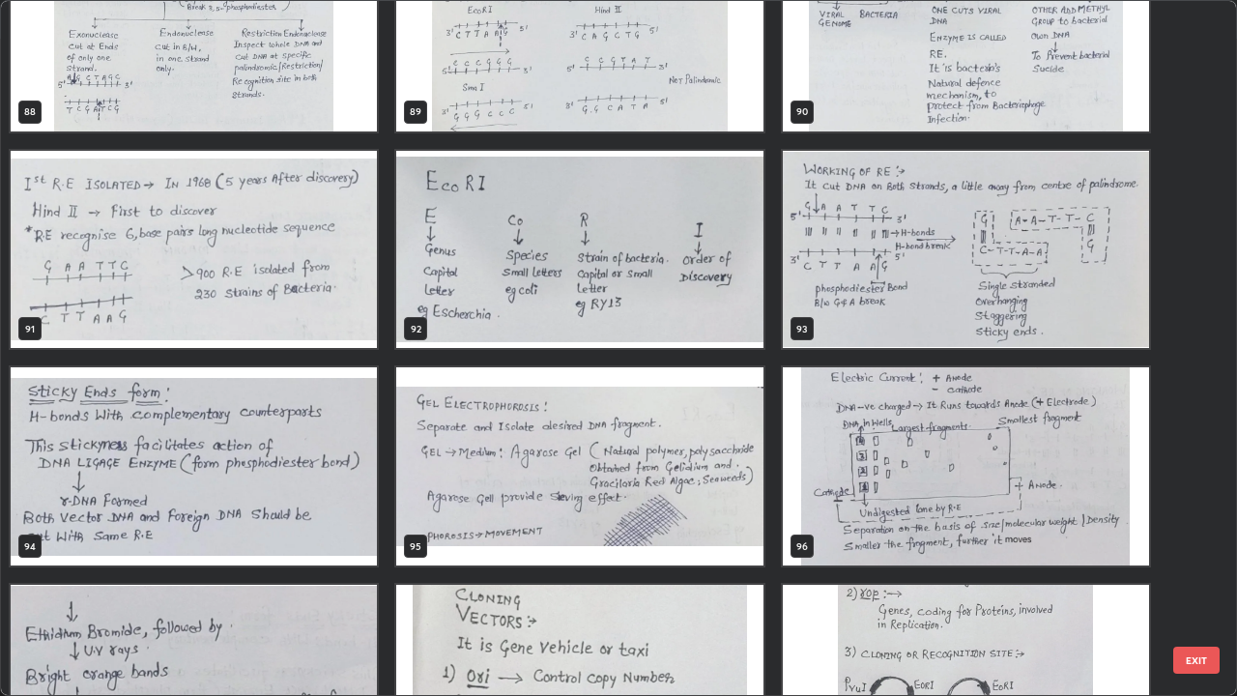
scroll to position [6369, 0]
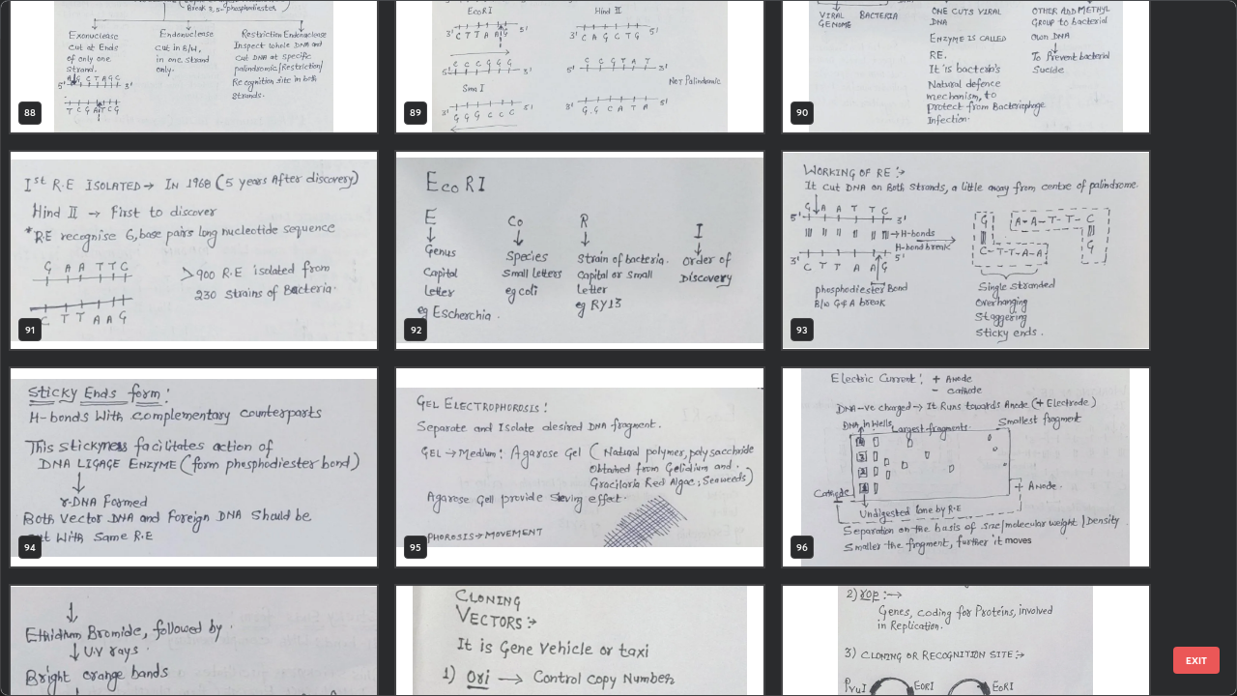
click at [295, 471] on img "grid" at bounding box center [194, 467] width 366 height 198
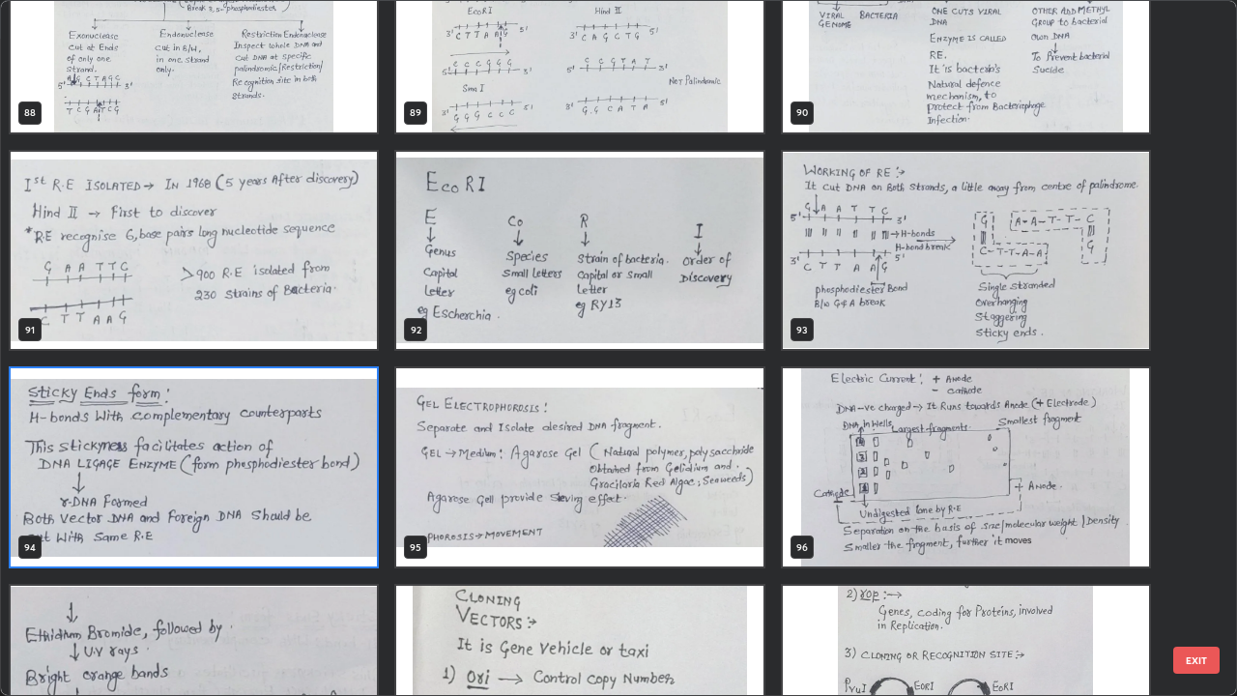
click at [299, 474] on img "grid" at bounding box center [194, 467] width 366 height 198
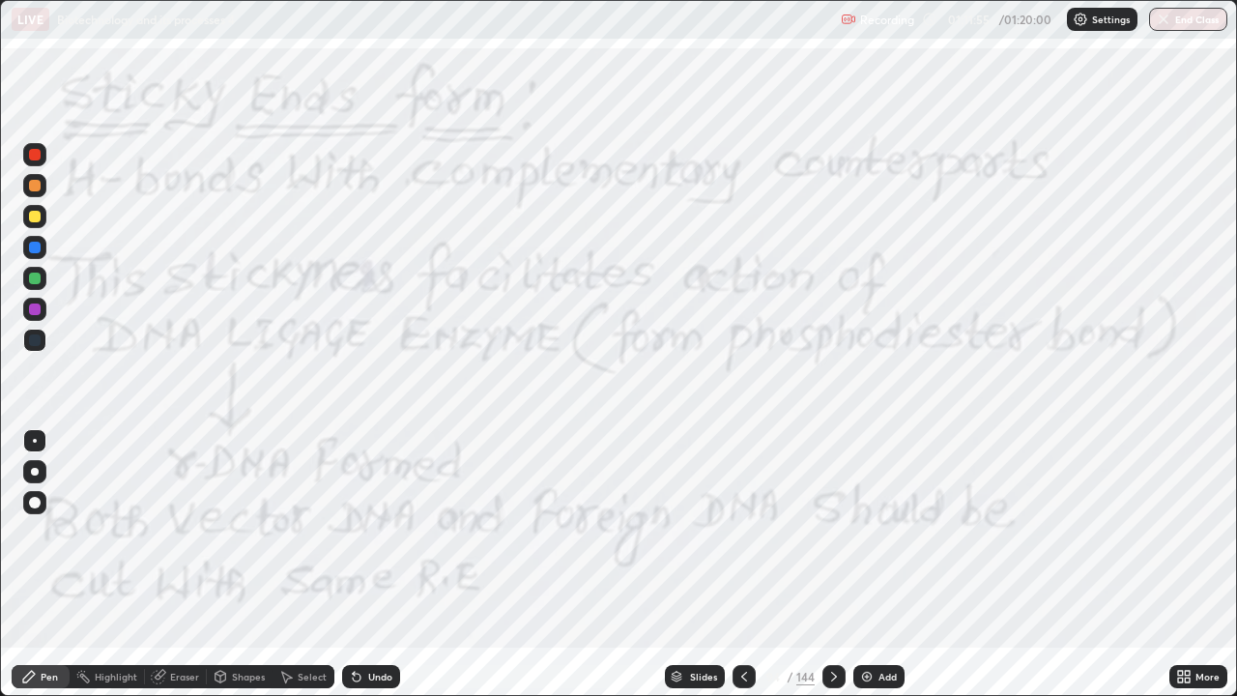
click at [832, 564] on icon at bounding box center [833, 676] width 15 height 15
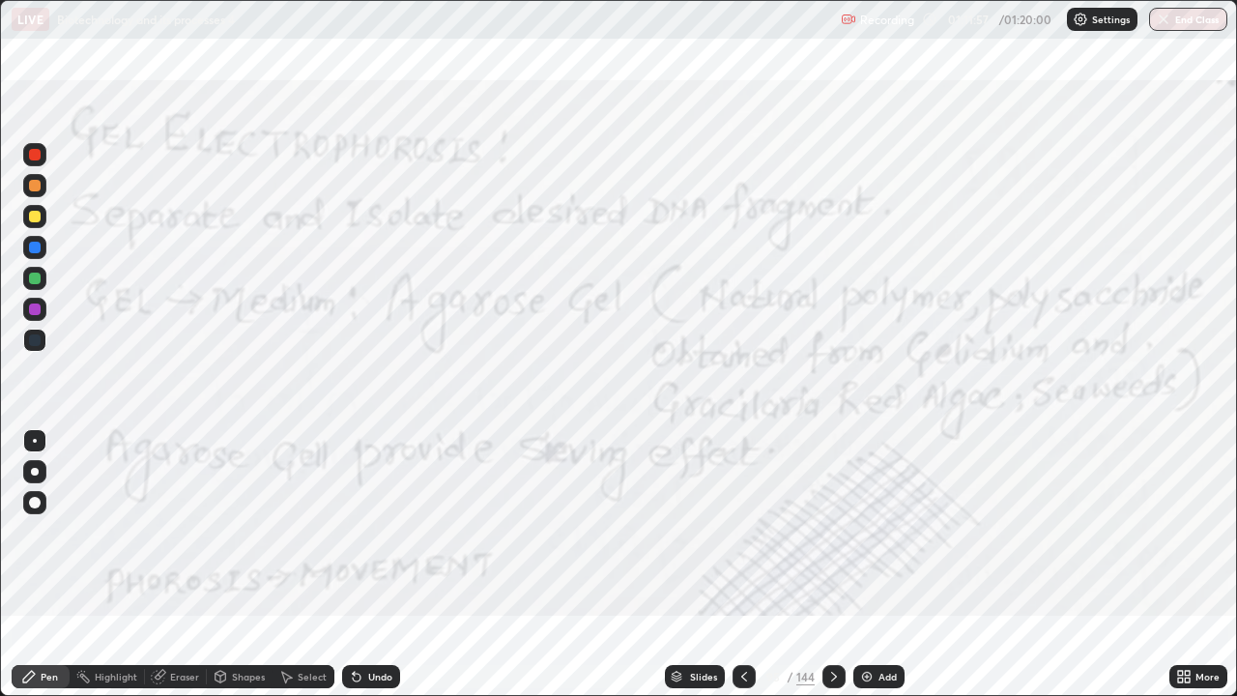
click at [743, 564] on icon at bounding box center [744, 676] width 6 height 10
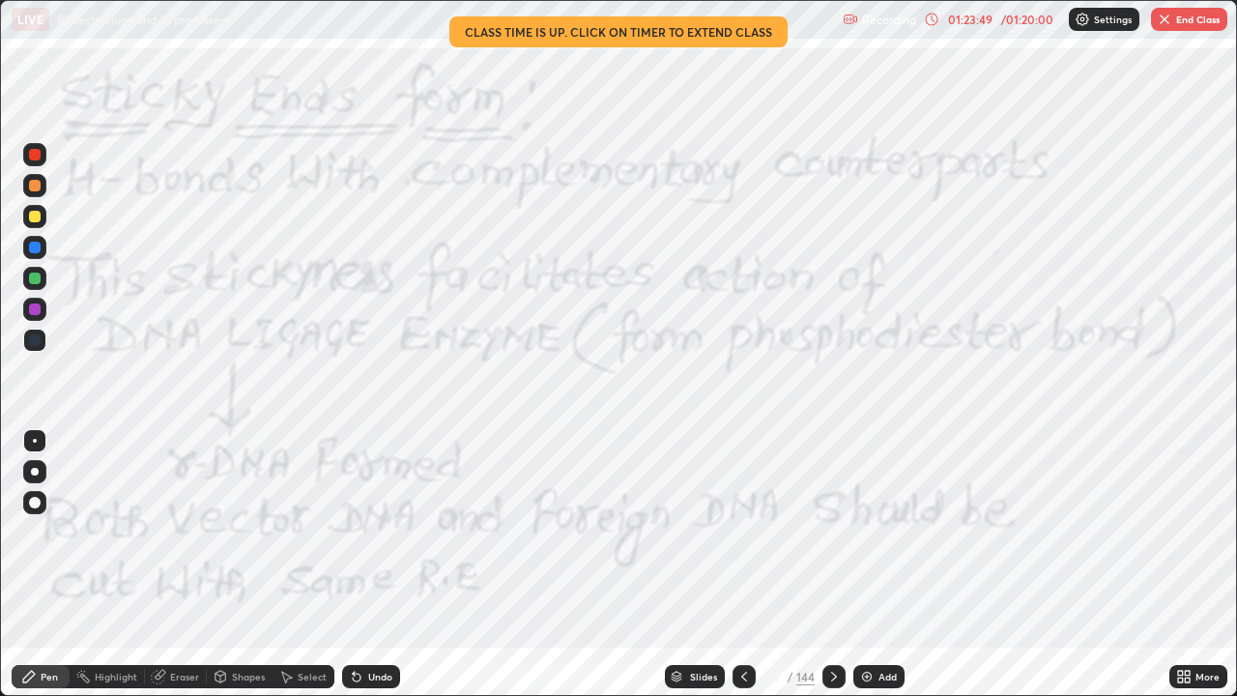
click at [1176, 12] on button "End Class" at bounding box center [1189, 19] width 76 height 23
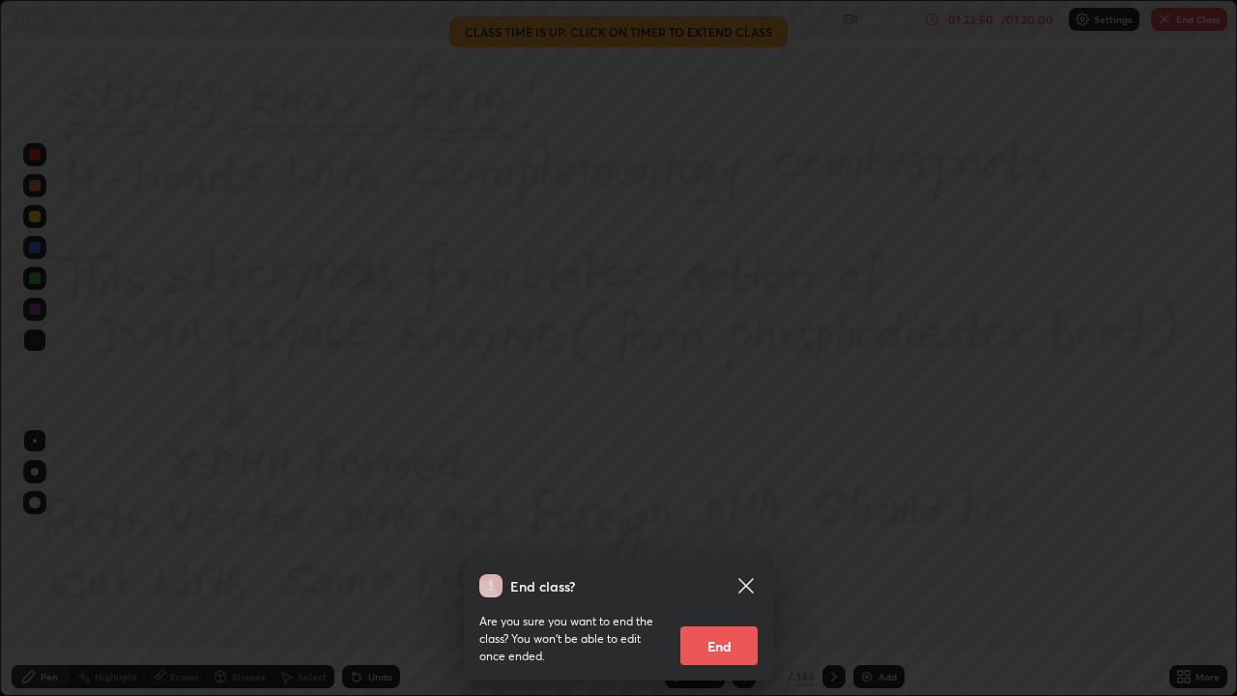
click at [719, 564] on button "End" at bounding box center [718, 645] width 77 height 39
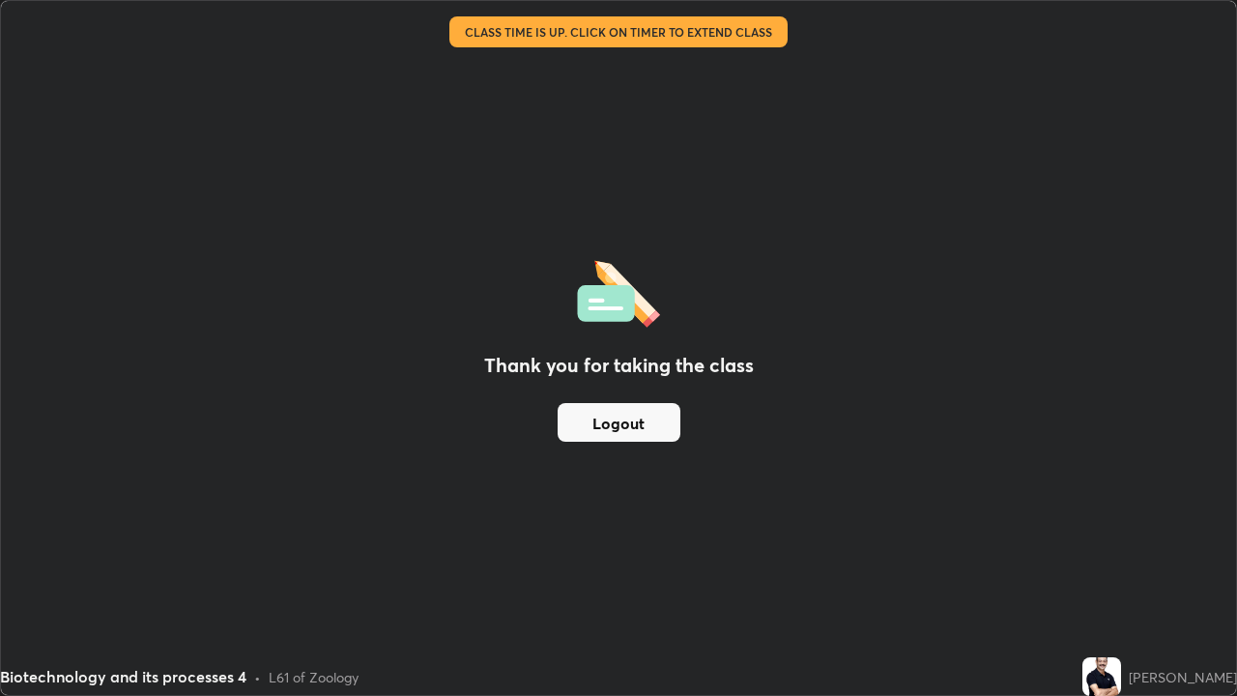
click at [650, 420] on button "Logout" at bounding box center [618, 422] width 123 height 39
